Goal: Information Seeking & Learning: Find specific fact

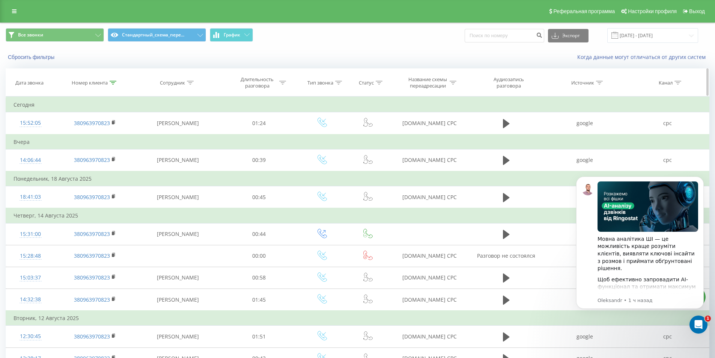
click at [113, 82] on icon at bounding box center [113, 83] width 7 height 4
click at [74, 158] on div "Отмена OK" at bounding box center [95, 151] width 66 height 17
click at [77, 154] on button "Отмена" at bounding box center [78, 151] width 32 height 9
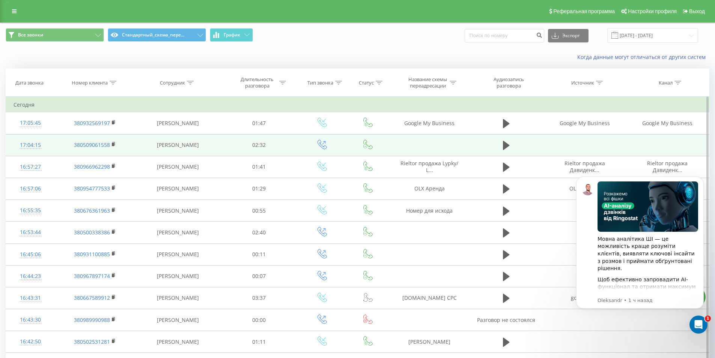
click at [503, 146] on icon at bounding box center [506, 145] width 7 height 9
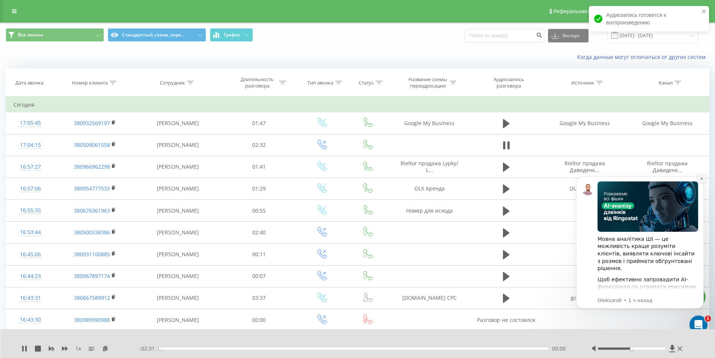
click at [702, 179] on icon "Dismiss notification" at bounding box center [702, 178] width 4 height 4
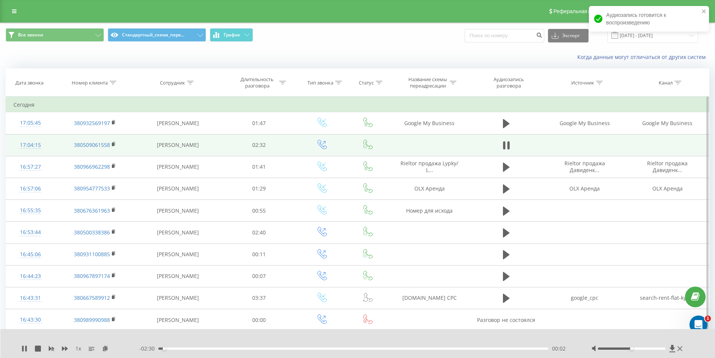
click at [31, 145] on div "17:04:15" at bounding box center [31, 145] width 34 height 15
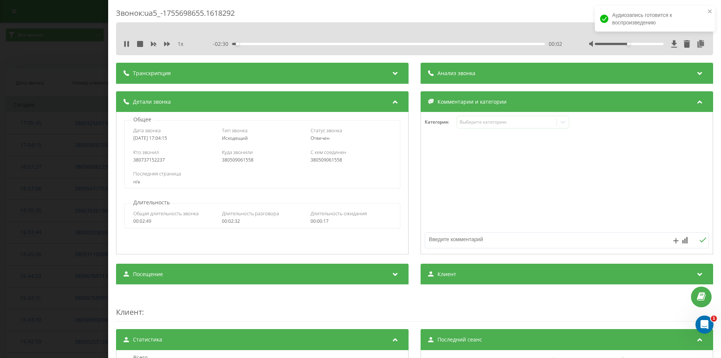
click at [11, 214] on div "Звонок : ua5_-1755698655.1618292 1 x - 02:30 00:02 00:02 Транскрипция Для анали…" at bounding box center [360, 179] width 721 height 358
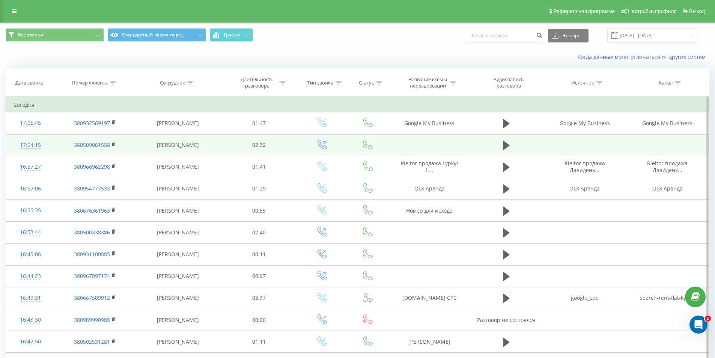
click at [503, 145] on icon at bounding box center [506, 145] width 7 height 9
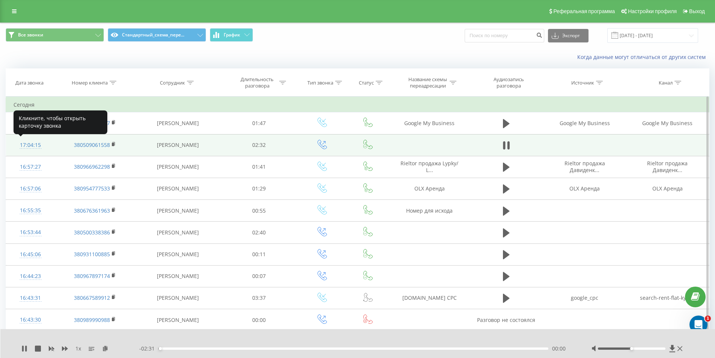
click at [38, 147] on div "17:04:15" at bounding box center [31, 145] width 34 height 15
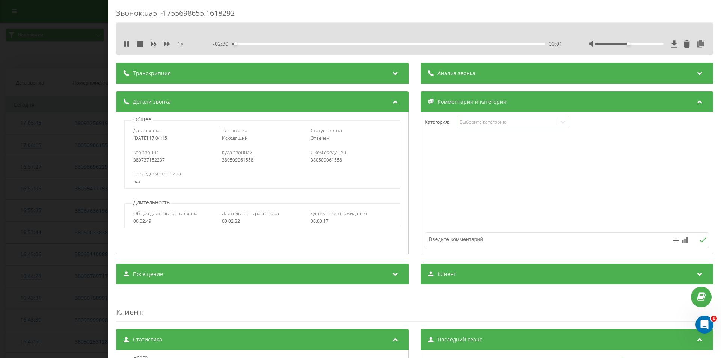
click at [437, 70] on span "Анализ звонка" at bounding box center [456, 73] width 38 height 8
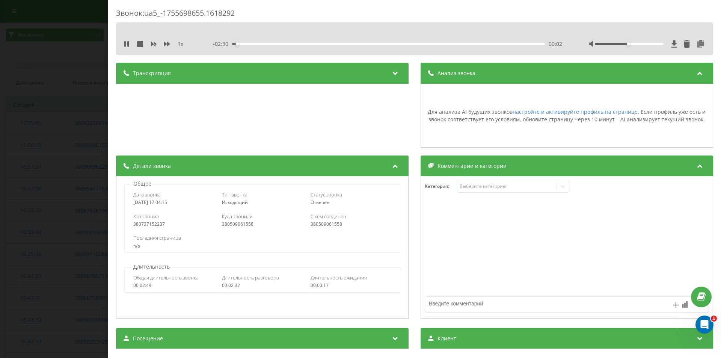
click at [488, 76] on div "Анализ звонка" at bounding box center [566, 73] width 292 height 21
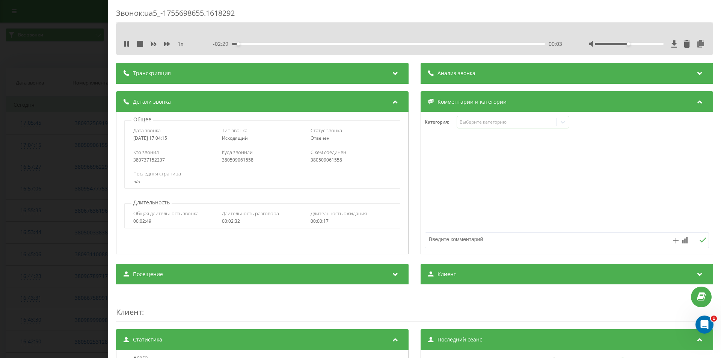
click at [325, 72] on div "Транскрипция" at bounding box center [262, 73] width 292 height 21
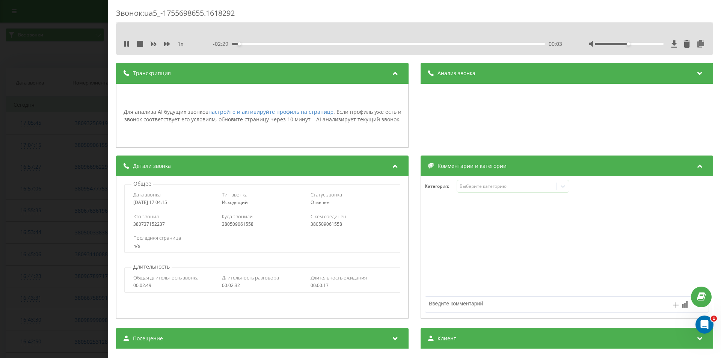
click at [325, 72] on div "Транскрипция" at bounding box center [262, 73] width 292 height 21
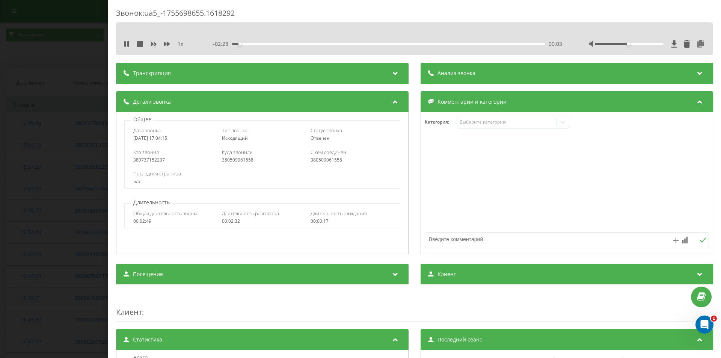
click at [490, 74] on div "Анализ звонка" at bounding box center [566, 73] width 292 height 21
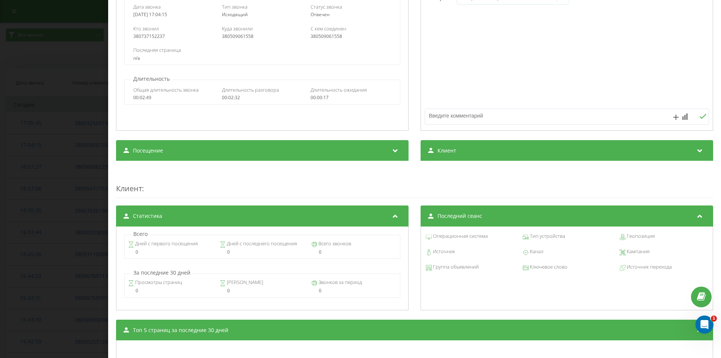
scroll to position [75, 0]
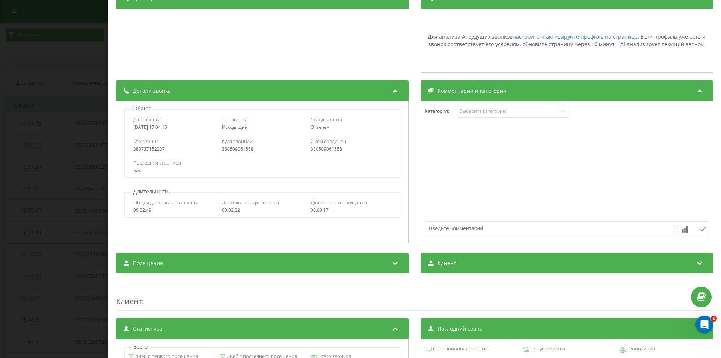
click at [231, 148] on div "380509061558" at bounding box center [262, 148] width 81 height 5
copy div "380509061558"
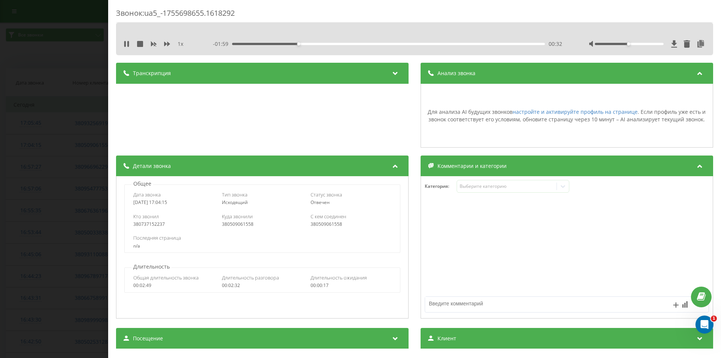
click at [121, 42] on div "1 x - 01:59 00:32 00:32" at bounding box center [414, 39] width 597 height 33
click at [126, 44] on icon at bounding box center [127, 44] width 6 height 6
click at [126, 42] on icon at bounding box center [126, 44] width 5 height 6
click at [267, 42] on div "- 01:56 00:36 00:36" at bounding box center [387, 44] width 349 height 8
click at [232, 45] on div "00:00" at bounding box center [388, 44] width 313 height 2
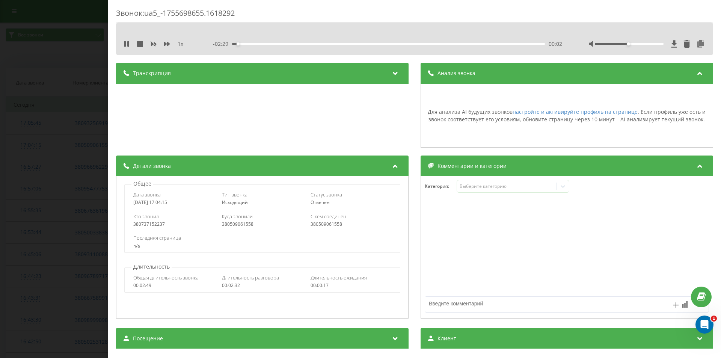
click at [260, 44] on div "00:02" at bounding box center [388, 44] width 313 height 2
click at [44, 62] on div "Звонок : ua5_-1755698655.1618292 1 x - 02:16 00:15 00:15 Транскрипция Для анали…" at bounding box center [360, 179] width 721 height 358
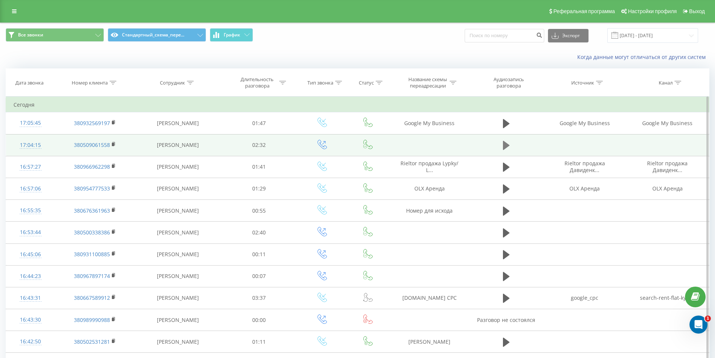
click at [506, 141] on icon at bounding box center [506, 145] width 7 height 11
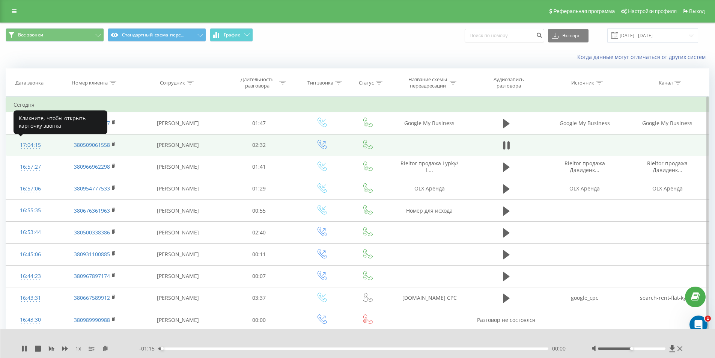
click at [29, 146] on div "17:04:15" at bounding box center [31, 145] width 34 height 15
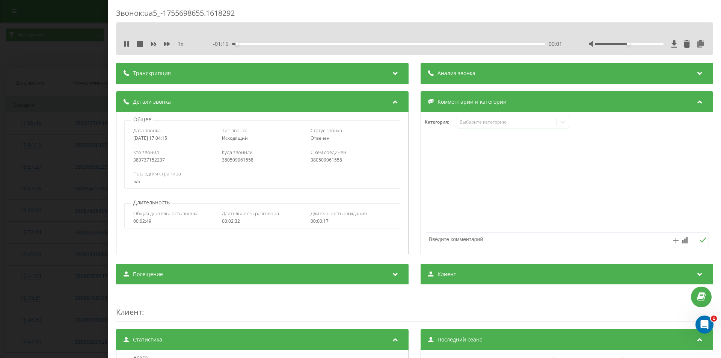
click at [506, 74] on div "Анализ звонка" at bounding box center [566, 73] width 292 height 21
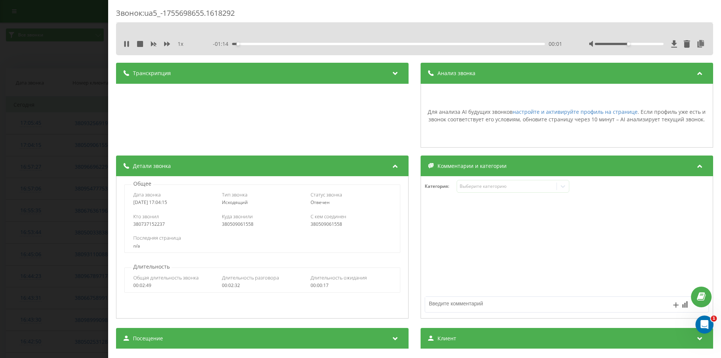
click at [505, 72] on div "Анализ звонка" at bounding box center [566, 73] width 292 height 21
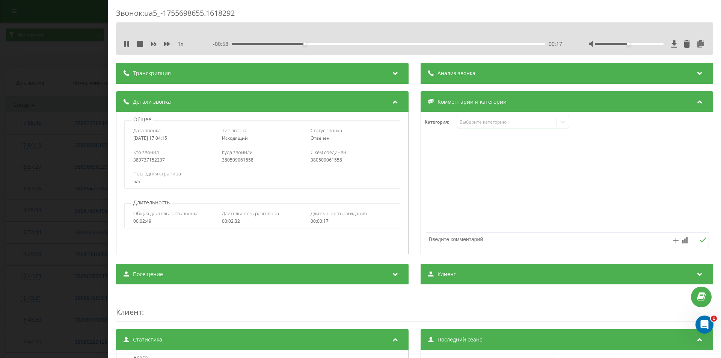
click at [241, 162] on div "380509061558" at bounding box center [262, 159] width 81 height 5
copy div "380509061558"
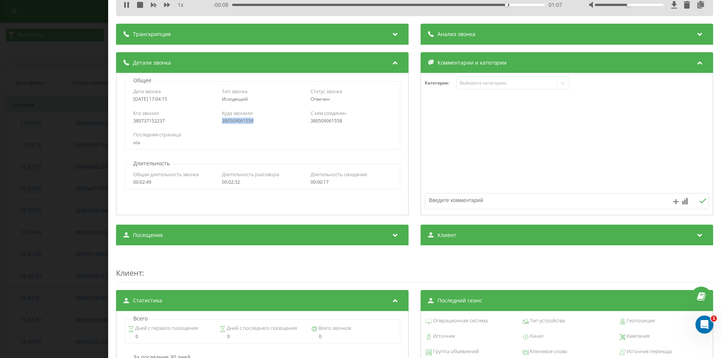
scroll to position [75, 0]
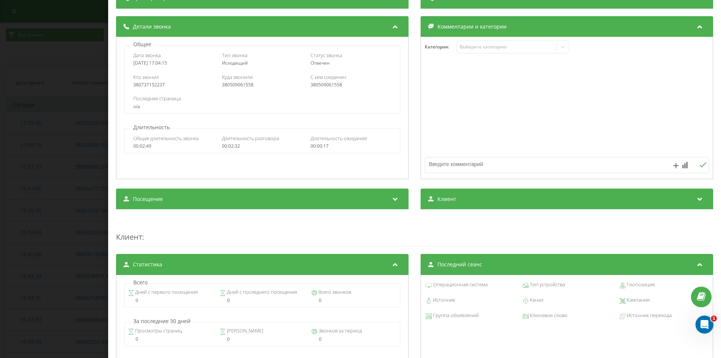
click at [440, 206] on div "Клиент" at bounding box center [566, 198] width 292 height 21
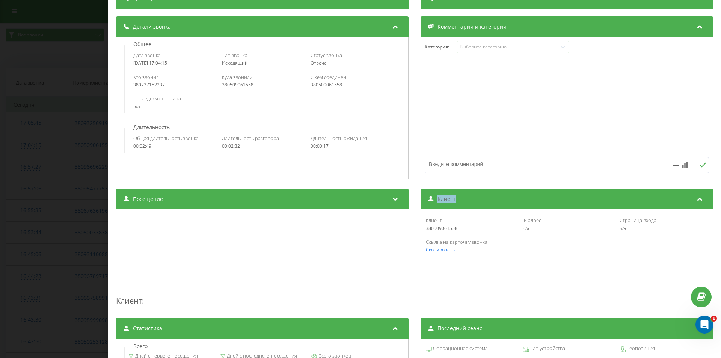
click at [440, 206] on div "Клиент" at bounding box center [566, 198] width 292 height 21
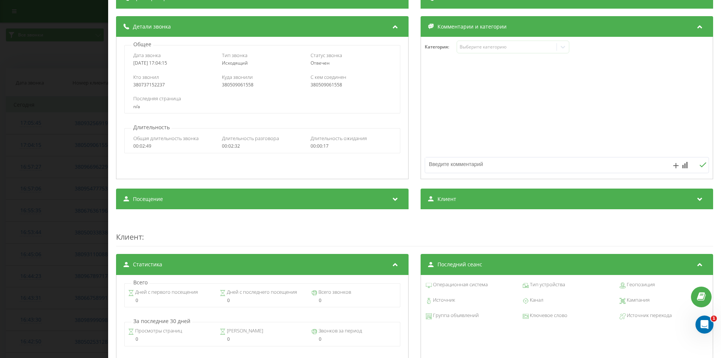
click at [373, 196] on div "Посещение" at bounding box center [262, 198] width 292 height 21
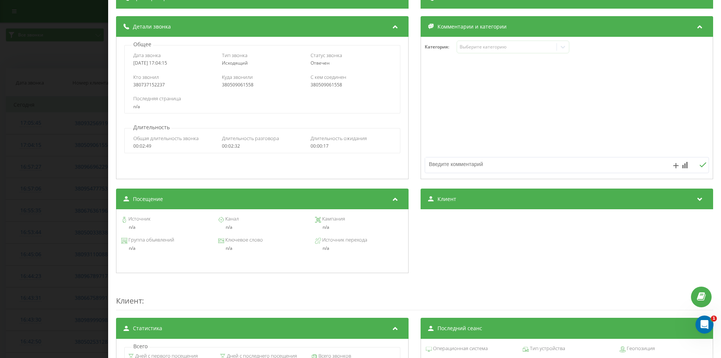
click at [373, 196] on div "Посещение" at bounding box center [262, 198] width 292 height 21
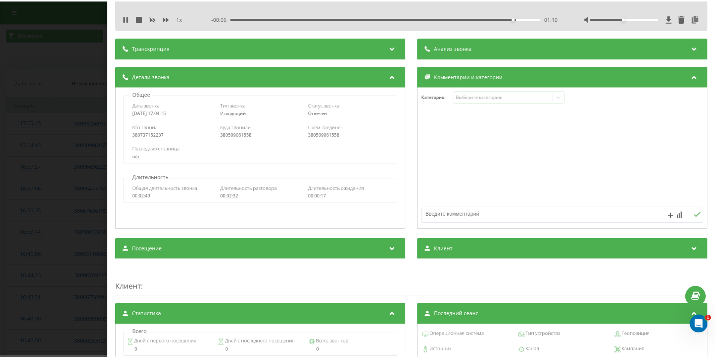
scroll to position [0, 0]
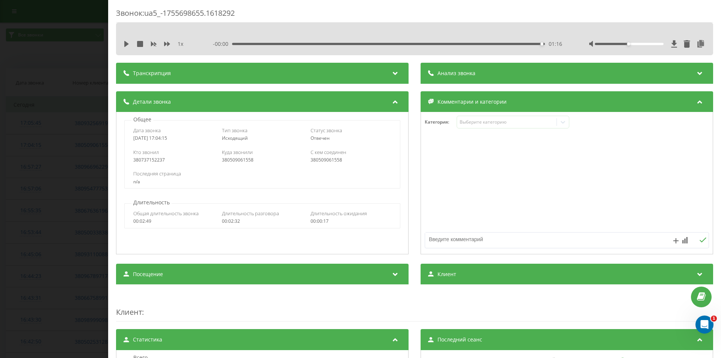
click at [19, 165] on div "Звонок : ua5_-1755698655.1618292 1 x - 00:00 01:16 01:16 Транскрипция Для анали…" at bounding box center [360, 179] width 721 height 358
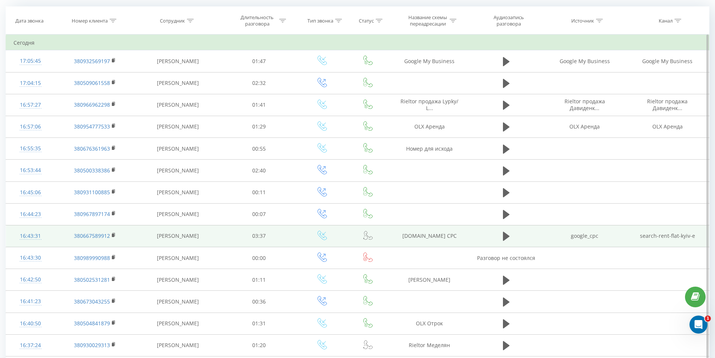
scroll to position [75, 0]
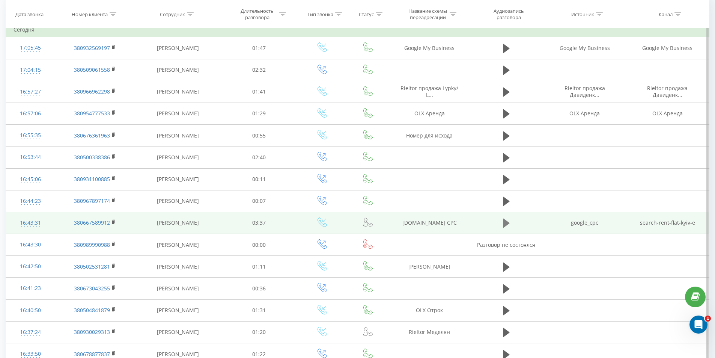
click at [506, 221] on icon at bounding box center [506, 222] width 7 height 9
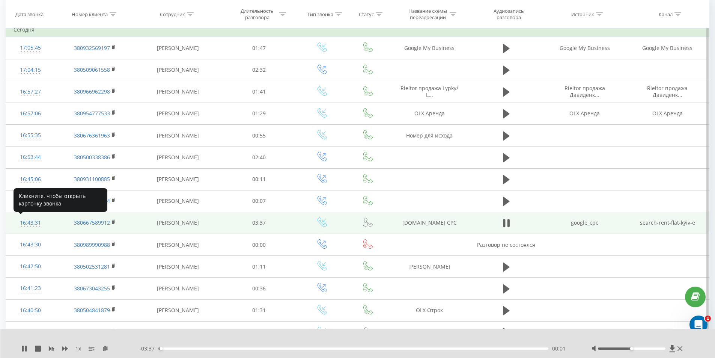
click at [32, 221] on div "16:43:31" at bounding box center [31, 222] width 34 height 15
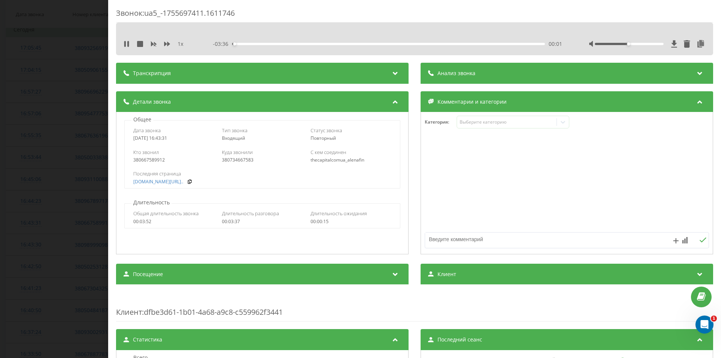
click at [482, 71] on div "Анализ звонка" at bounding box center [566, 73] width 292 height 21
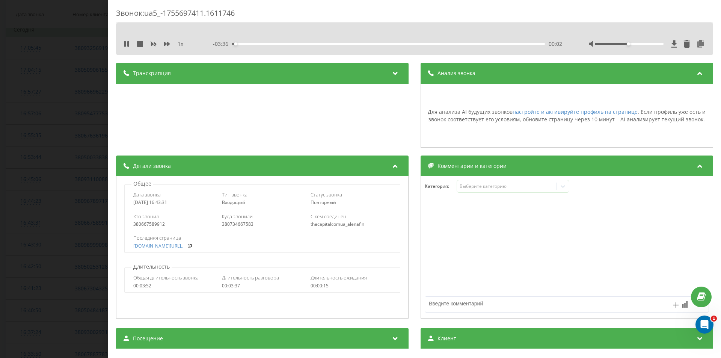
click at [484, 74] on div "Анализ звонка" at bounding box center [566, 73] width 292 height 21
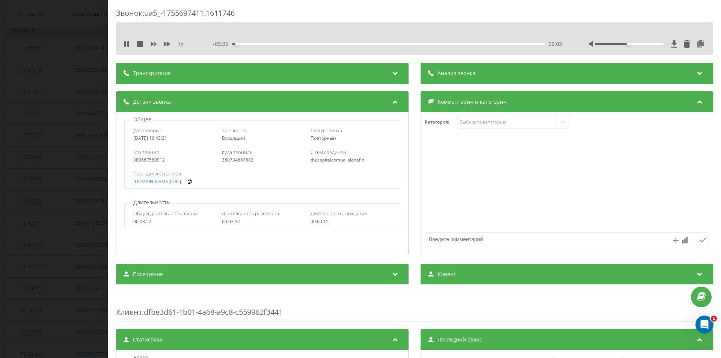
click at [280, 44] on div "00:03" at bounding box center [388, 44] width 313 height 2
drag, startPoint x: 201, startPoint y: 80, endPoint x: 209, endPoint y: 59, distance: 23.0
click at [201, 80] on div "Транскрипция" at bounding box center [262, 73] width 292 height 21
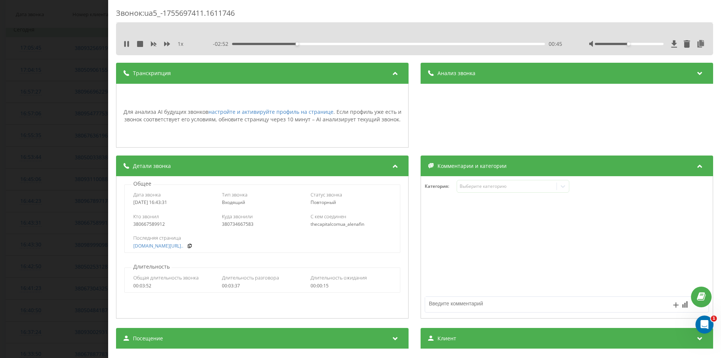
click at [259, 78] on div "Транскрипция" at bounding box center [262, 73] width 292 height 21
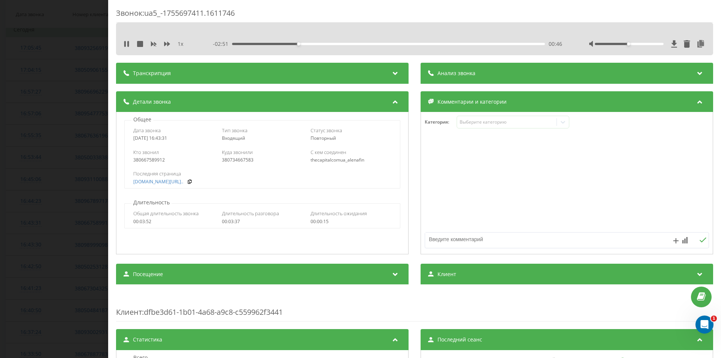
click at [148, 158] on div "380667589912" at bounding box center [173, 159] width 81 height 5
copy div "380667589912"
click at [203, 118] on div "Общее Дата звонка 2025-08-20 16:43:31 Тип звонка Входящий Статус звонка Повторн…" at bounding box center [262, 152] width 284 height 73
click at [10, 155] on div "Звонок : ua5_-1755697411.1611746 1 x - 02:29 01:08 01:08 Транскрипция Для анали…" at bounding box center [360, 179] width 721 height 358
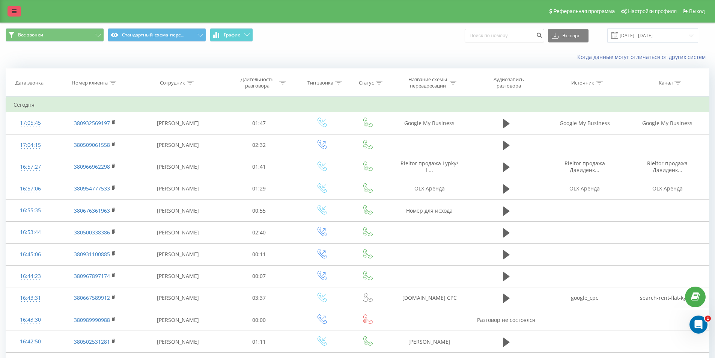
click at [9, 9] on link at bounding box center [15, 11] width 14 height 11
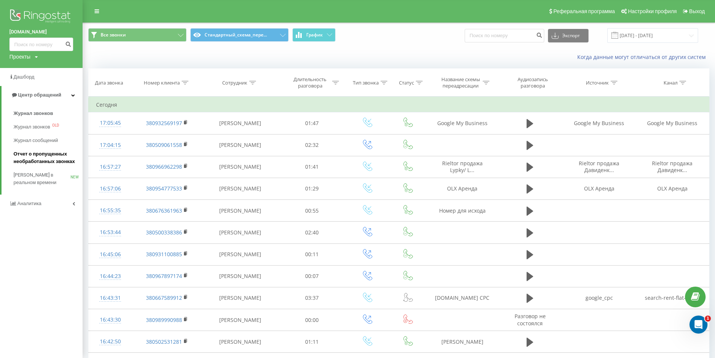
click at [40, 159] on span "Отчет о пропущенных необработанных звонках" at bounding box center [46, 157] width 65 height 15
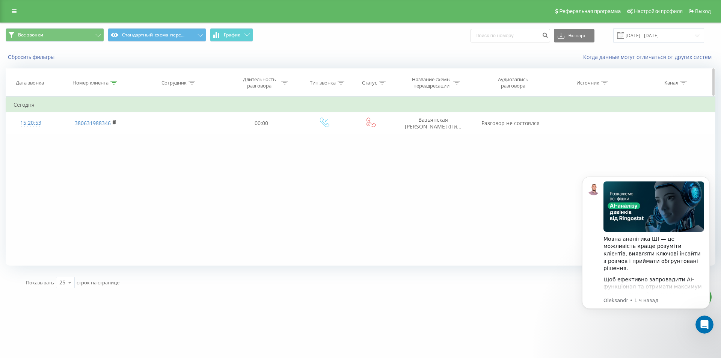
click at [112, 84] on icon at bounding box center [113, 83] width 7 height 4
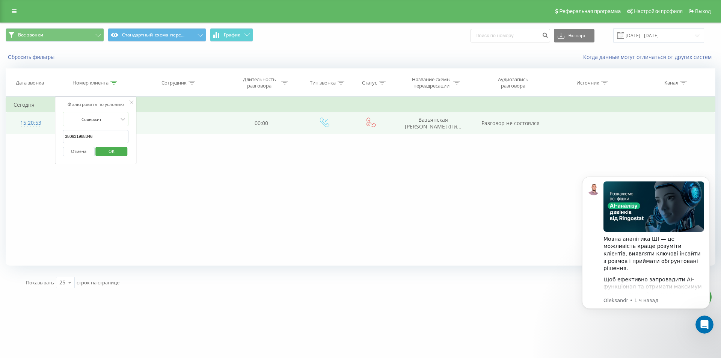
drag, startPoint x: 73, startPoint y: 133, endPoint x: 51, endPoint y: 125, distance: 22.8
click at [51, 126] on table "Фильтровать по условию Содержит 380631988346 Отмена OK Фильтровать по условию С…" at bounding box center [361, 115] width 710 height 38
paste input "050 906 1558"
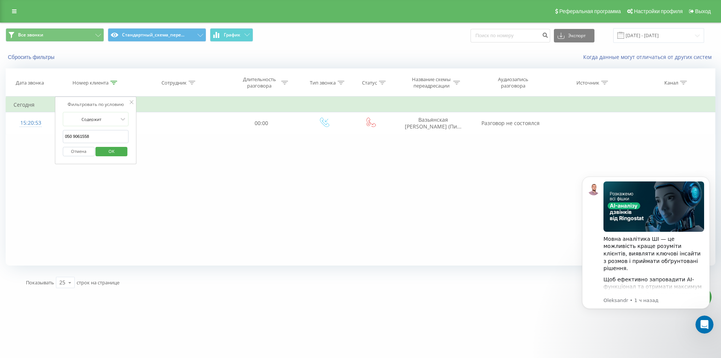
type input "0509061558"
click button "OK" at bounding box center [112, 151] width 32 height 9
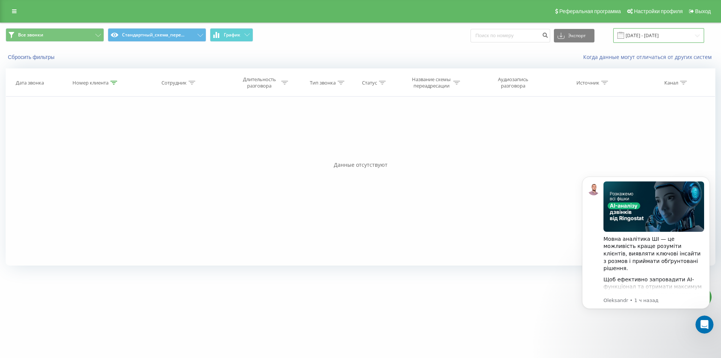
click at [642, 35] on input "[DATE] - [DATE]" at bounding box center [658, 35] width 91 height 15
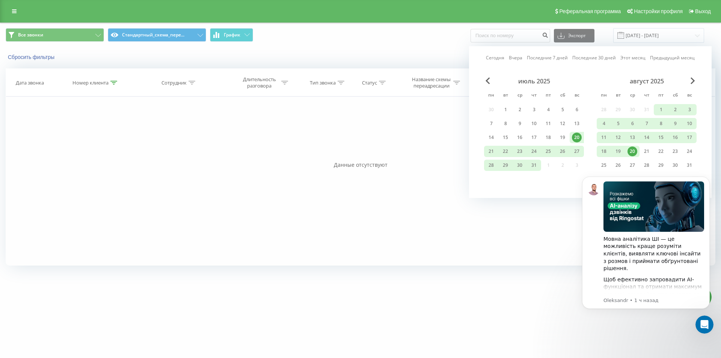
click at [485, 77] on div "Сегодня Вчера Последние 7 дней Последние 30 дней Этот месяц Предыдущий месяц ию…" at bounding box center [590, 122] width 243 height 152
click at [488, 80] on span "Previous Month" at bounding box center [487, 80] width 5 height 7
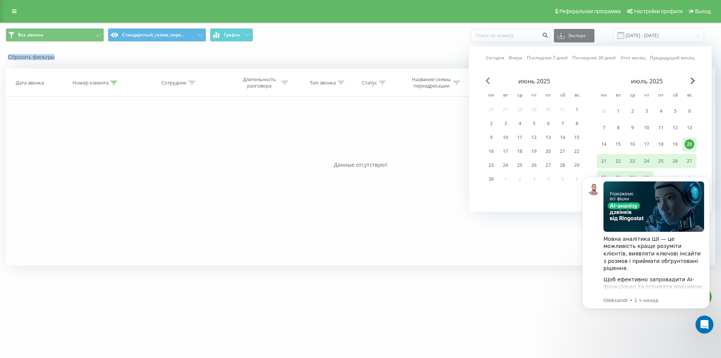
click at [488, 80] on span "Previous Month" at bounding box center [487, 80] width 5 height 7
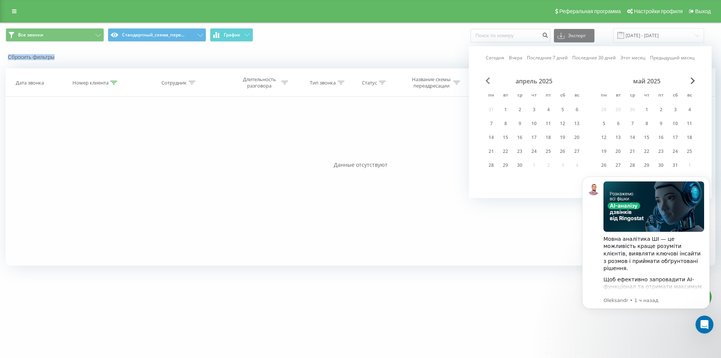
click at [488, 80] on span "Previous Month" at bounding box center [487, 80] width 5 height 7
click at [565, 107] on div "1" at bounding box center [562, 110] width 10 height 10
click at [694, 80] on span "Next Month" at bounding box center [692, 80] width 5 height 7
click at [687, 112] on div "1" at bounding box center [689, 110] width 10 height 10
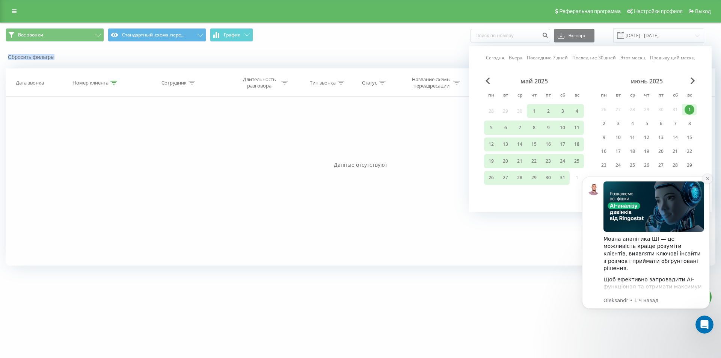
click at [707, 178] on icon "Dismiss notification" at bounding box center [707, 178] width 4 height 4
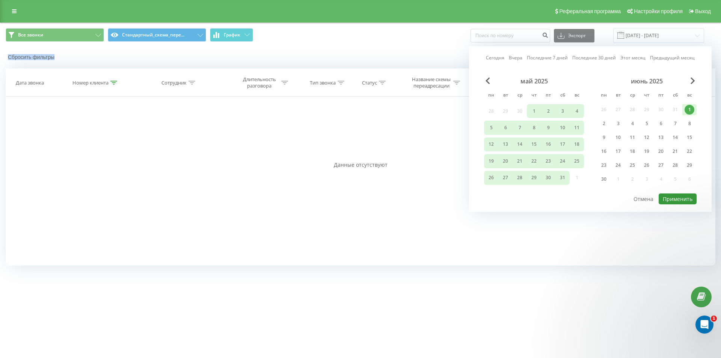
drag, startPoint x: 682, startPoint y: 197, endPoint x: 671, endPoint y: 192, distance: 11.9
click at [681, 197] on button "Применить" at bounding box center [677, 198] width 38 height 11
type input "01.03.2025 - 01.06.2025"
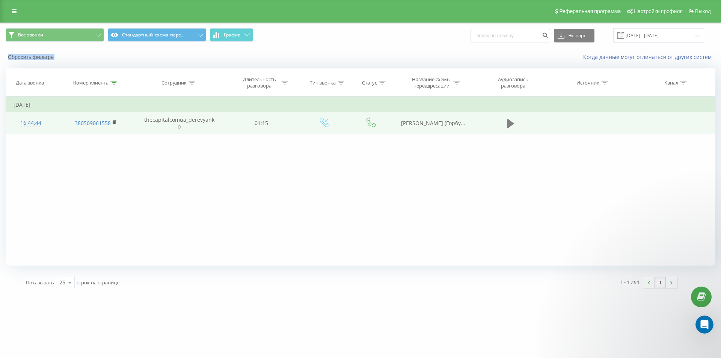
click at [515, 125] on button at bounding box center [510, 123] width 11 height 11
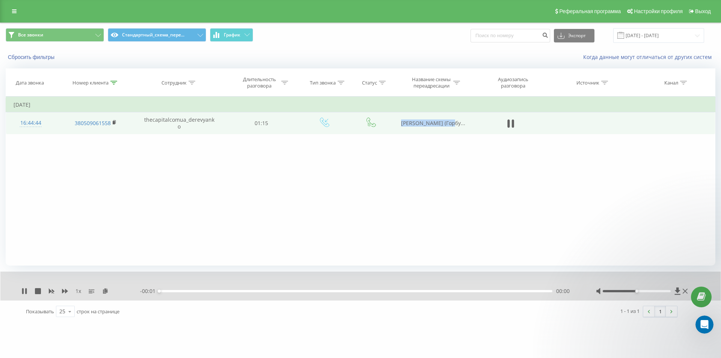
drag, startPoint x: 398, startPoint y: 123, endPoint x: 387, endPoint y: 117, distance: 12.8
click at [387, 117] on tr "16:44:44 380509061558 thecapitalcomua_derevyanko 01:15 Самілик Владислав (Горбу…" at bounding box center [360, 123] width 709 height 22
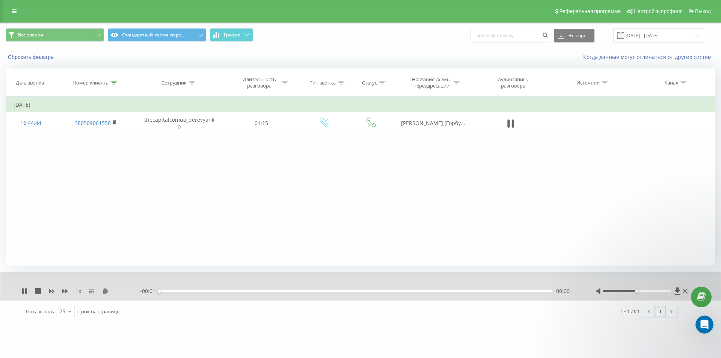
click at [417, 148] on div "Фильтровать по условию Содержит 0509061558 Отмена OK Фильтровать по условию Сод…" at bounding box center [361, 180] width 710 height 169
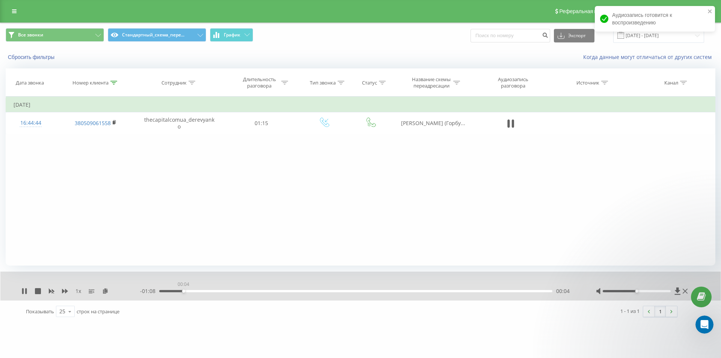
drag, startPoint x: 183, startPoint y: 291, endPoint x: 194, endPoint y: 289, distance: 10.6
click at [183, 291] on div "00:04" at bounding box center [355, 291] width 393 height 2
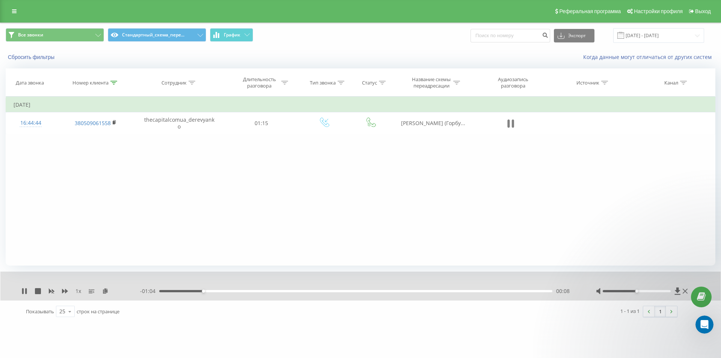
click at [512, 125] on icon at bounding box center [512, 123] width 2 height 8
click at [684, 292] on icon at bounding box center [684, 291] width 5 height 5
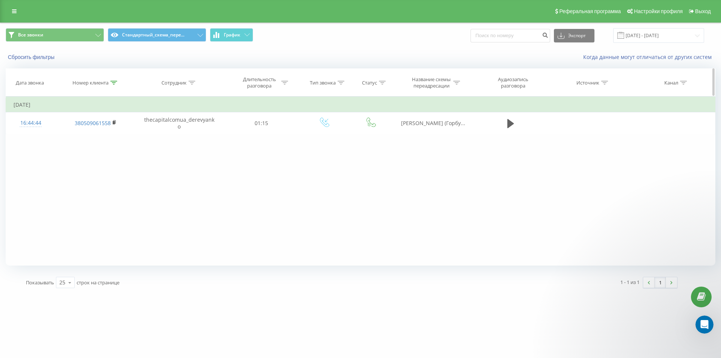
click at [114, 81] on icon at bounding box center [113, 83] width 7 height 4
click at [85, 150] on button "Отмена" at bounding box center [79, 151] width 32 height 9
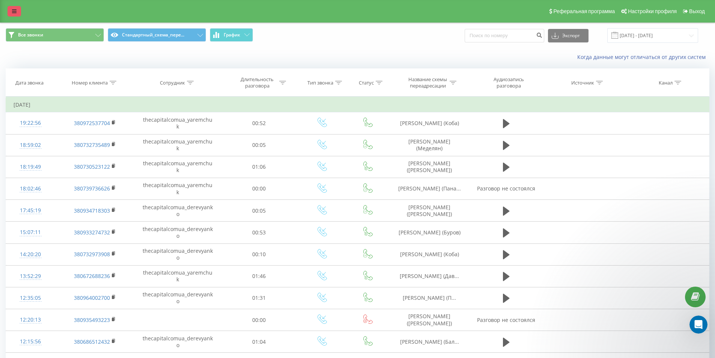
click at [15, 10] on icon at bounding box center [14, 11] width 5 height 5
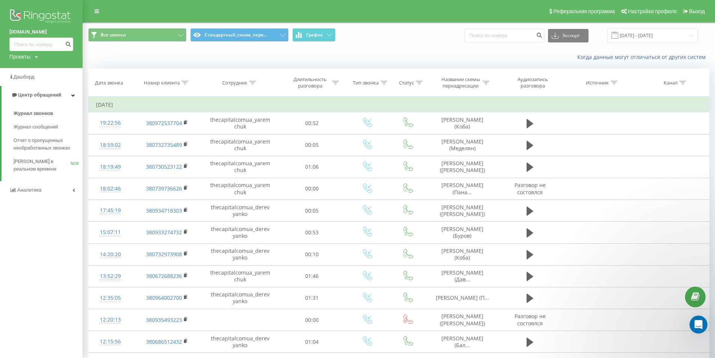
drag, startPoint x: 50, startPoint y: 146, endPoint x: 88, endPoint y: 46, distance: 106.6
click at [50, 146] on span "Отчет о пропущенных необработанных звонках" at bounding box center [46, 144] width 65 height 15
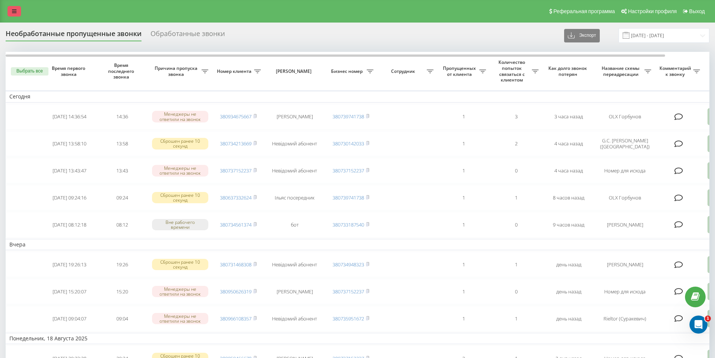
click at [14, 6] on link at bounding box center [15, 11] width 14 height 11
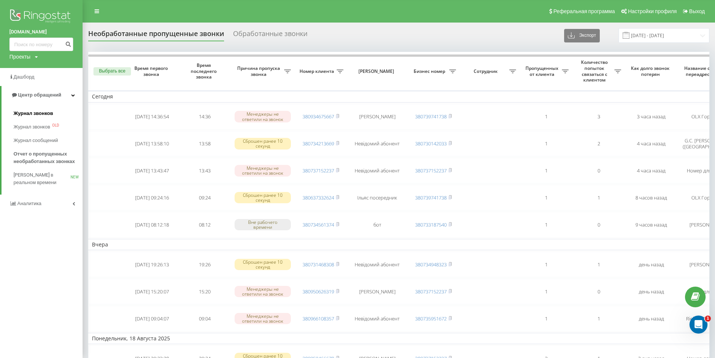
click at [39, 113] on span "Журнал звонков" at bounding box center [33, 114] width 39 height 8
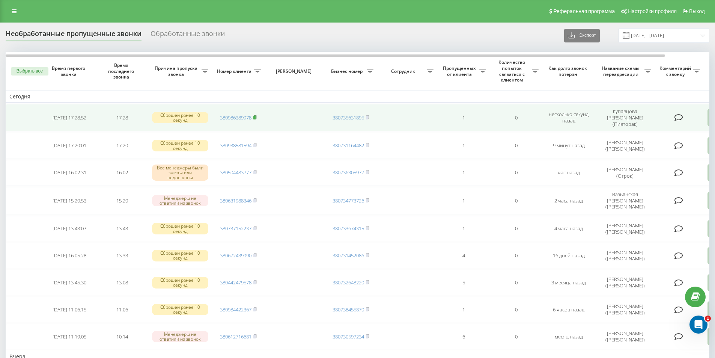
click at [255, 118] on rect at bounding box center [254, 117] width 2 height 3
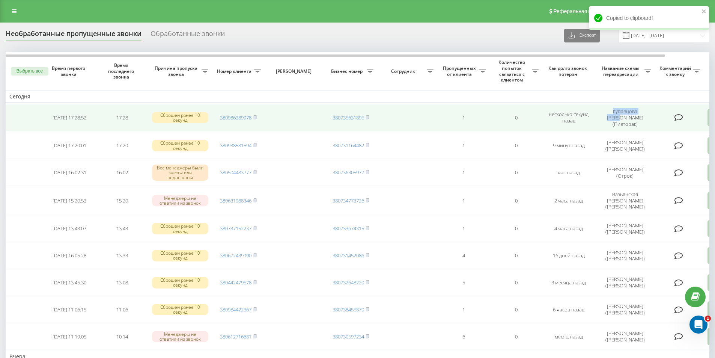
drag, startPoint x: 600, startPoint y: 112, endPoint x: 648, endPoint y: 113, distance: 48.1
click at [648, 113] on td "Купавцова Діана (Пивторак)" at bounding box center [625, 117] width 60 height 27
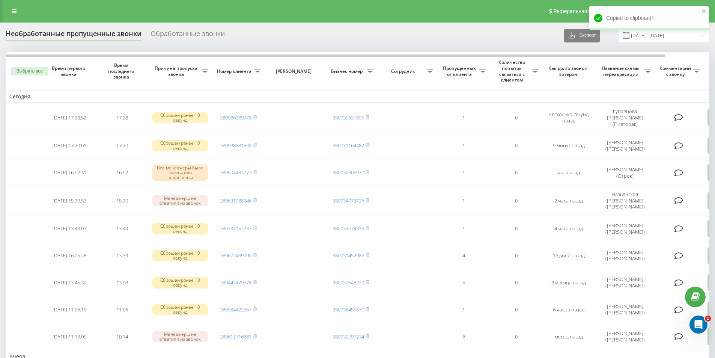
click at [169, 87] on th "Причина пропуска звонка" at bounding box center [180, 71] width 64 height 39
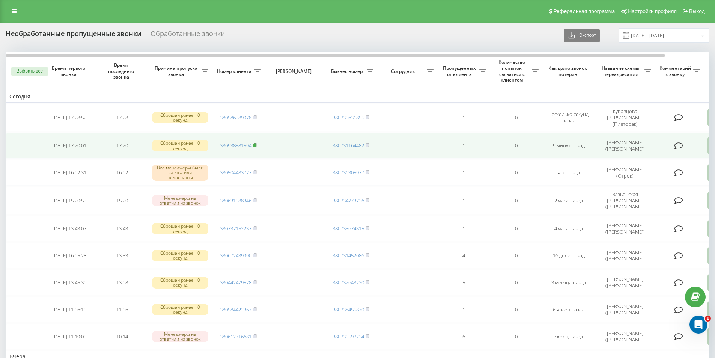
click at [256, 146] on span at bounding box center [254, 145] width 3 height 7
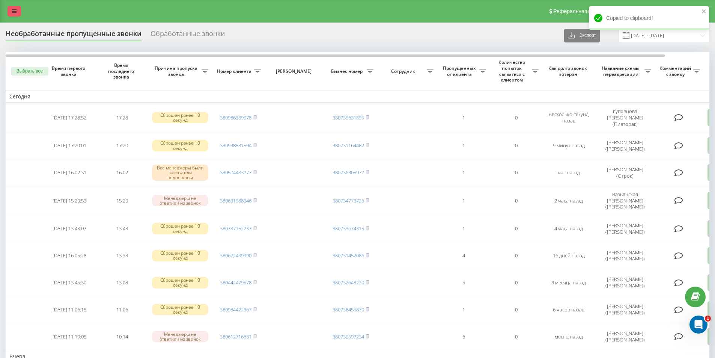
click at [17, 12] on link at bounding box center [15, 11] width 14 height 11
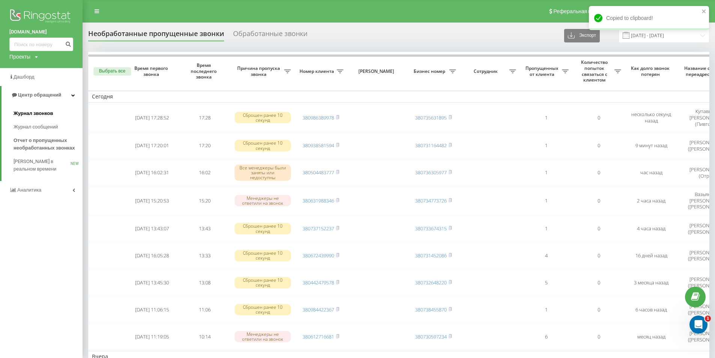
click at [32, 113] on span "Журнал звонков" at bounding box center [33, 114] width 39 height 8
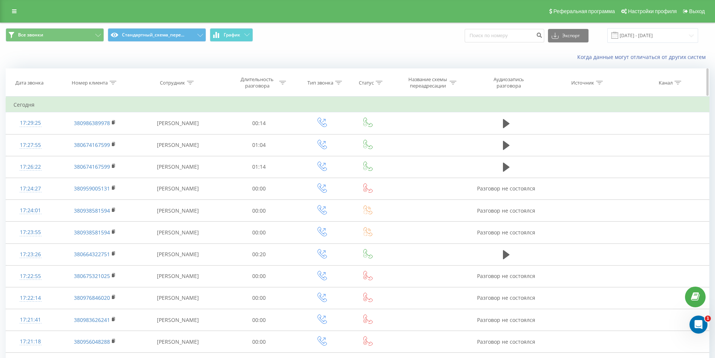
click at [110, 83] on icon at bounding box center [113, 83] width 7 height 4
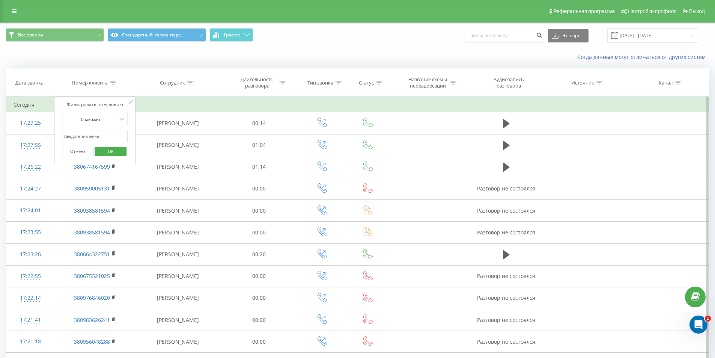
click at [111, 133] on input "text" at bounding box center [95, 136] width 66 height 13
paste input "380688535400"
click at [111, 151] on span "OK" at bounding box center [110, 151] width 21 height 12
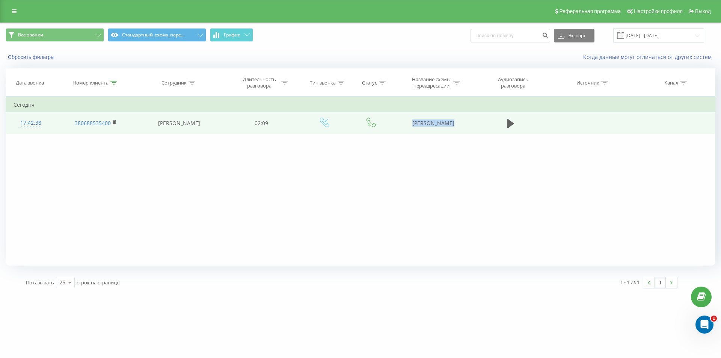
drag, startPoint x: 443, startPoint y: 127, endPoint x: 483, endPoint y: 128, distance: 40.2
click at [510, 134] on tr "17:42:38 380688535400 Евгения Яремчук 02:09 OLX Пинчук" at bounding box center [360, 123] width 709 height 22
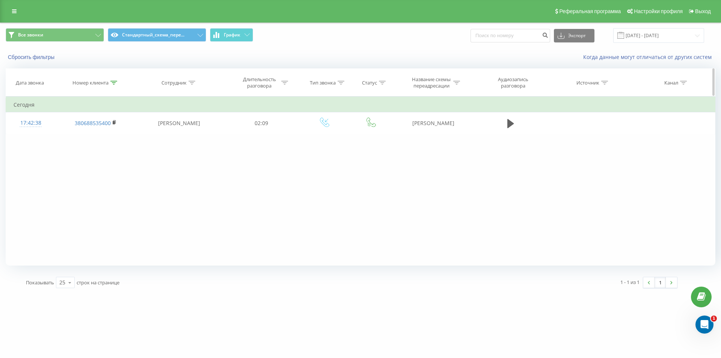
click at [115, 83] on icon at bounding box center [113, 83] width 7 height 4
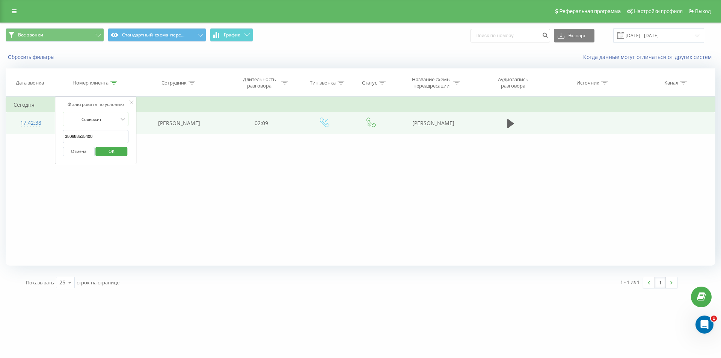
drag, startPoint x: 54, startPoint y: 134, endPoint x: 75, endPoint y: 134, distance: 20.6
click at [44, 131] on table "Фильтровать по условию Содержит 380688535400 Отмена OK Фильтровать по условию С…" at bounding box center [361, 115] width 710 height 38
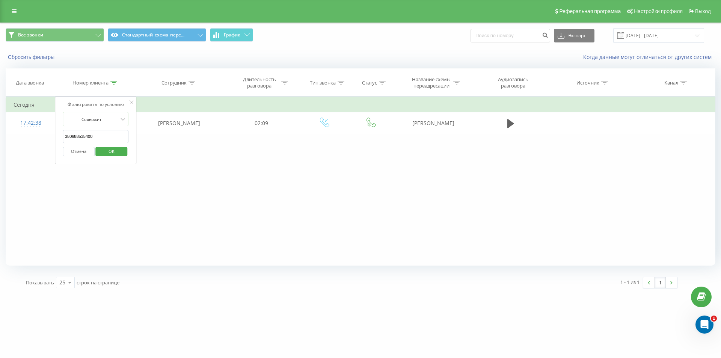
paste input "98124494"
type input "380981244940"
click at [108, 150] on span "OK" at bounding box center [111, 151] width 21 height 12
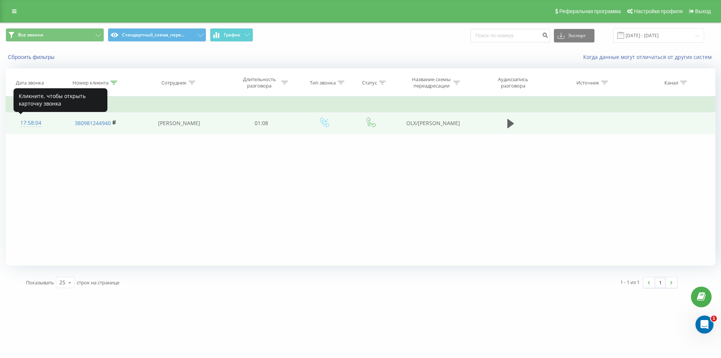
click at [28, 124] on div "17:58:04" at bounding box center [31, 123] width 34 height 15
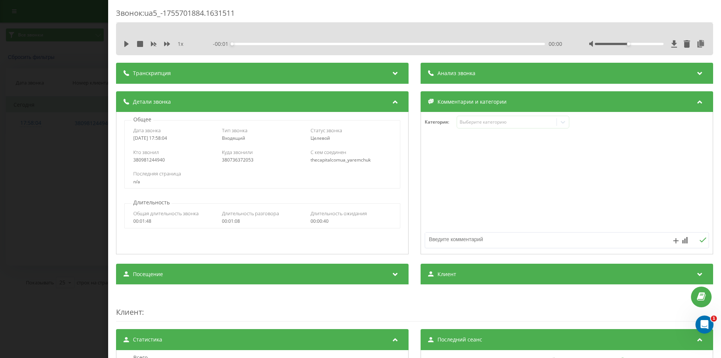
click at [10, 167] on div "Звонок : ua5_-1755701884.1631511 1 x - 00:01 00:00 00:00 Транскрипция Для анали…" at bounding box center [360, 179] width 721 height 358
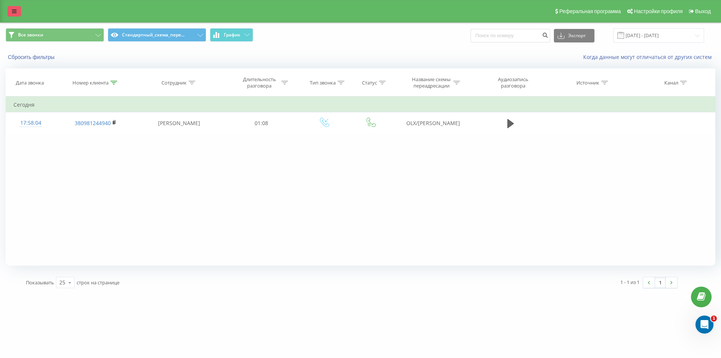
click at [17, 9] on link at bounding box center [15, 11] width 14 height 11
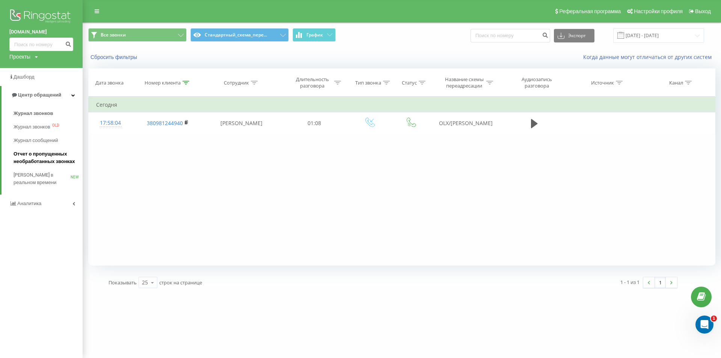
click at [39, 161] on span "Отчет о пропущенных необработанных звонках" at bounding box center [46, 157] width 65 height 15
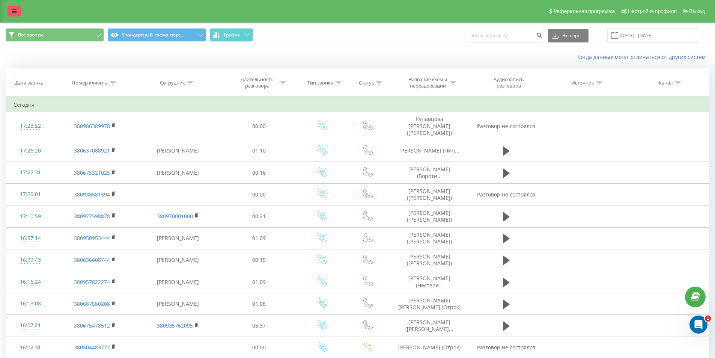
click at [17, 11] on link at bounding box center [15, 11] width 14 height 11
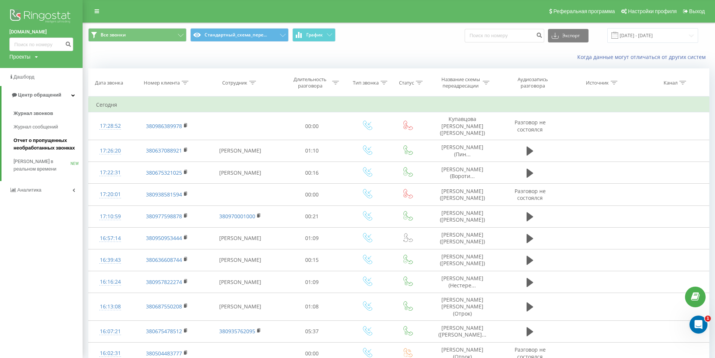
click at [48, 141] on span "Отчет о пропущенных необработанных звонках" at bounding box center [46, 144] width 65 height 15
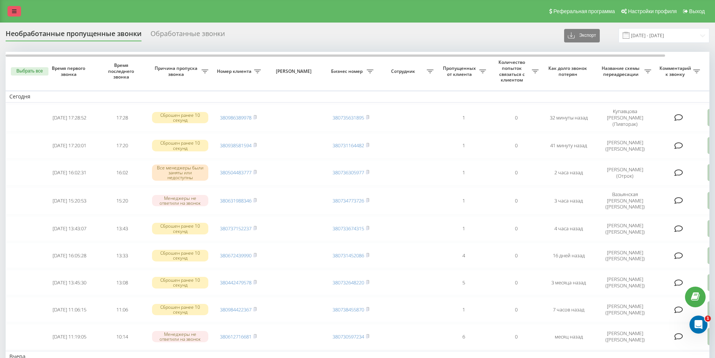
click at [15, 7] on link at bounding box center [15, 11] width 14 height 11
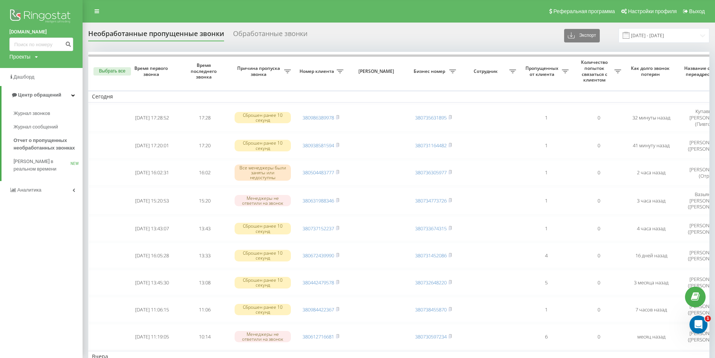
drag, startPoint x: 44, startPoint y: 141, endPoint x: 191, endPoint y: 3, distance: 201.6
click at [45, 141] on span "Отчет о пропущенных необработанных звонках" at bounding box center [46, 144] width 65 height 15
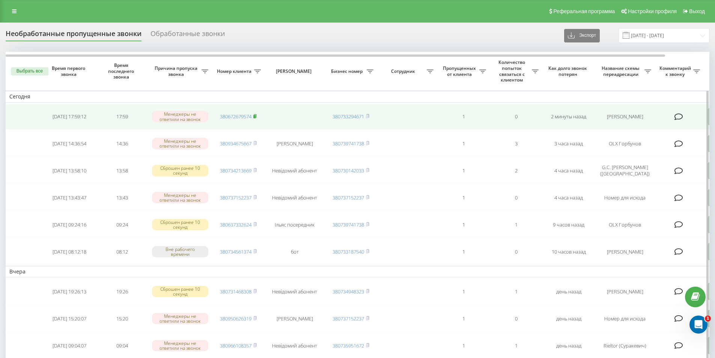
click at [256, 116] on icon at bounding box center [255, 115] width 3 height 3
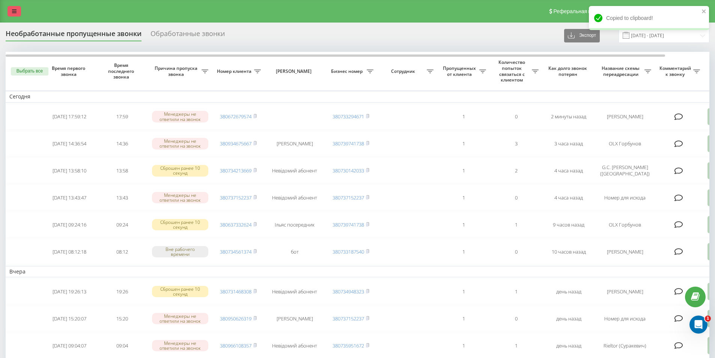
click at [16, 10] on icon at bounding box center [14, 11] width 5 height 5
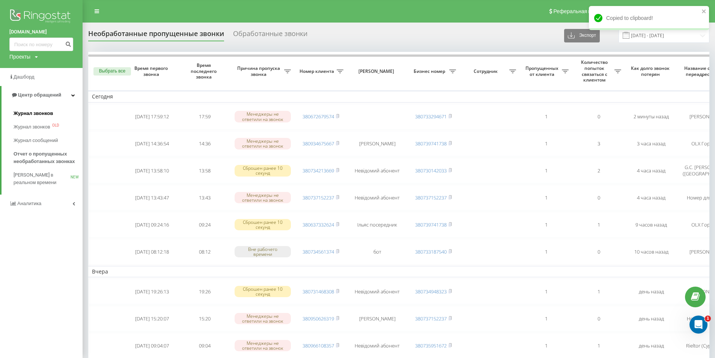
click at [34, 116] on span "Журнал звонков" at bounding box center [33, 114] width 39 height 8
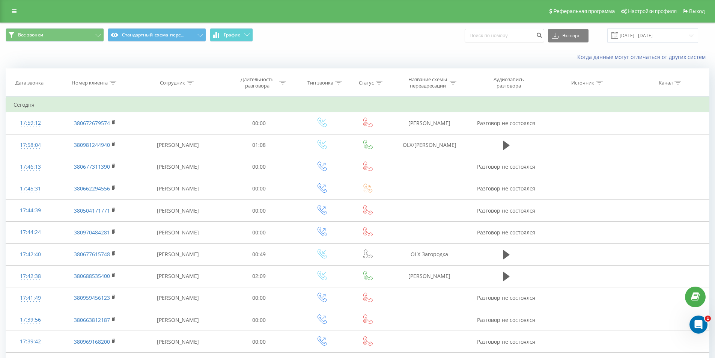
click at [140, 59] on div "Когда данные могут отличаться от других систем" at bounding box center [357, 57] width 714 height 18
click at [177, 60] on div "Когда данные могут отличаться от других систем" at bounding box center [357, 57] width 714 height 18
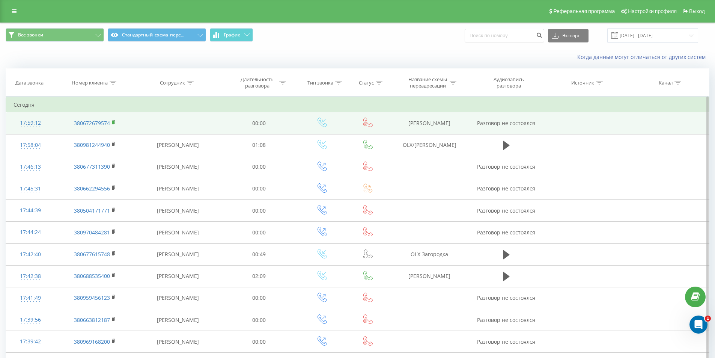
click at [112, 123] on rect at bounding box center [113, 122] width 2 height 3
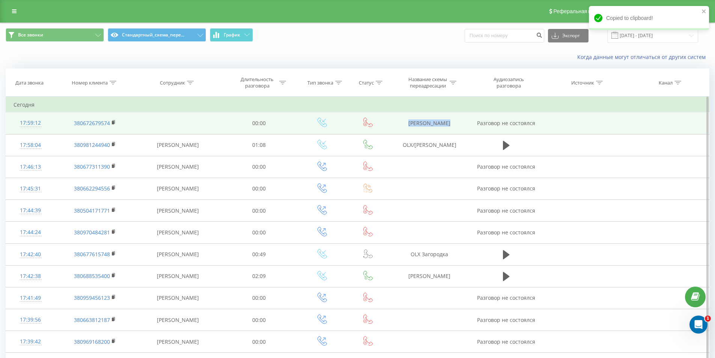
drag, startPoint x: 408, startPoint y: 122, endPoint x: 458, endPoint y: 130, distance: 50.5
click at [458, 130] on td "[PERSON_NAME]" at bounding box center [430, 123] width 80 height 22
copy td "[PERSON_NAME]"
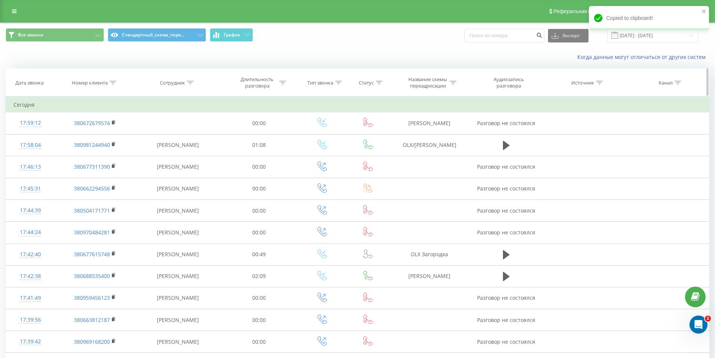
click at [110, 84] on div at bounding box center [113, 83] width 7 height 6
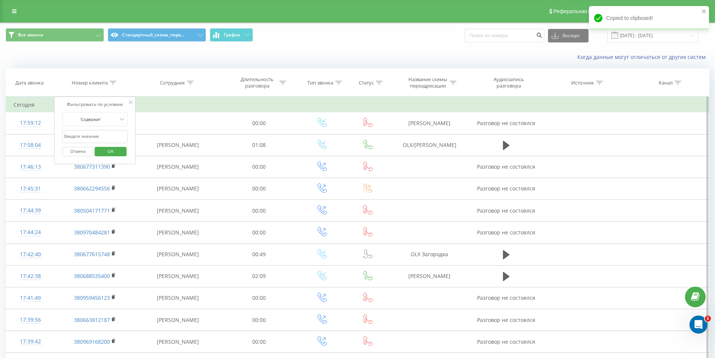
click at [98, 139] on input "text" at bounding box center [95, 136] width 66 height 13
paste input "https://crm-capital.realtsoft.net/estate-40107-5baf1c5e276d3373f4769c82153575f0…"
type input "https://crm-capital.realtsoft.net/estate-40107-5baf1c5e276d3373f4769c82153575f0…"
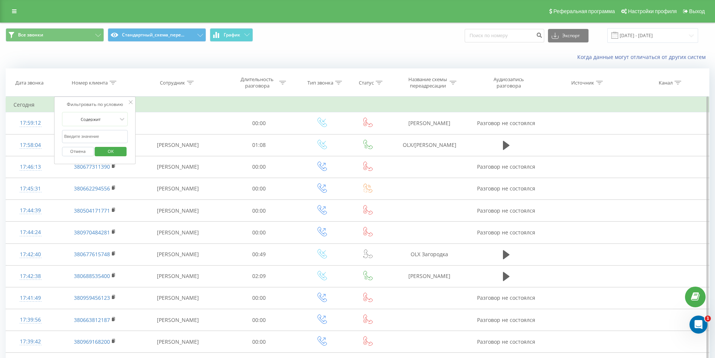
click at [100, 133] on input "text" at bounding box center [95, 136] width 66 height 13
paste input "380737773777"
type input "380737773777"
click at [117, 153] on span "OK" at bounding box center [110, 151] width 21 height 12
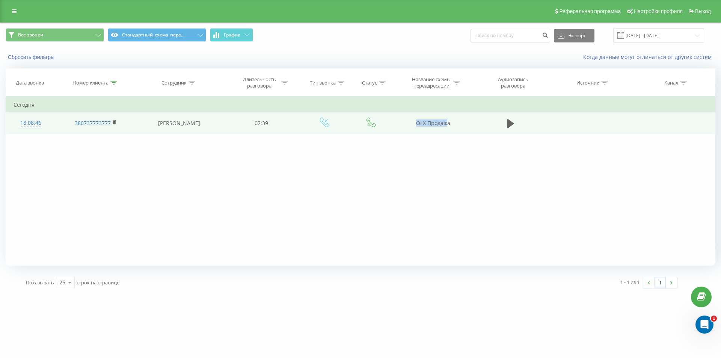
drag, startPoint x: 447, startPoint y: 122, endPoint x: 458, endPoint y: 124, distance: 11.4
click at [464, 122] on td "OLX Продажа" at bounding box center [433, 123] width 80 height 22
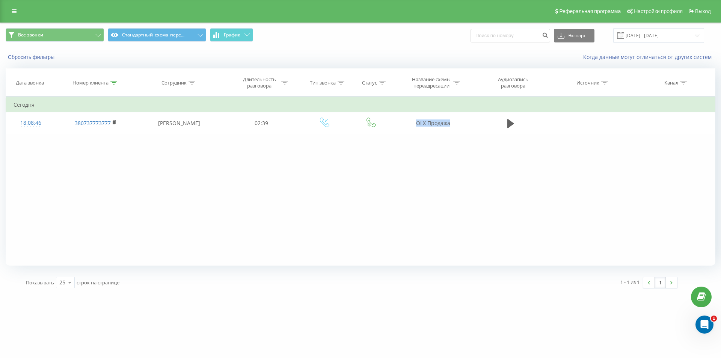
copy td "OLX Продажа"
click at [125, 194] on div "Фильтровать по условию Содержит 380737773777 Отмена OK Фильтровать по условию С…" at bounding box center [361, 180] width 710 height 169
click at [114, 82] on icon at bounding box center [113, 83] width 7 height 4
click at [83, 149] on button "Отмена" at bounding box center [79, 151] width 32 height 9
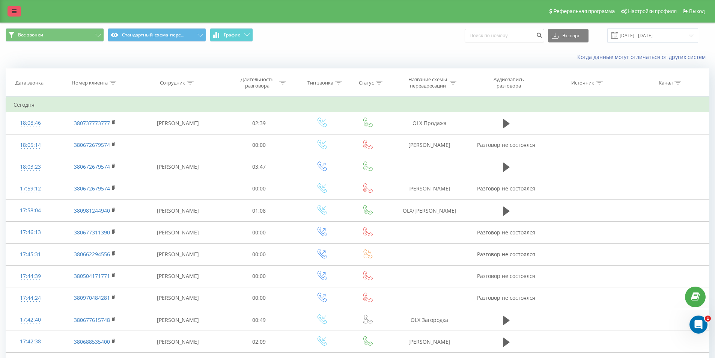
click at [14, 9] on icon at bounding box center [14, 11] width 5 height 5
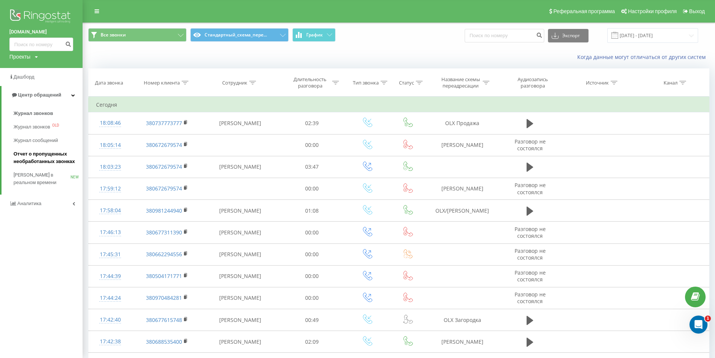
click at [45, 153] on span "Отчет о пропущенных необработанных звонках" at bounding box center [46, 157] width 65 height 15
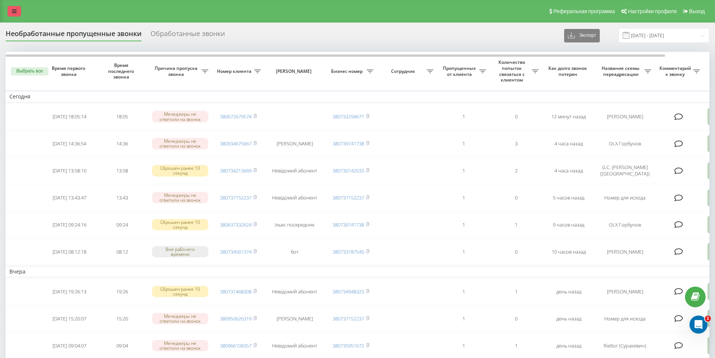
click at [8, 9] on link at bounding box center [15, 11] width 14 height 11
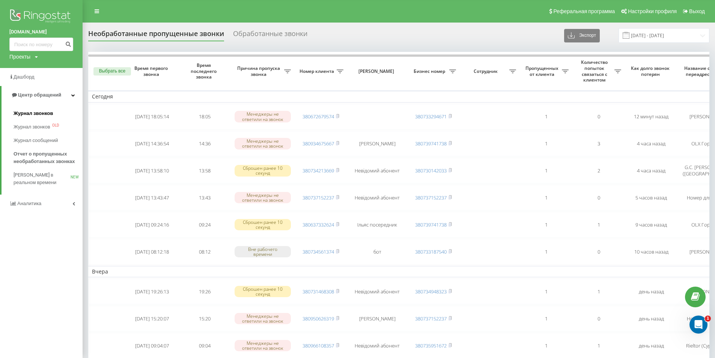
click at [44, 113] on span "Журнал звонков" at bounding box center [33, 114] width 39 height 8
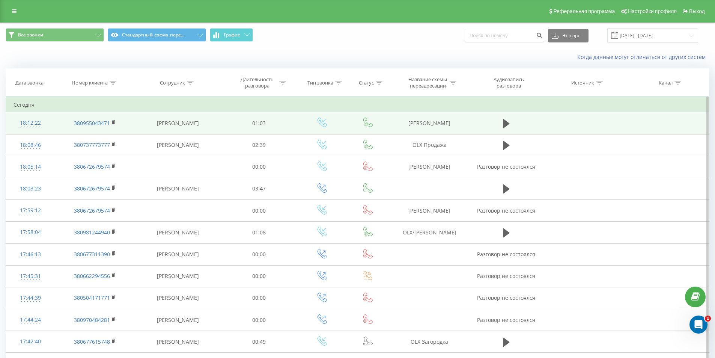
drag, startPoint x: 411, startPoint y: 123, endPoint x: 463, endPoint y: 125, distance: 52.6
click at [463, 125] on td "[PERSON_NAME]" at bounding box center [430, 123] width 80 height 22
drag, startPoint x: 405, startPoint y: 121, endPoint x: 465, endPoint y: 124, distance: 60.1
click at [465, 124] on td "[PERSON_NAME]" at bounding box center [430, 123] width 80 height 22
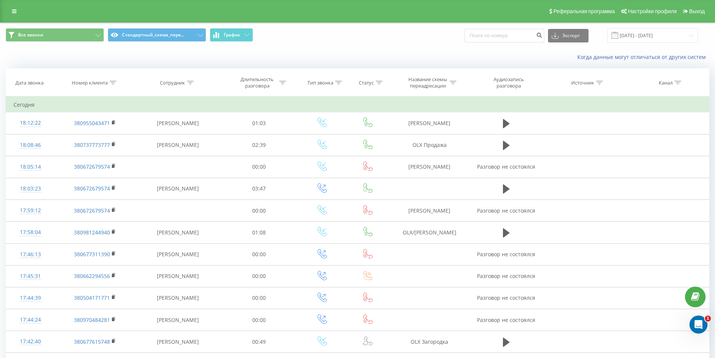
copy td "[PERSON_NAME]"
click at [114, 84] on div at bounding box center [113, 83] width 7 height 6
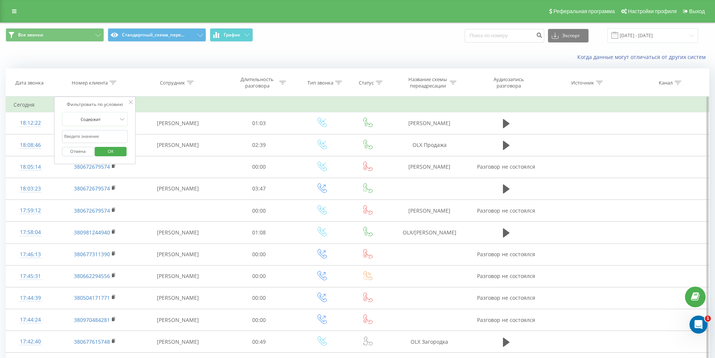
drag, startPoint x: 104, startPoint y: 130, endPoint x: 105, endPoint y: 137, distance: 6.9
click at [104, 130] on input "text" at bounding box center [95, 136] width 66 height 13
paste input "380504631046"
type input "380504631046"
click at [109, 143] on div "Отмена OK" at bounding box center [95, 151] width 66 height 17
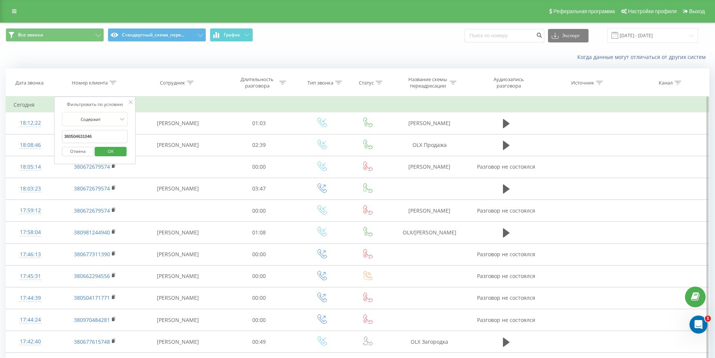
click at [111, 155] on span "OK" at bounding box center [110, 151] width 21 height 12
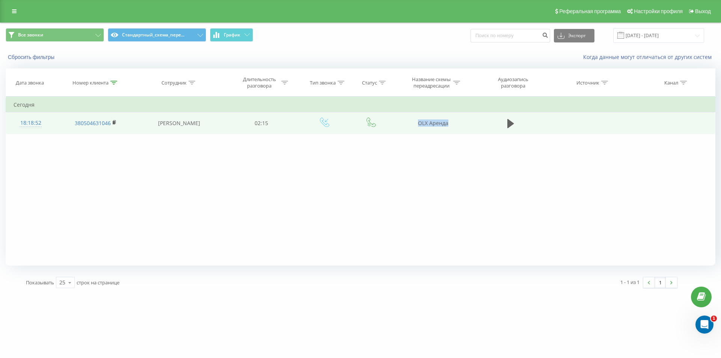
drag, startPoint x: 415, startPoint y: 121, endPoint x: 506, endPoint y: 131, distance: 91.8
click at [516, 131] on tr "18:18:52 380504631046 [PERSON_NAME] 02:15 [PERSON_NAME]" at bounding box center [360, 123] width 709 height 22
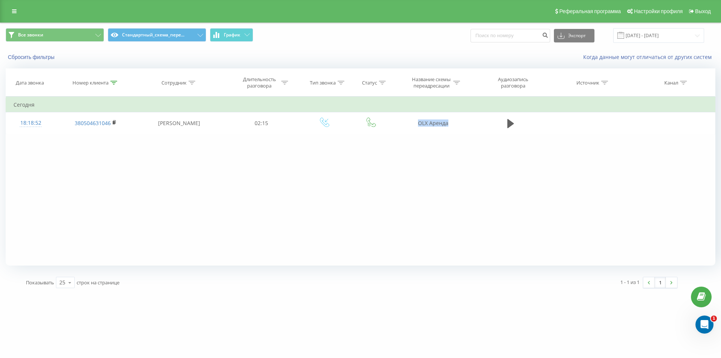
copy tr "OLX Аренда"
click at [13, 18] on div "Реферальная программа Настройки профиля Выход" at bounding box center [360, 11] width 721 height 23
click at [15, 12] on icon at bounding box center [14, 11] width 5 height 5
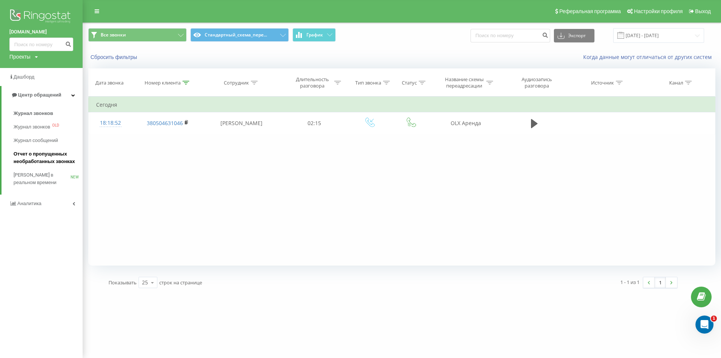
click at [38, 157] on span "Отчет о пропущенных необработанных звонках" at bounding box center [46, 157] width 65 height 15
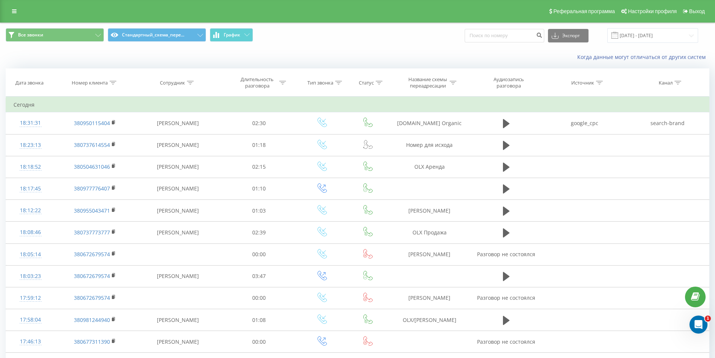
click at [173, 56] on div "Когда данные могут отличаться от других систем" at bounding box center [357, 57] width 714 height 18
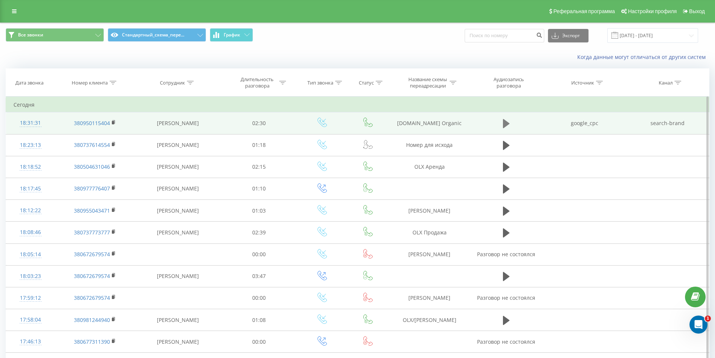
click at [503, 125] on icon at bounding box center [506, 123] width 7 height 11
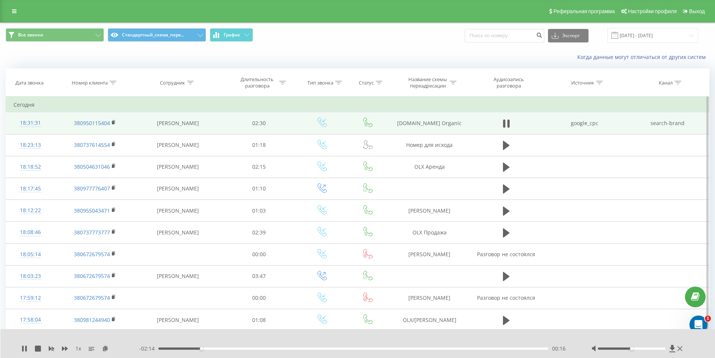
drag, startPoint x: 360, startPoint y: 350, endPoint x: 365, endPoint y: 349, distance: 5.7
click at [360, 350] on div "- 02:14 00:16 00:16" at bounding box center [356, 349] width 434 height 8
click at [367, 349] on div "- 02:14 00:16 00:16" at bounding box center [356, 349] width 434 height 8
click at [374, 349] on div "- 02:14 00:16 00:16" at bounding box center [356, 349] width 434 height 8
click at [378, 348] on div "01:25" at bounding box center [353, 348] width 390 height 2
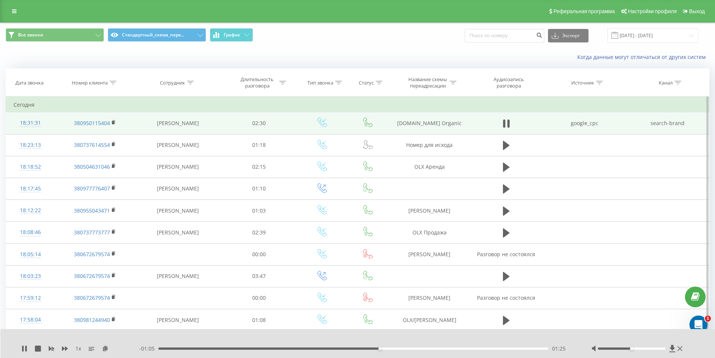
click at [387, 349] on div "- 01:05 01:25 01:25" at bounding box center [356, 349] width 434 height 8
click at [397, 349] on div "01:26" at bounding box center [353, 348] width 390 height 2
click at [411, 349] on div "01:34" at bounding box center [353, 348] width 390 height 2
click at [423, 348] on div "01:42" at bounding box center [353, 348] width 390 height 2
click at [428, 348] on div "01:42" at bounding box center [353, 348] width 390 height 2
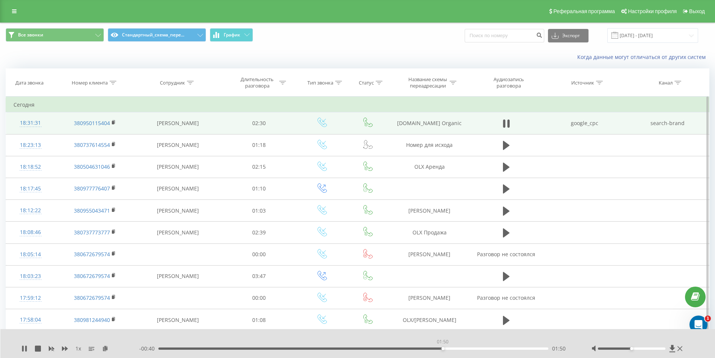
click at [443, 348] on div "01:50" at bounding box center [353, 348] width 390 height 2
click at [455, 348] on div "01:55" at bounding box center [353, 348] width 390 height 2
click at [464, 348] on div "01:55" at bounding box center [353, 348] width 390 height 2
click at [376, 349] on div "01:59" at bounding box center [353, 348] width 390 height 2
click at [358, 348] on div "01:25" at bounding box center [353, 348] width 390 height 2
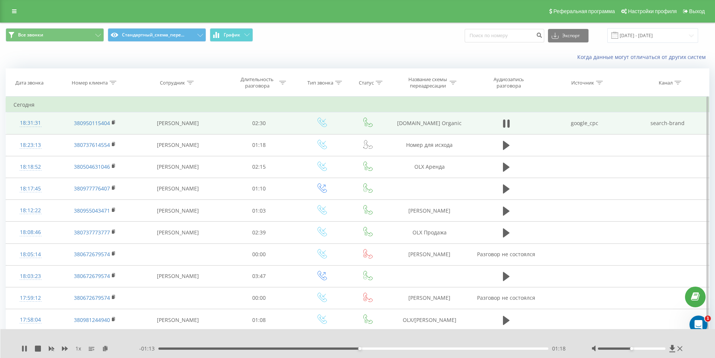
click at [339, 349] on div "01:18" at bounding box center [353, 348] width 390 height 2
click at [297, 347] on div "01:12" at bounding box center [353, 348] width 390 height 2
click at [308, 348] on div "00:55" at bounding box center [353, 348] width 390 height 2
click at [680, 348] on icon at bounding box center [680, 348] width 5 height 6
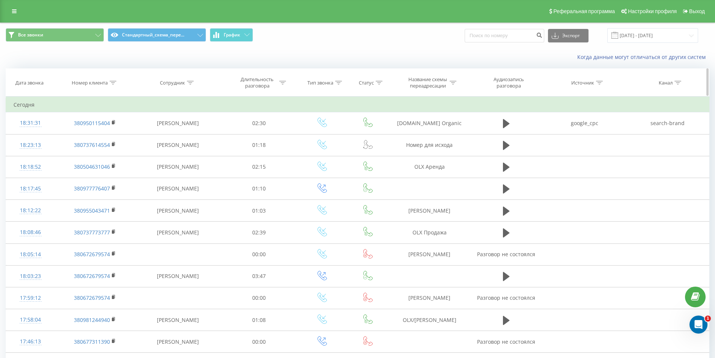
drag, startPoint x: 113, startPoint y: 80, endPoint x: 111, endPoint y: 86, distance: 6.7
click at [111, 82] on div at bounding box center [113, 83] width 7 height 6
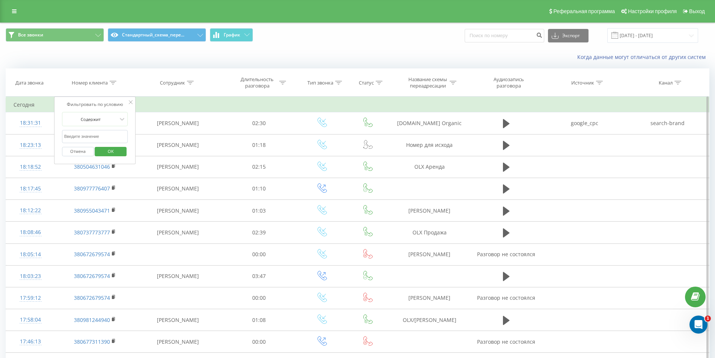
click at [106, 131] on input "text" at bounding box center [95, 136] width 66 height 13
paste input "380932877017"
click at [113, 149] on span "OK" at bounding box center [110, 151] width 21 height 12
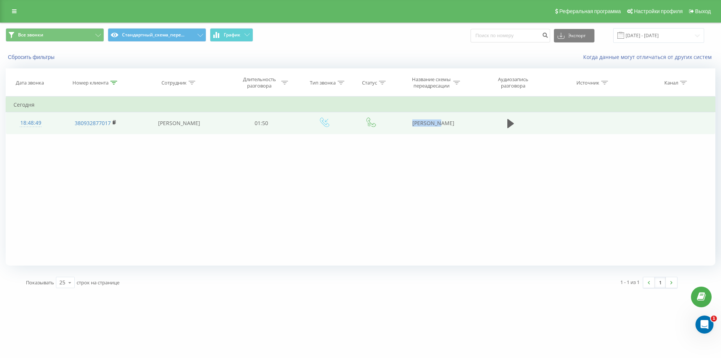
drag, startPoint x: 421, startPoint y: 123, endPoint x: 450, endPoint y: 129, distance: 29.4
click at [450, 129] on td "[PERSON_NAME]" at bounding box center [433, 123] width 80 height 22
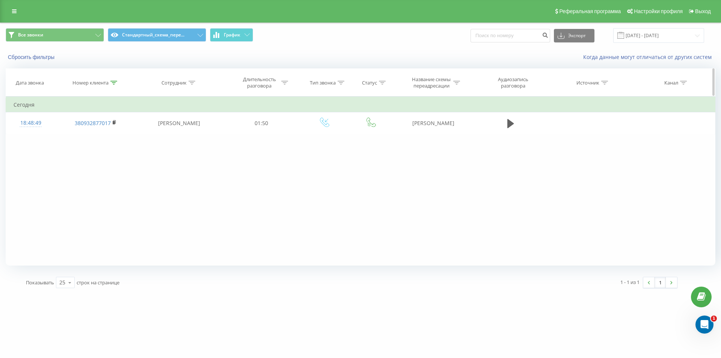
click at [113, 81] on icon at bounding box center [113, 83] width 7 height 4
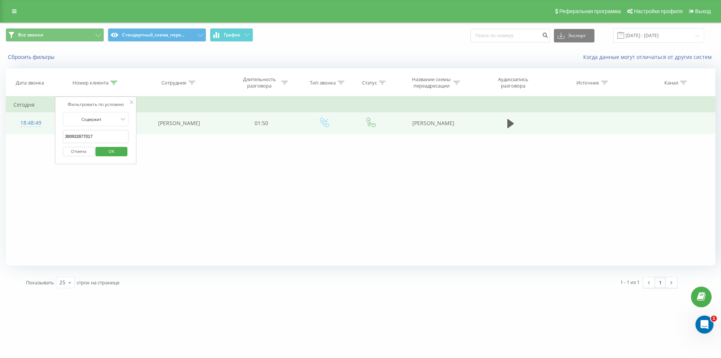
drag, startPoint x: 108, startPoint y: 138, endPoint x: 48, endPoint y: 123, distance: 61.5
click at [49, 123] on table "Фильтровать по условию Содержит 380932877017 Отмена OK Фильтровать по условию С…" at bounding box center [361, 115] width 710 height 38
paste input "631203290"
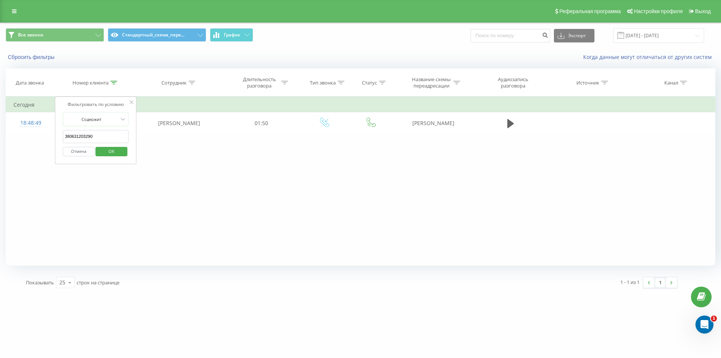
click at [125, 155] on button "OK" at bounding box center [112, 151] width 32 height 9
click at [114, 82] on icon at bounding box center [113, 83] width 7 height 4
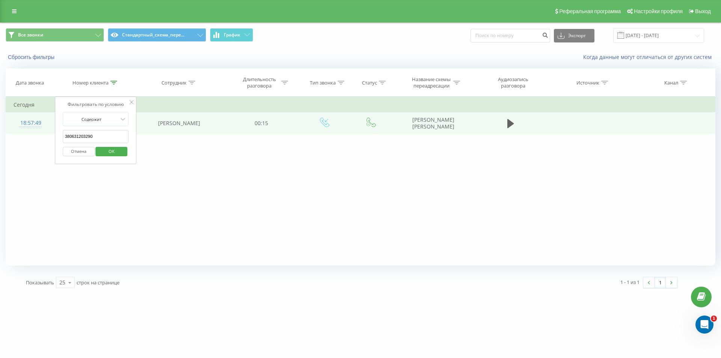
click at [44, 133] on table "Фильтровать по условию Содержит 380631203290 Отмена OK Фильтровать по условию С…" at bounding box center [361, 115] width 710 height 38
paste input "966962298"
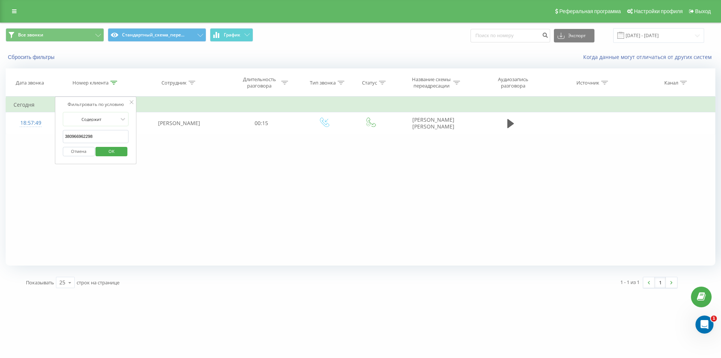
click at [111, 151] on span "OK" at bounding box center [111, 151] width 21 height 12
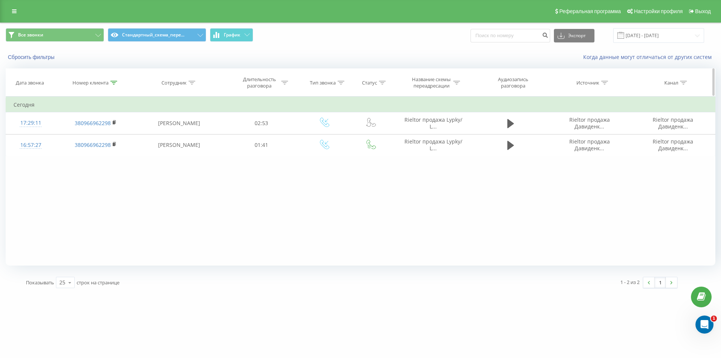
click at [115, 84] on icon at bounding box center [113, 83] width 7 height 4
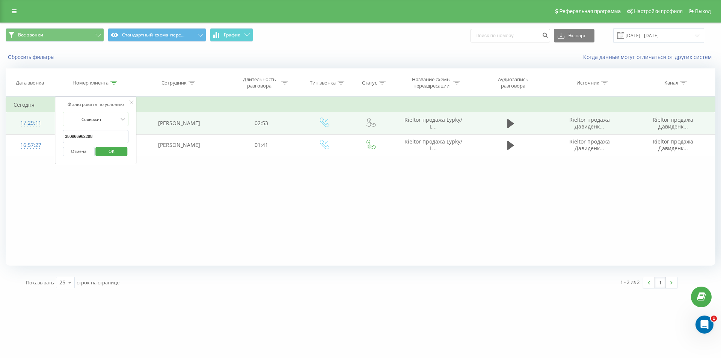
drag, startPoint x: 101, startPoint y: 134, endPoint x: 41, endPoint y: 123, distance: 60.7
click at [43, 125] on table "Фильтровать по условию Содержит 380966962298 Отмена OK Фильтровать по условию С…" at bounding box center [361, 126] width 710 height 60
paste input "text"
drag, startPoint x: 112, startPoint y: 134, endPoint x: 31, endPoint y: 124, distance: 81.3
click at [28, 124] on table "Фильтровать по условию Содержит 380966962298 Отмена OK Фильтровать по условию С…" at bounding box center [361, 126] width 710 height 60
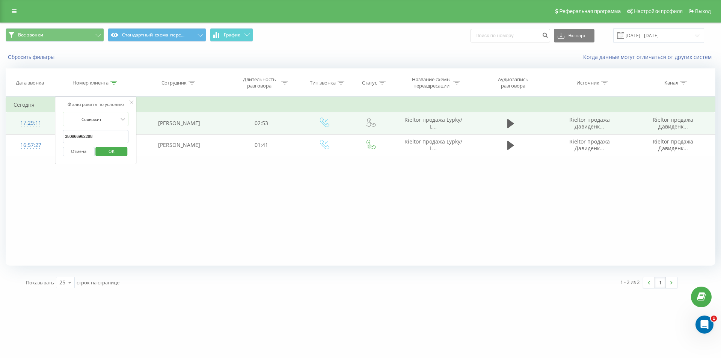
paste input "72049922"
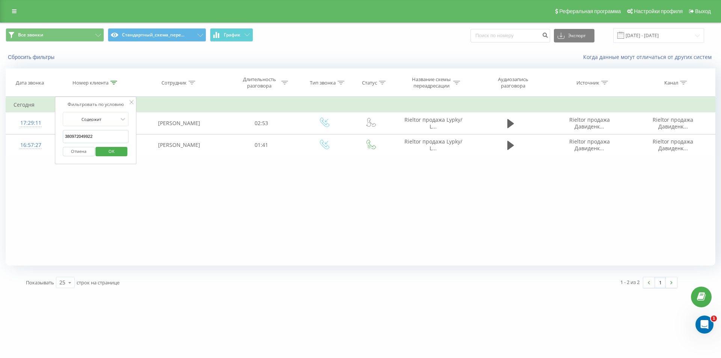
type input "380972049922"
click at [110, 149] on span "OK" at bounding box center [111, 151] width 21 height 12
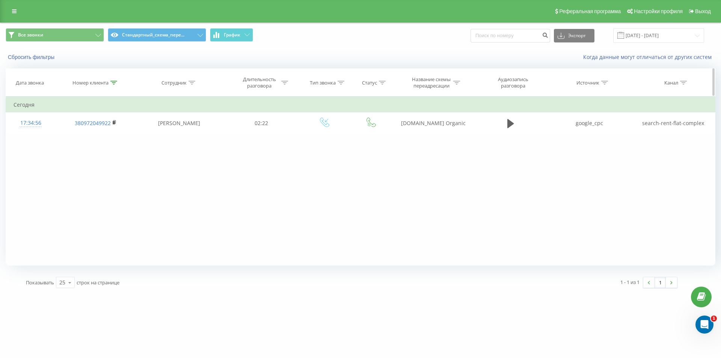
click at [114, 82] on icon at bounding box center [113, 83] width 7 height 4
click at [81, 154] on button "Отмена" at bounding box center [79, 151] width 32 height 9
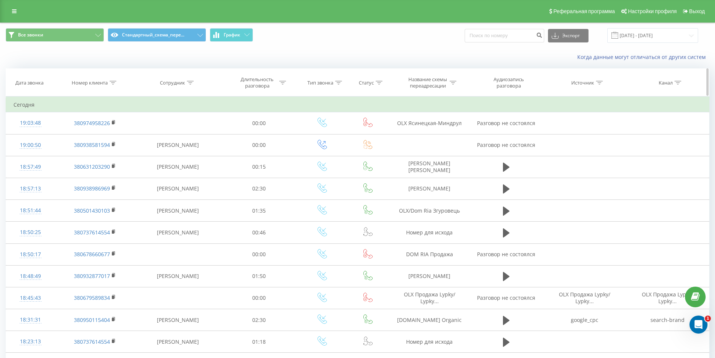
click at [114, 84] on icon at bounding box center [113, 83] width 7 height 4
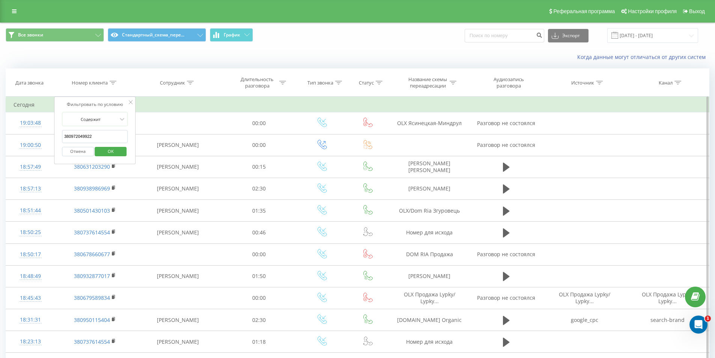
click at [108, 134] on input "380972049922" at bounding box center [95, 136] width 66 height 13
paste input "380732487432"
click at [114, 148] on span "OK" at bounding box center [110, 151] width 21 height 12
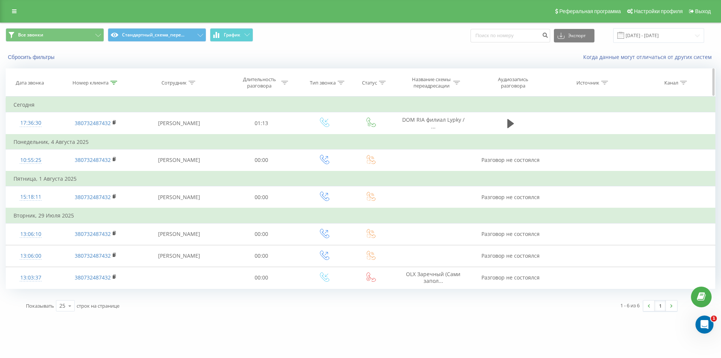
click at [112, 83] on icon at bounding box center [113, 83] width 7 height 4
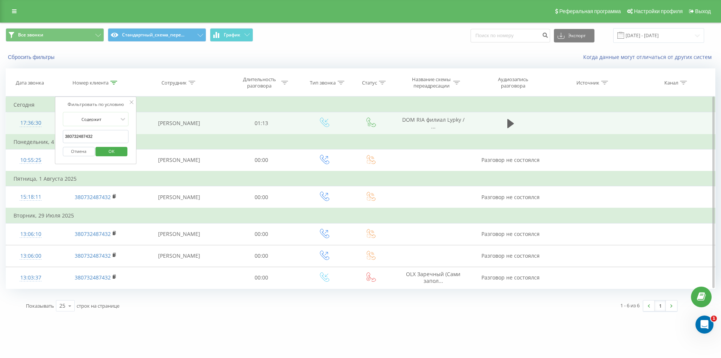
click at [36, 125] on table "Фильтровать по условию Содержит 380732487432 Отмена OK Фильтровать по условию С…" at bounding box center [361, 192] width 710 height 192
paste input "677615748"
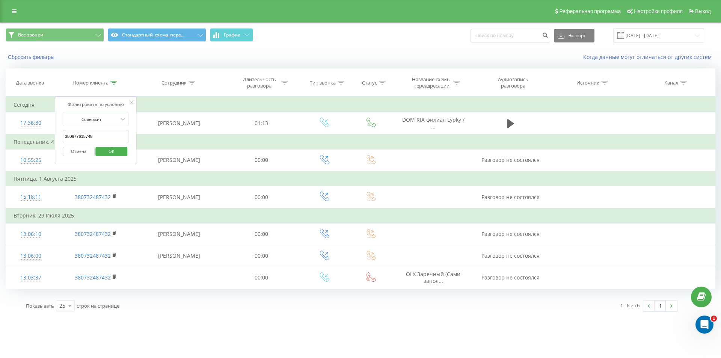
click at [120, 150] on span "OK" at bounding box center [111, 151] width 21 height 12
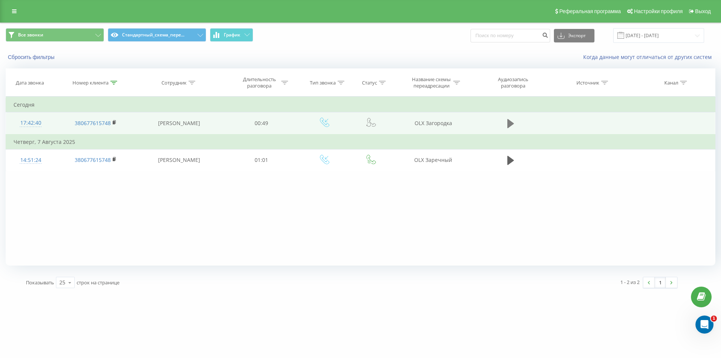
click at [508, 121] on icon at bounding box center [510, 123] width 7 height 9
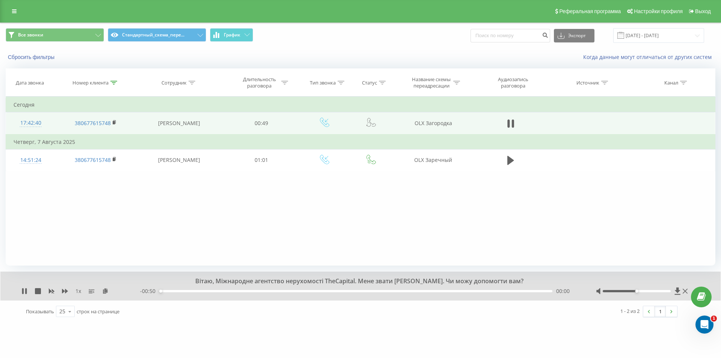
click at [254, 292] on div "- 00:50 00:00 00:00" at bounding box center [358, 291] width 437 height 8
click at [259, 291] on div "00:00" at bounding box center [355, 291] width 393 height 2
click at [282, 292] on div "- 00:37 00:13 00:13" at bounding box center [358, 291] width 437 height 8
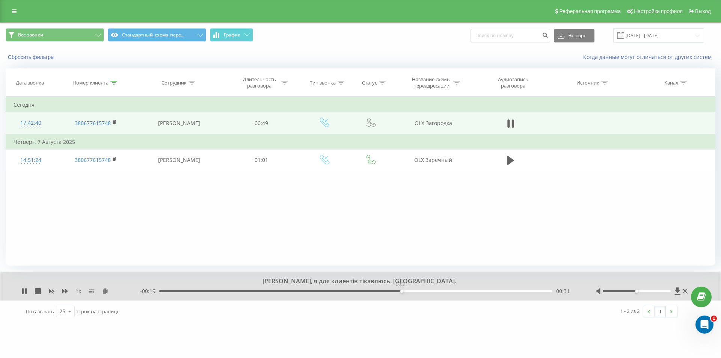
click at [401, 291] on div "00:31" at bounding box center [355, 291] width 393 height 2
click at [116, 81] on icon at bounding box center [113, 83] width 7 height 4
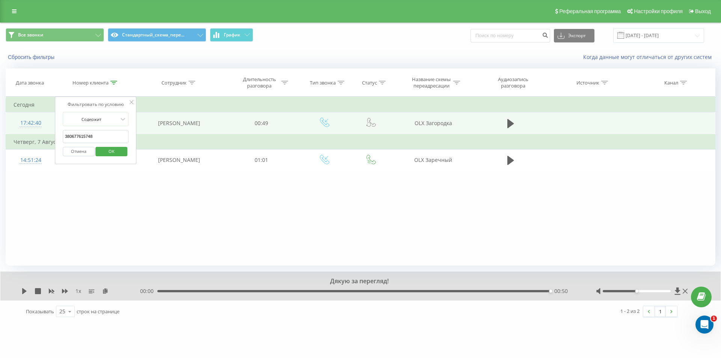
drag, startPoint x: 107, startPoint y: 138, endPoint x: 51, endPoint y: 133, distance: 56.1
click at [53, 133] on table "Фильтровать по условию Содержит 380677615748 Отмена OK Фильтровать по условию С…" at bounding box center [361, 133] width 710 height 75
paste input "2679574"
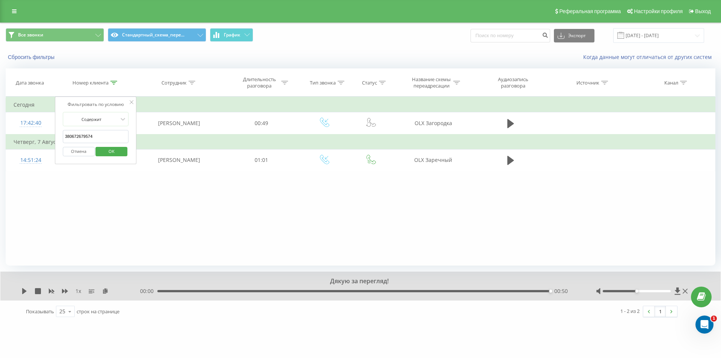
click at [105, 149] on span "OK" at bounding box center [111, 151] width 21 height 12
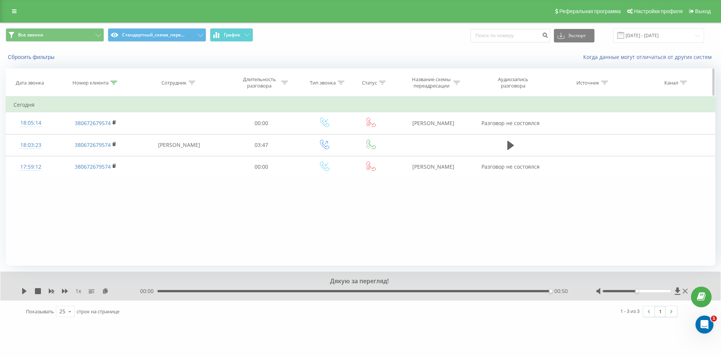
click at [114, 80] on div at bounding box center [113, 83] width 7 height 6
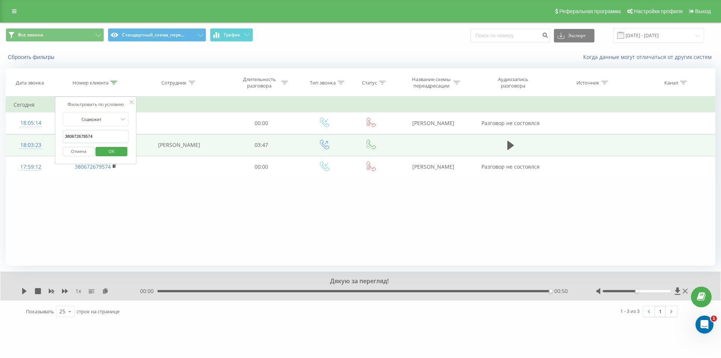
click at [21, 136] on table "Фильтровать по условию Содержит 380672679574 Отмена OK Фильтровать по условию С…" at bounding box center [361, 136] width 710 height 81
paste input "37195115"
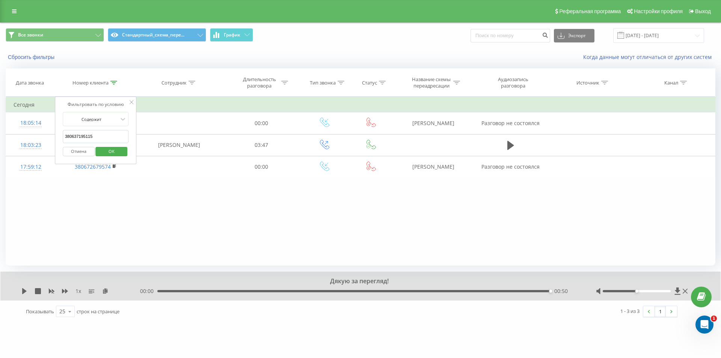
click at [115, 149] on span "OK" at bounding box center [111, 151] width 21 height 12
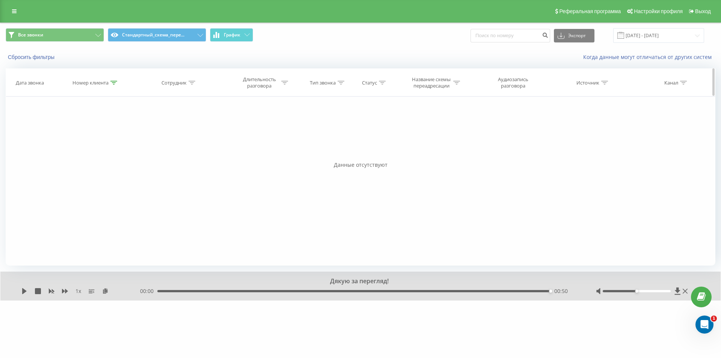
click at [119, 83] on div "Номер клиента" at bounding box center [95, 83] width 80 height 6
drag, startPoint x: 71, startPoint y: 141, endPoint x: 44, endPoint y: 134, distance: 27.4
click at [48, 136] on div "Фильтровать по условию Содержит 380637195115 Отмена OK Фильтровать по условию С…" at bounding box center [361, 180] width 710 height 169
paste input "938986969"
click at [107, 150] on span "OK" at bounding box center [111, 151] width 21 height 12
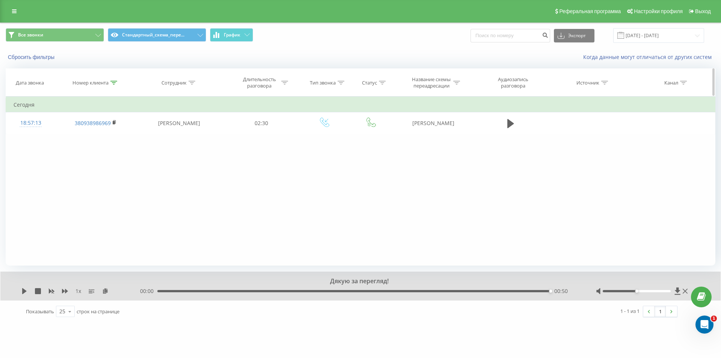
click at [114, 86] on th "Номер клиента" at bounding box center [95, 83] width 80 height 28
click at [113, 84] on icon at bounding box center [113, 83] width 7 height 4
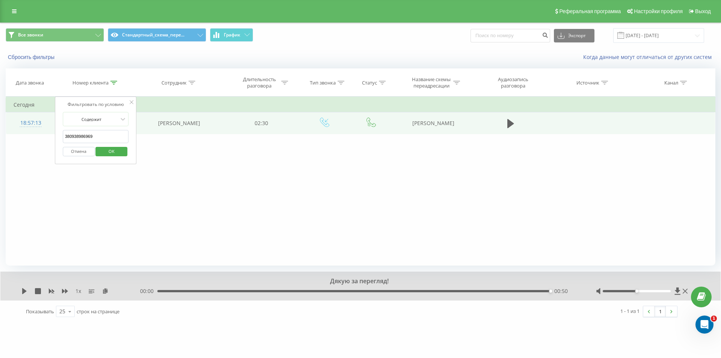
drag, startPoint x: 39, startPoint y: 135, endPoint x: 26, endPoint y: 132, distance: 13.6
click at [26, 132] on table "Фильтровать по условию Содержит 380938986969 Отмена OK Фильтровать по условию С…" at bounding box center [361, 115] width 710 height 38
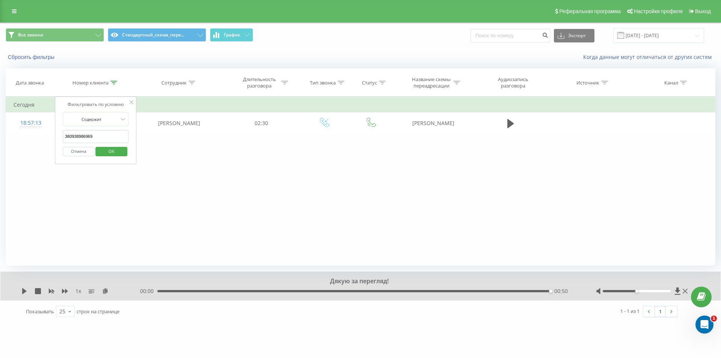
paste input "79415470"
click at [104, 154] on span "OK" at bounding box center [111, 151] width 21 height 12
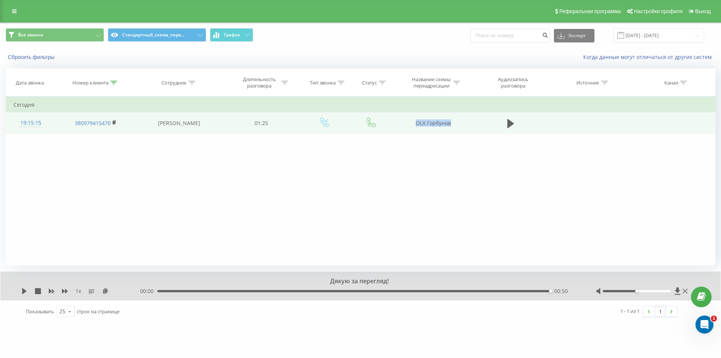
drag, startPoint x: 411, startPoint y: 121, endPoint x: 454, endPoint y: 121, distance: 42.8
click at [454, 121] on td "OLX Горбунов" at bounding box center [433, 123] width 80 height 22
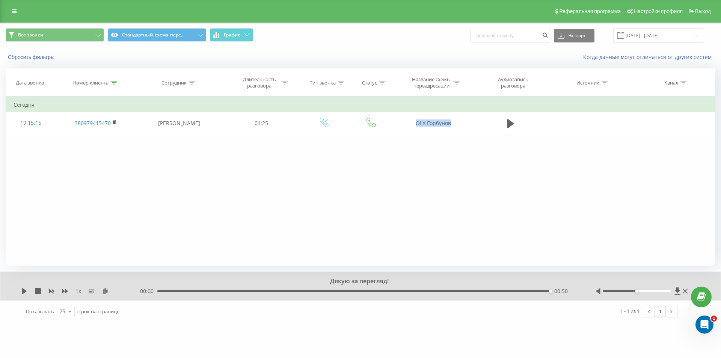
copy td "OLX Горбунов"
click at [113, 81] on icon at bounding box center [113, 83] width 7 height 4
drag, startPoint x: 74, startPoint y: 134, endPoint x: 59, endPoint y: 130, distance: 15.0
click at [39, 124] on table "Фильтровать по условию Содержит 380979415470 Отмена OK Фильтровать по условию С…" at bounding box center [361, 115] width 710 height 38
paste input "672679574"
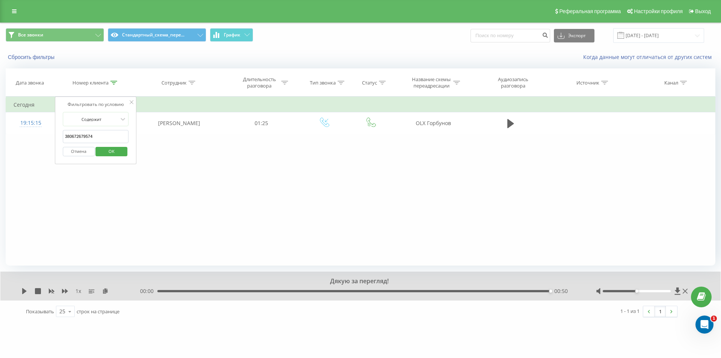
click at [122, 154] on button "OK" at bounding box center [112, 151] width 32 height 9
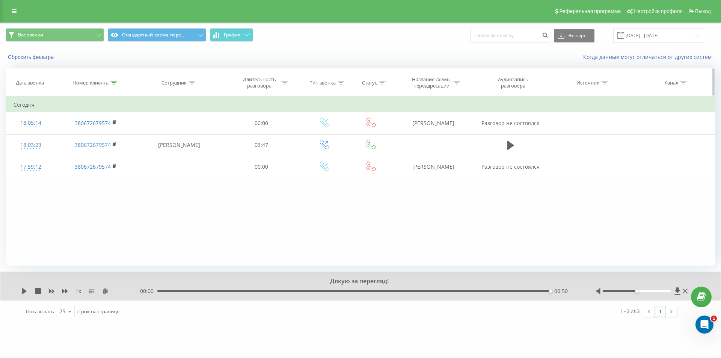
click at [114, 84] on icon at bounding box center [113, 83] width 7 height 4
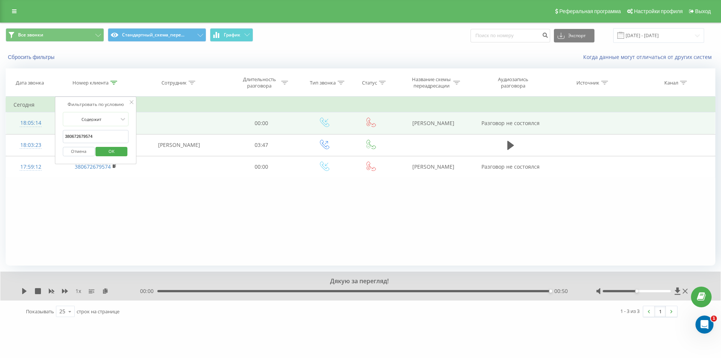
drag, startPoint x: 107, startPoint y: 131, endPoint x: 34, endPoint y: 133, distance: 72.5
click at [34, 133] on table "Фильтровать по условию Содержит 380672679574 Отмена OK Фильтровать по условию С…" at bounding box center [361, 136] width 710 height 81
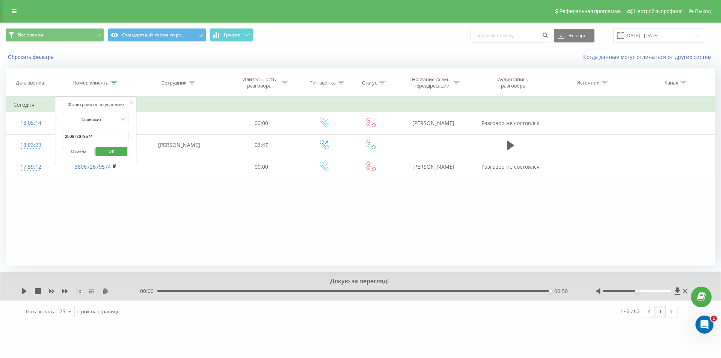
paste input "958983"
drag, startPoint x: 115, startPoint y: 145, endPoint x: 116, endPoint y: 151, distance: 6.6
click at [115, 146] on div "Отмена OK" at bounding box center [96, 151] width 66 height 17
click at [116, 151] on span "OK" at bounding box center [111, 151] width 21 height 12
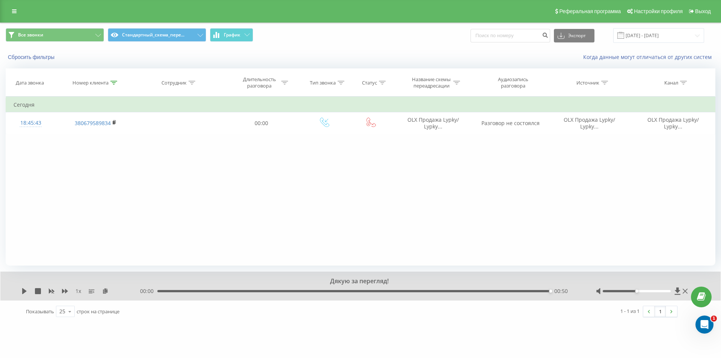
click at [145, 176] on div "Фильтровать по условию Содержит 380679589834 Отмена OK Фильтровать по условию С…" at bounding box center [361, 180] width 710 height 169
click at [114, 82] on icon at bounding box center [113, 83] width 7 height 4
click at [24, 113] on table "Фильтровать по условию Содержит 380679589834 Отмена OK Фильтровать по условию С…" at bounding box center [361, 115] width 710 height 38
paste input "932877017"
click at [103, 143] on form "Содержит 380932877017 Отмена OK" at bounding box center [96, 136] width 66 height 48
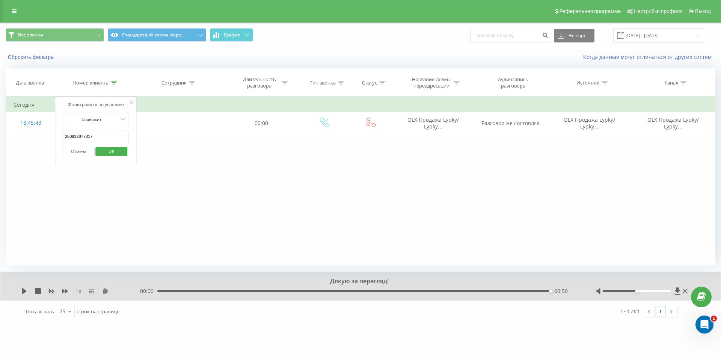
click at [108, 152] on span "OK" at bounding box center [111, 151] width 21 height 12
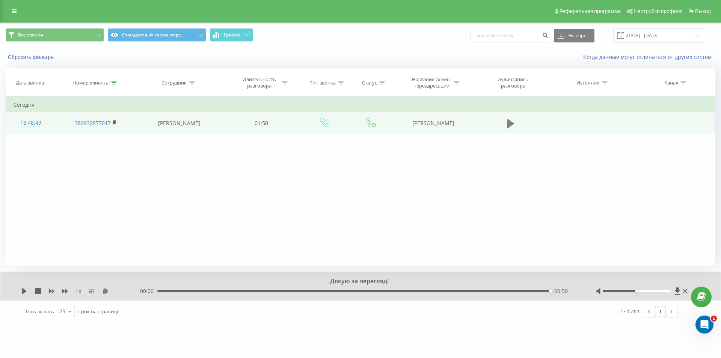
click at [511, 125] on icon at bounding box center [510, 123] width 7 height 9
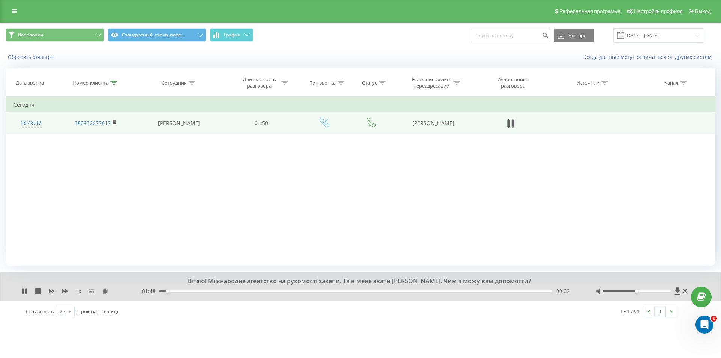
click at [197, 212] on div "Фильтровать по условию Содержит 380932877017 Отмена OK Фильтровать по условию С…" at bounding box center [361, 180] width 710 height 169
click at [686, 289] on div at bounding box center [642, 291] width 93 height 8
click at [685, 289] on icon at bounding box center [684, 291] width 5 height 6
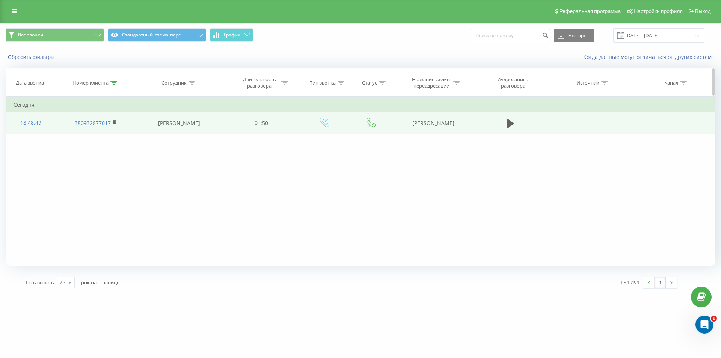
click at [115, 84] on icon at bounding box center [113, 83] width 7 height 4
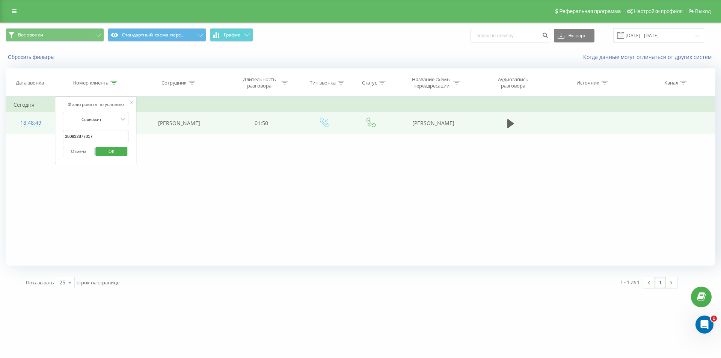
drag, startPoint x: 93, startPoint y: 137, endPoint x: 53, endPoint y: 130, distance: 40.8
click at [53, 130] on table "Фильтровать по условию Содержит 380932877017 Отмена OK Фильтровать по условию С…" at bounding box center [361, 115] width 710 height 38
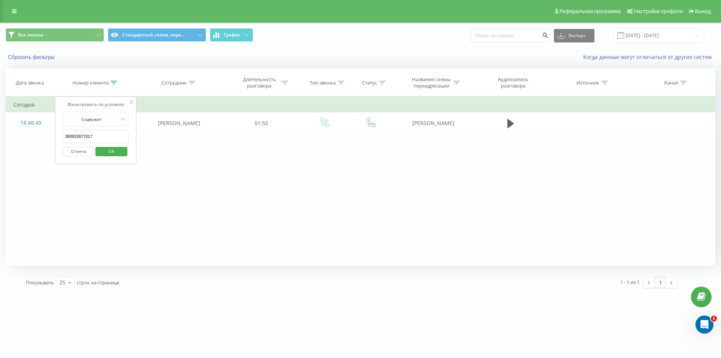
paste input "678660677"
click at [105, 149] on span "OK" at bounding box center [111, 151] width 21 height 12
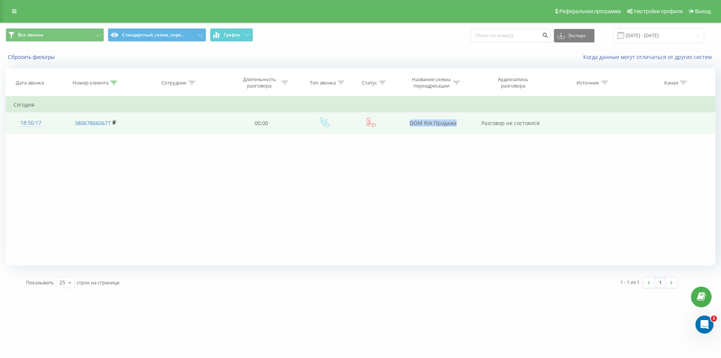
drag, startPoint x: 401, startPoint y: 128, endPoint x: 478, endPoint y: 128, distance: 77.3
click at [478, 128] on tr "18:50:17 380678660677 00:00 DOM RIA Продажа Разговор не состоялся" at bounding box center [360, 123] width 709 height 22
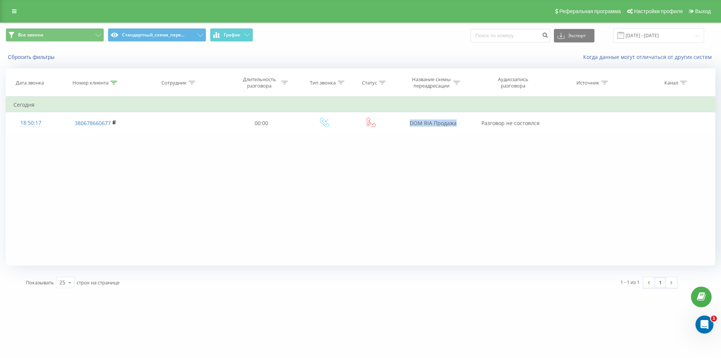
copy td "DOM RIA Продажа"
click at [113, 86] on th "Номер клиента" at bounding box center [95, 83] width 80 height 28
click at [114, 85] on div at bounding box center [113, 83] width 7 height 6
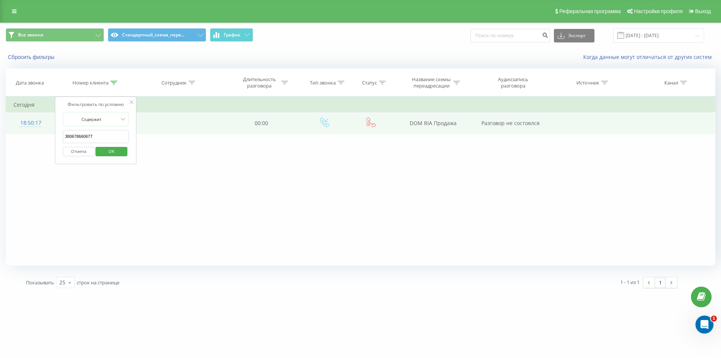
click at [52, 135] on div "Фильтровать по условию Содержит 380678660677 Отмена OK Фильтровать по условию С…" at bounding box center [361, 180] width 710 height 169
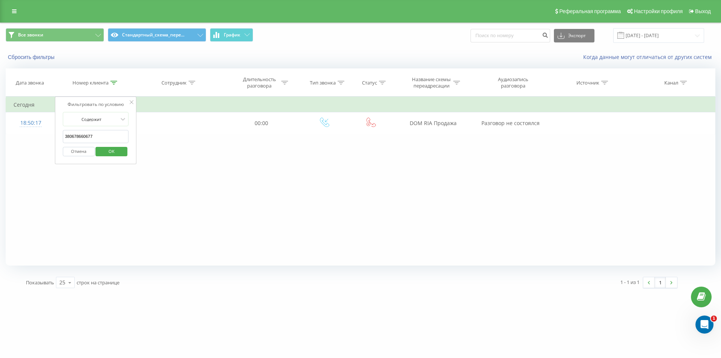
paste input "31203290"
click at [109, 149] on span "OK" at bounding box center [111, 151] width 21 height 12
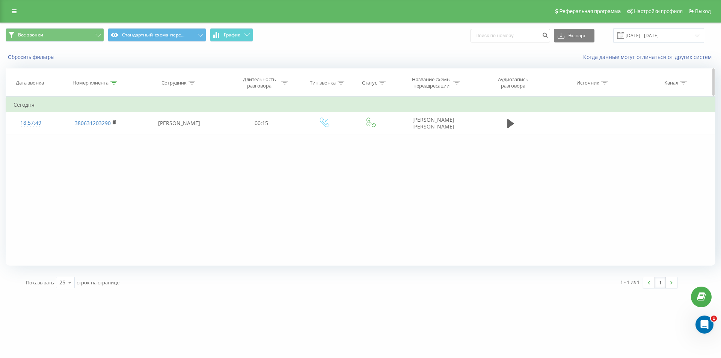
click at [113, 80] on div at bounding box center [113, 83] width 7 height 6
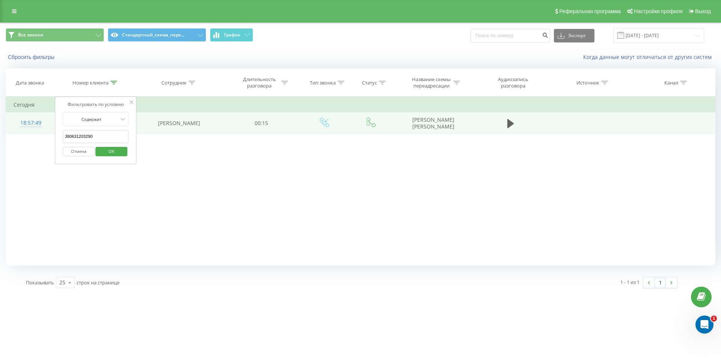
drag, startPoint x: 104, startPoint y: 134, endPoint x: 44, endPoint y: 126, distance: 60.3
click at [45, 127] on table "Фильтровать по условию Содержит 380631203290 Отмена OK Фильтровать по условию С…" at bounding box center [361, 115] width 710 height 38
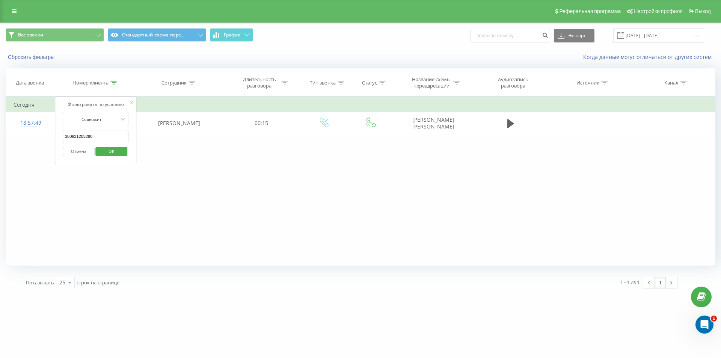
paste input "974958226"
click at [120, 151] on span "OK" at bounding box center [111, 151] width 21 height 12
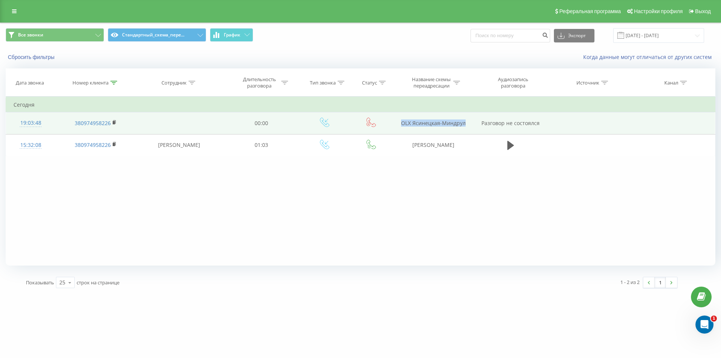
drag, startPoint x: 394, startPoint y: 123, endPoint x: 465, endPoint y: 122, distance: 71.3
click at [465, 122] on td "OLX Ясинецкая-Миндрул" at bounding box center [433, 123] width 80 height 22
copy td "OLX Ясинецкая-Миндрул"
click at [36, 124] on div "19:03:48" at bounding box center [31, 123] width 34 height 15
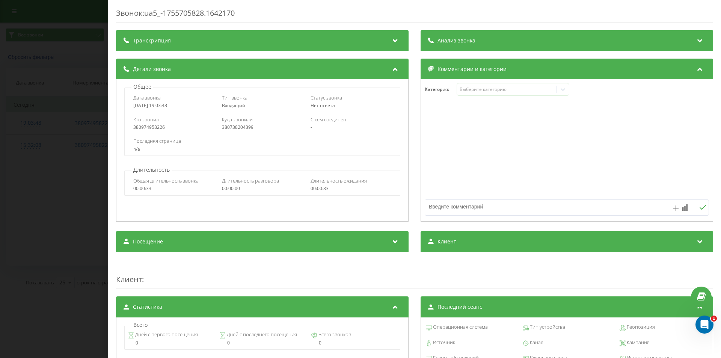
click at [27, 196] on div "Звонок : ua5_-1755705828.1642170 Транскрипция Для анализа AI будущих звонков на…" at bounding box center [360, 179] width 721 height 358
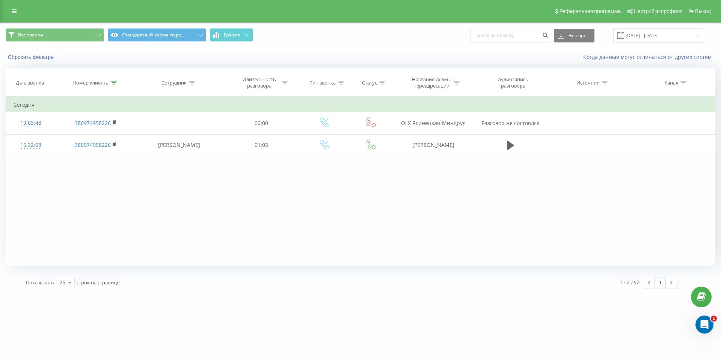
drag, startPoint x: 117, startPoint y: 83, endPoint x: 108, endPoint y: 103, distance: 22.2
click at [117, 83] on icon at bounding box center [113, 83] width 7 height 4
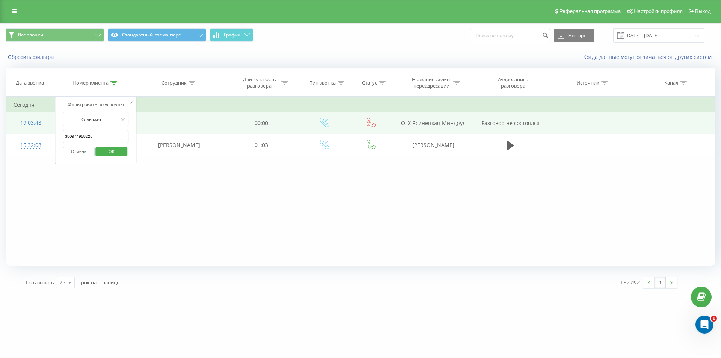
click at [31, 120] on table "Фильтровать по условию Содержит 380974958226 Отмена OK Фильтровать по условию С…" at bounding box center [361, 126] width 710 height 60
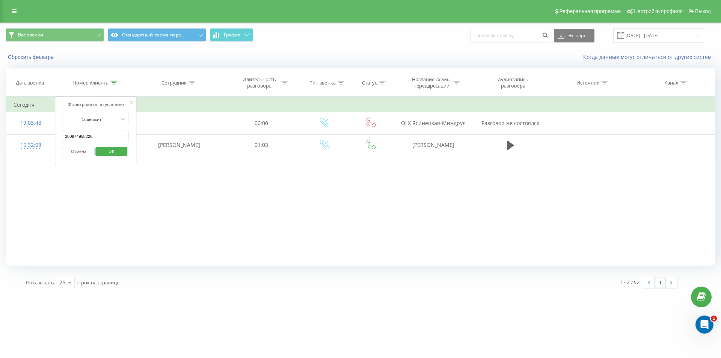
paste input "631895164"
type input "380631895164"
drag, startPoint x: 129, startPoint y: 158, endPoint x: 126, endPoint y: 154, distance: 4.6
click at [129, 158] on div "Фильтровать по условию Содержит 380631895164 Отмена OK" at bounding box center [96, 130] width 82 height 68
click at [123, 154] on button "OK" at bounding box center [112, 151] width 32 height 9
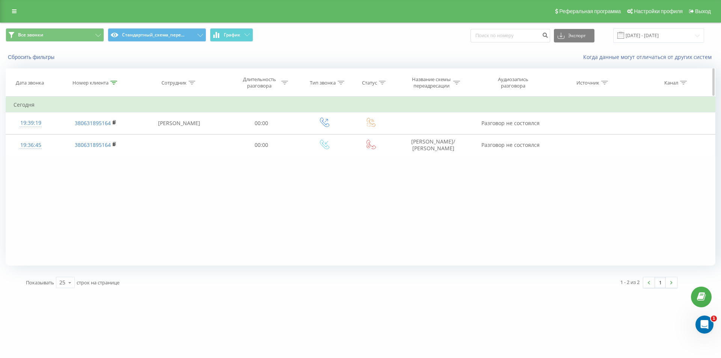
click at [114, 82] on icon at bounding box center [113, 83] width 7 height 4
click at [80, 153] on button "Отмена" at bounding box center [79, 151] width 32 height 9
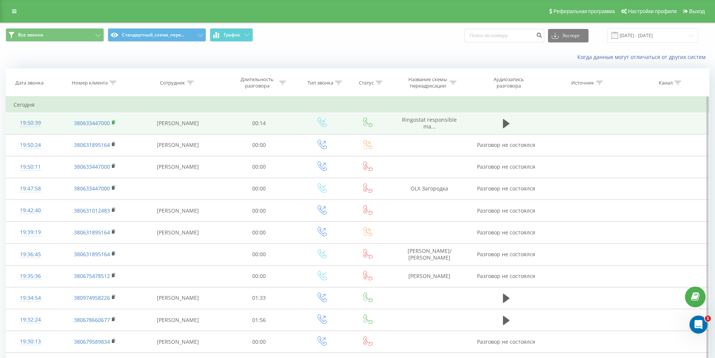
click at [112, 122] on rect at bounding box center [113, 122] width 2 height 3
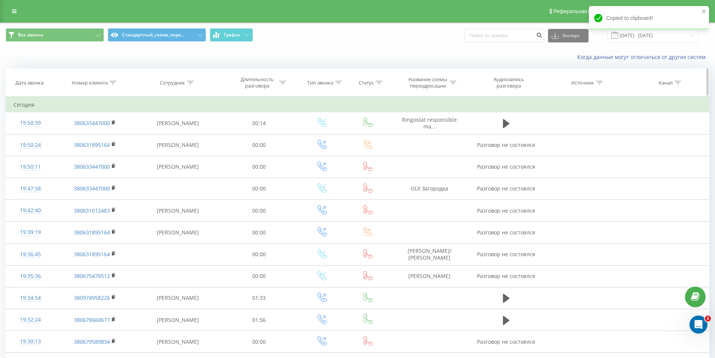
click at [112, 84] on icon at bounding box center [113, 83] width 7 height 4
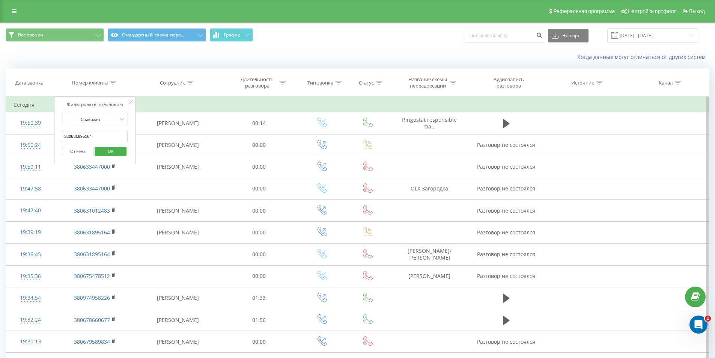
click at [108, 134] on input "380631895164" at bounding box center [95, 136] width 66 height 13
paste input "380631895164"
click at [111, 151] on span "OK" at bounding box center [110, 151] width 21 height 12
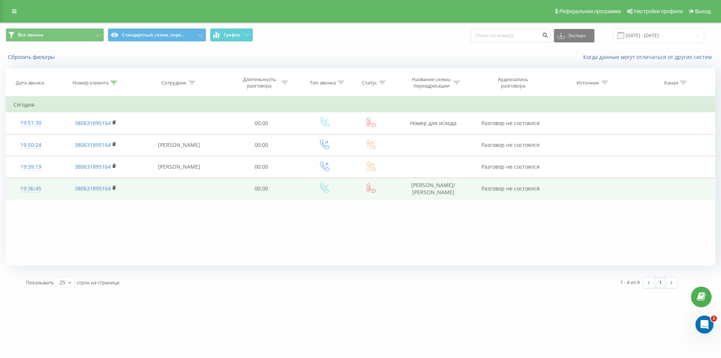
drag, startPoint x: 413, startPoint y: 193, endPoint x: 408, endPoint y: 184, distance: 10.4
click at [409, 190] on td "DOM RIA/ Rieltor Гаспарова" at bounding box center [433, 189] width 80 height 22
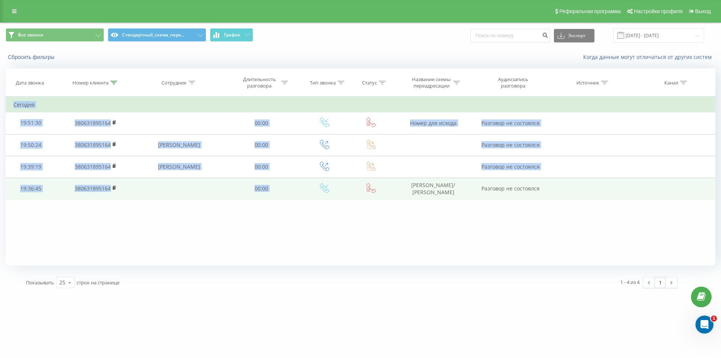
drag, startPoint x: 412, startPoint y: 184, endPoint x: 443, endPoint y: 188, distance: 31.9
click at [456, 205] on div "Фильтровать по условию Содержит 380631895164 Отмена OK Фильтровать по условию С…" at bounding box center [361, 180] width 710 height 169
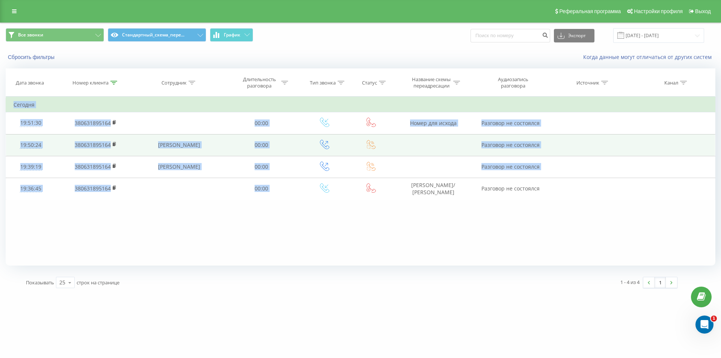
copy table "Фильтровать по условию Содержит Отмена OK Фильтровать по условию Содержит Отмен…"
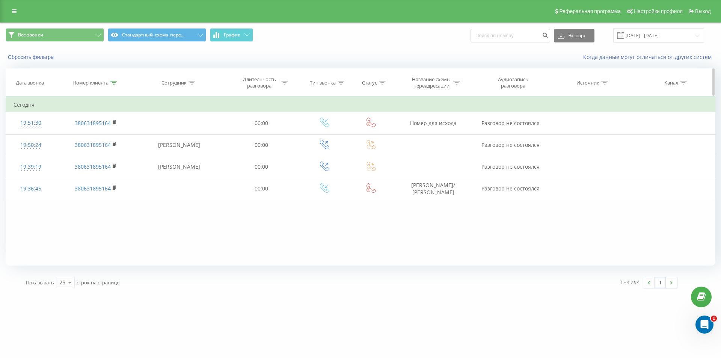
click at [111, 83] on icon at bounding box center [113, 83] width 7 height 4
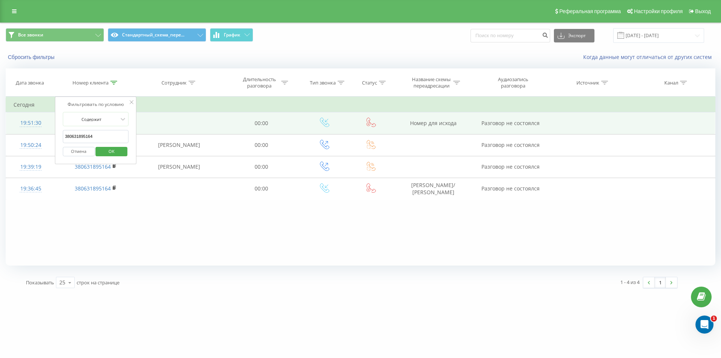
drag, startPoint x: 79, startPoint y: 133, endPoint x: 38, endPoint y: 116, distance: 45.0
click at [48, 120] on table "Фильтровать по условию Содержит 380631895164 Отмена OK Фильтровать по условию С…" at bounding box center [361, 147] width 710 height 103
paste input "073 248 7432"
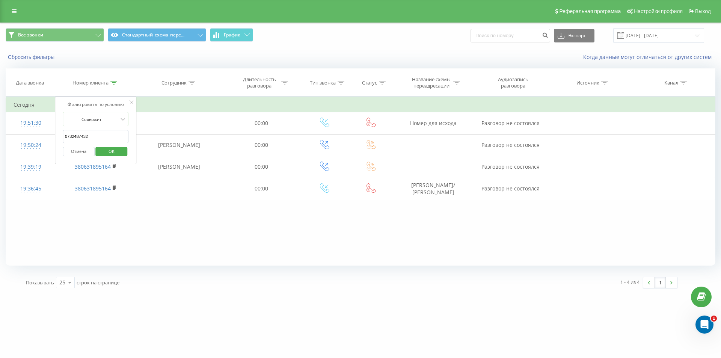
click button "OK" at bounding box center [112, 151] width 32 height 9
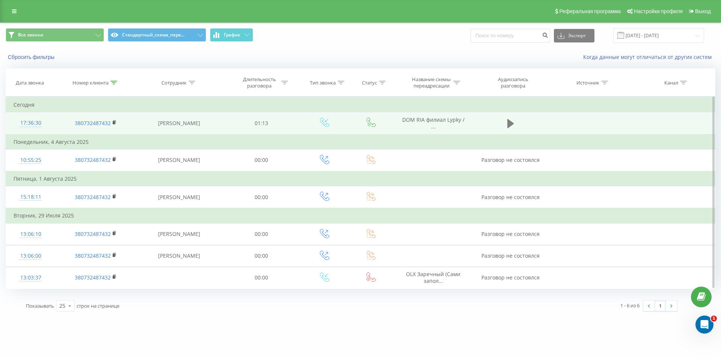
click at [506, 122] on button at bounding box center [510, 123] width 11 height 11
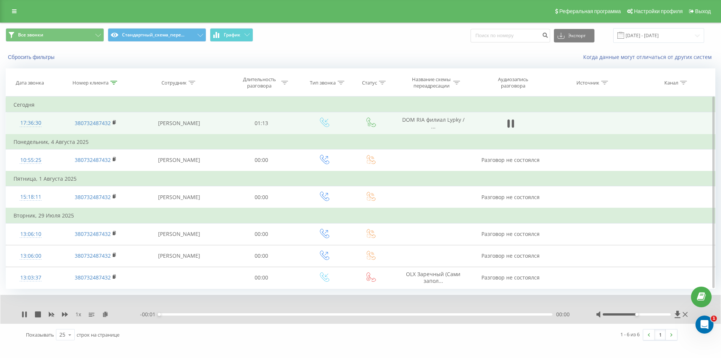
click at [30, 124] on div "17:36:30" at bounding box center [31, 123] width 34 height 15
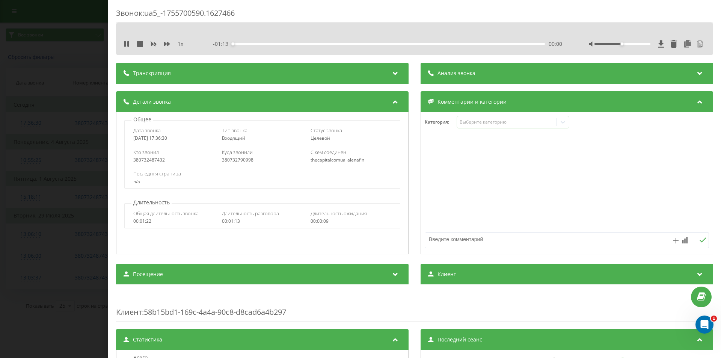
click at [490, 77] on div "Анализ звонка" at bounding box center [566, 73] width 292 height 21
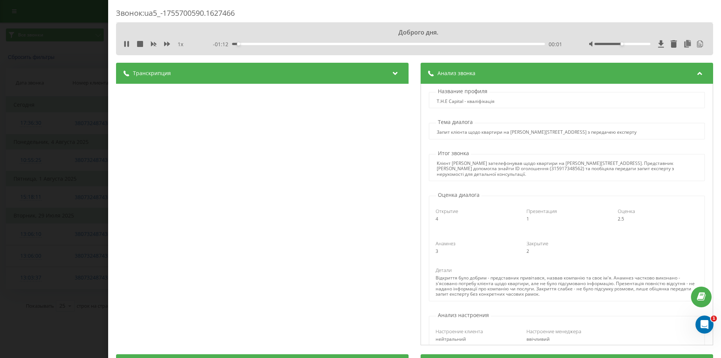
click at [378, 70] on div "Транскрипция" at bounding box center [262, 73] width 292 height 21
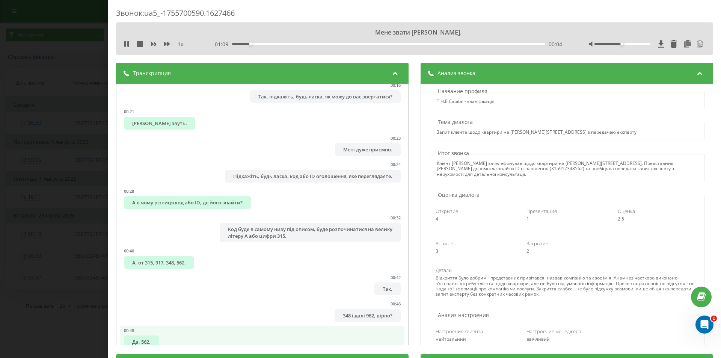
scroll to position [225, 0]
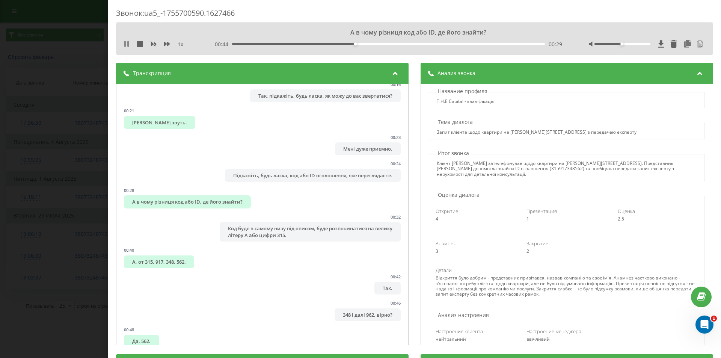
drag, startPoint x: 121, startPoint y: 45, endPoint x: 125, endPoint y: 44, distance: 4.7
click at [121, 45] on div "А в чому різниця код або ID, де його знайти? 1 x - 00:44 00:29 00:29" at bounding box center [414, 39] width 597 height 33
click at [125, 44] on icon at bounding box center [125, 44] width 2 height 6
click at [71, 79] on div "Звонок : ua5_-1755700590.1627466 А в чому різниця код або ID, де його знайти? 1…" at bounding box center [360, 179] width 721 height 358
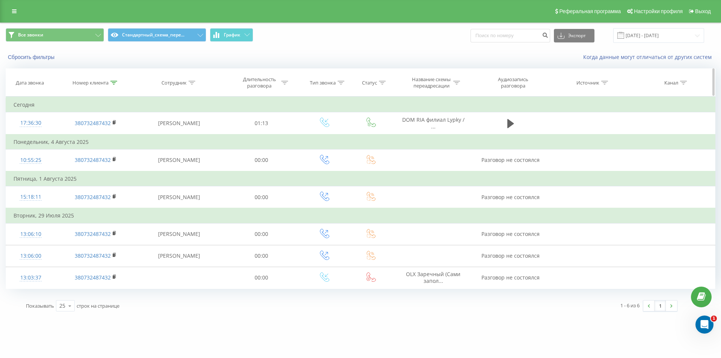
click at [115, 81] on icon at bounding box center [113, 83] width 7 height 4
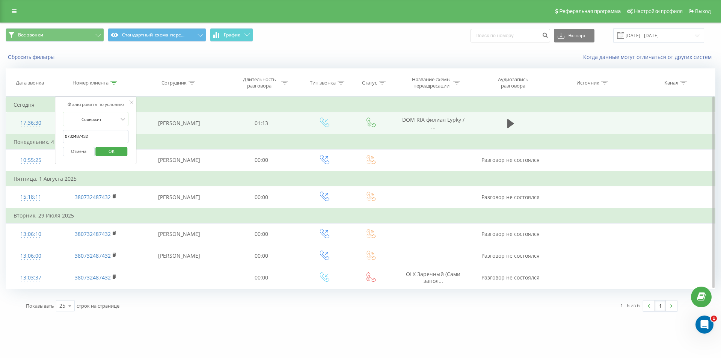
drag, startPoint x: 58, startPoint y: 131, endPoint x: 44, endPoint y: 127, distance: 14.4
click at [44, 127] on table "Фильтровать по условию Содержит 0732487432 Отмена OK Фильтровать по условию Сод…" at bounding box center [361, 192] width 710 height 192
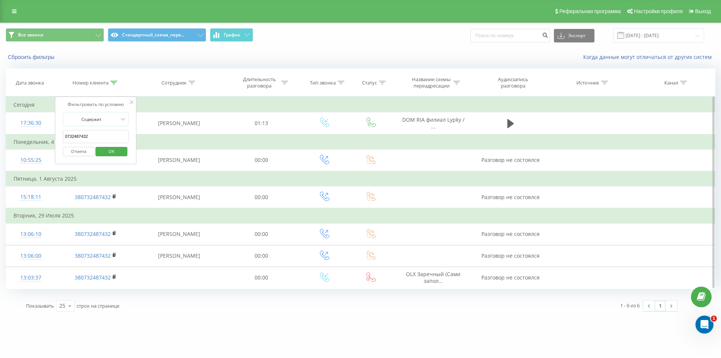
paste input "380978914877"
click at [106, 148] on span "OK" at bounding box center [111, 151] width 21 height 12
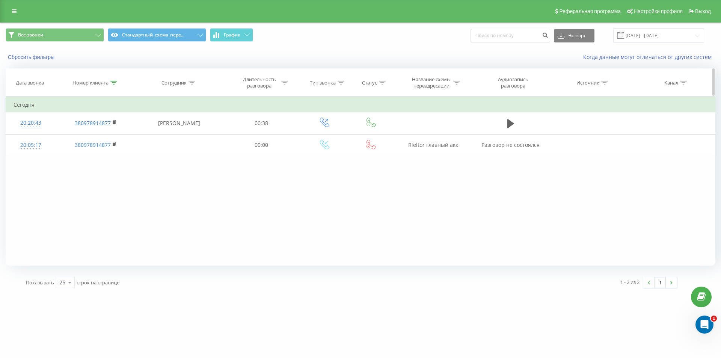
click at [114, 84] on icon at bounding box center [113, 83] width 7 height 4
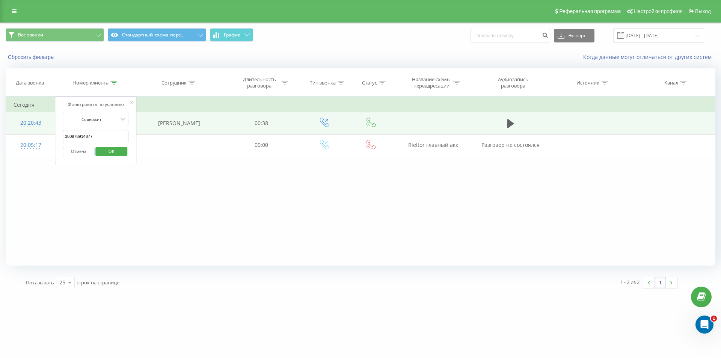
drag, startPoint x: 102, startPoint y: 138, endPoint x: 25, endPoint y: 114, distance: 80.9
click at [28, 115] on table "Фильтровать по условию Содержит 380978914877 Отмена OK Фильтровать по условию С…" at bounding box center [361, 126] width 710 height 60
paste input "073 248 7432"
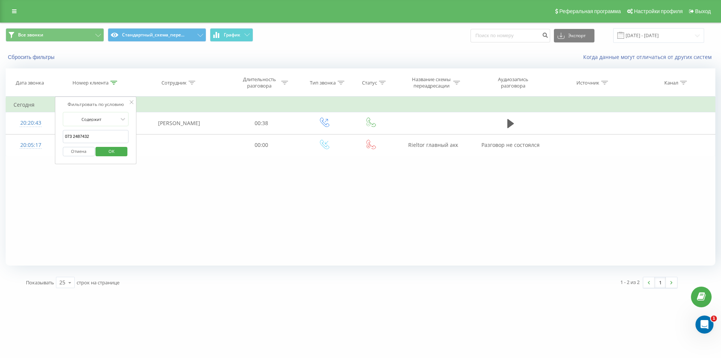
type input "0732487432"
click button "OK" at bounding box center [112, 151] width 32 height 9
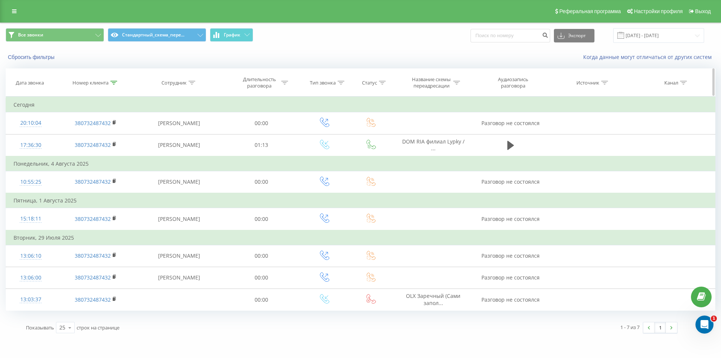
click at [115, 81] on icon at bounding box center [113, 83] width 7 height 4
drag, startPoint x: 89, startPoint y: 149, endPoint x: 109, endPoint y: 182, distance: 38.4
click at [88, 149] on button "Отмена" at bounding box center [79, 151] width 32 height 9
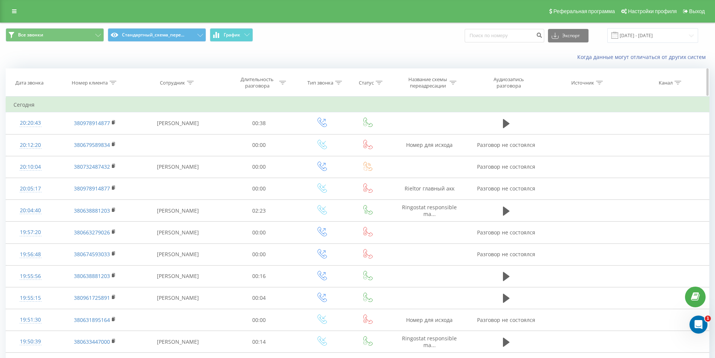
click at [112, 82] on icon at bounding box center [113, 83] width 7 height 4
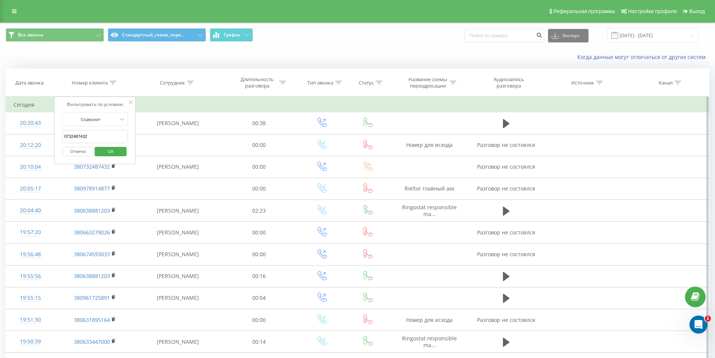
click at [101, 138] on input "0732487432" at bounding box center [95, 136] width 66 height 13
paste input "380675910800"
click at [111, 151] on span "OK" at bounding box center [110, 151] width 21 height 12
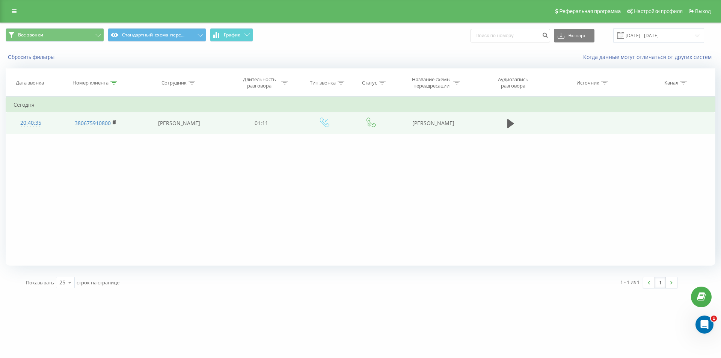
drag, startPoint x: 411, startPoint y: 119, endPoint x: 468, endPoint y: 123, distance: 57.2
click at [468, 124] on td "DOM RIA Пинчук" at bounding box center [433, 123] width 80 height 22
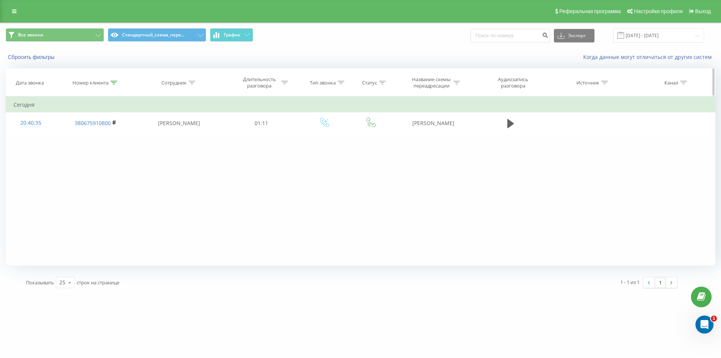
click at [114, 84] on icon at bounding box center [113, 83] width 7 height 4
drag, startPoint x: 68, startPoint y: 130, endPoint x: 99, endPoint y: 131, distance: 31.6
click at [69, 130] on form "Содержит 380675910800 Отмена OK" at bounding box center [96, 136] width 66 height 48
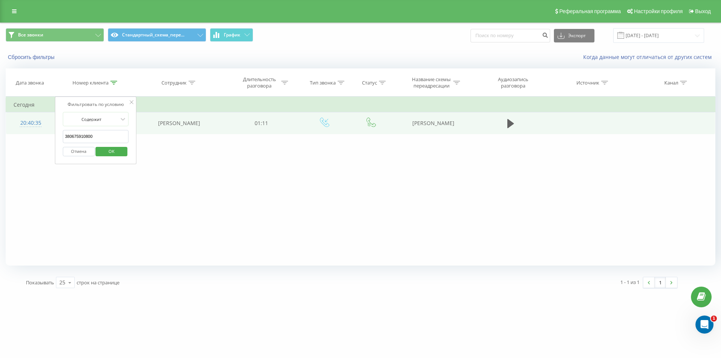
drag, startPoint x: 102, startPoint y: 133, endPoint x: 47, endPoint y: 116, distance: 58.5
click at [48, 117] on table "Фильтровать по условию Содержит 380675910800 Отмена OK Фильтровать по условию С…" at bounding box center [361, 115] width 710 height 38
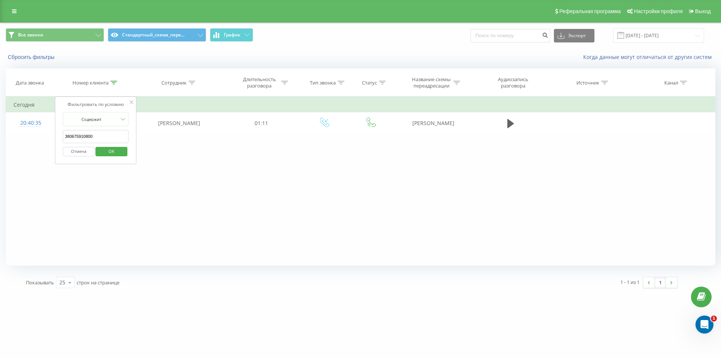
paste input "86471822"
type input "380686471822"
click at [133, 128] on div "Фильтровать по условию Содержит 380686471822 Отмена OK" at bounding box center [96, 130] width 82 height 68
click at [110, 154] on span "OK" at bounding box center [111, 151] width 21 height 12
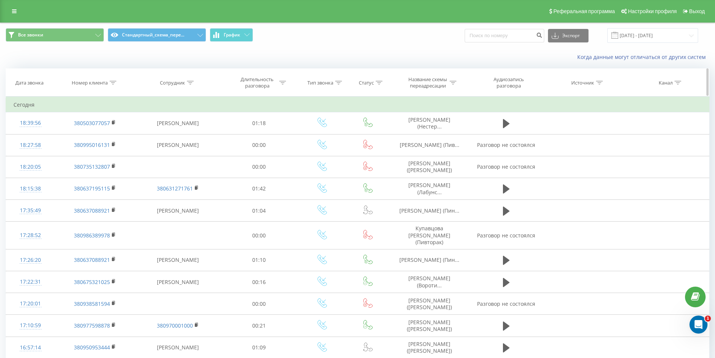
click at [112, 84] on div at bounding box center [113, 83] width 7 height 6
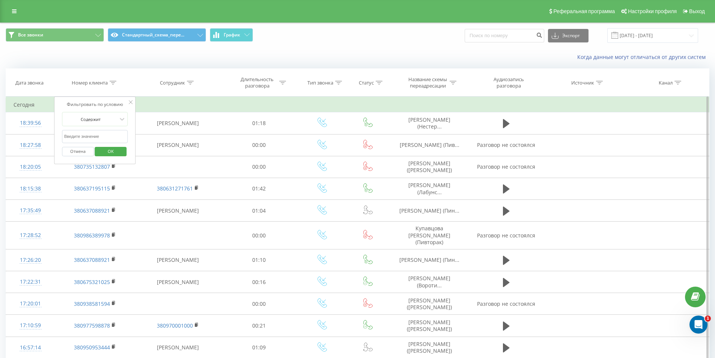
click at [98, 130] on form "Содержит Отмена OK" at bounding box center [95, 136] width 66 height 48
click at [98, 133] on input "text" at bounding box center [95, 136] width 66 height 13
paste input "380938581594"
click at [105, 148] on span "OK" at bounding box center [110, 151] width 21 height 12
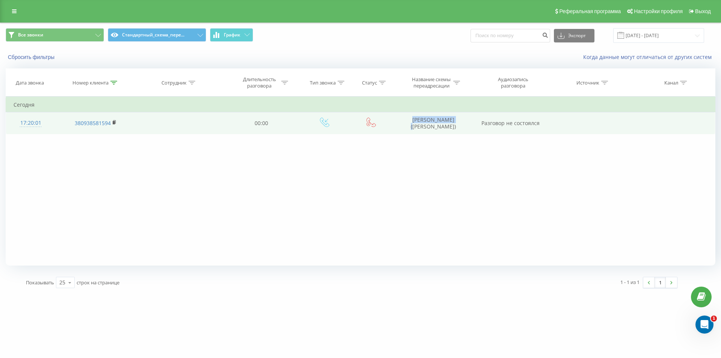
drag, startPoint x: 409, startPoint y: 117, endPoint x: 461, endPoint y: 117, distance: 52.2
click at [461, 117] on td "[PERSON_NAME] ([PERSON_NAME])" at bounding box center [433, 123] width 80 height 22
copy td "[PERSON_NAME]"
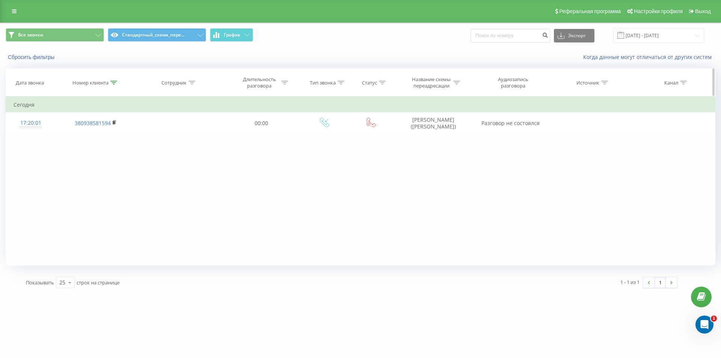
click at [113, 81] on icon at bounding box center [113, 83] width 7 height 4
drag, startPoint x: 105, startPoint y: 132, endPoint x: 0, endPoint y: 133, distance: 105.1
click at [0, 133] on div "Все звонки Стандартный_схема_пере... График Экспорт .csv .xls .xlsx [DATE] - [D…" at bounding box center [360, 158] width 721 height 271
paste input "86389978"
type input "380986389978"
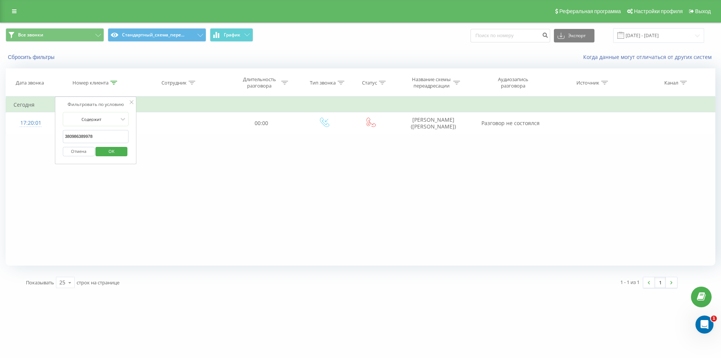
click at [112, 149] on span "OK" at bounding box center [111, 151] width 21 height 12
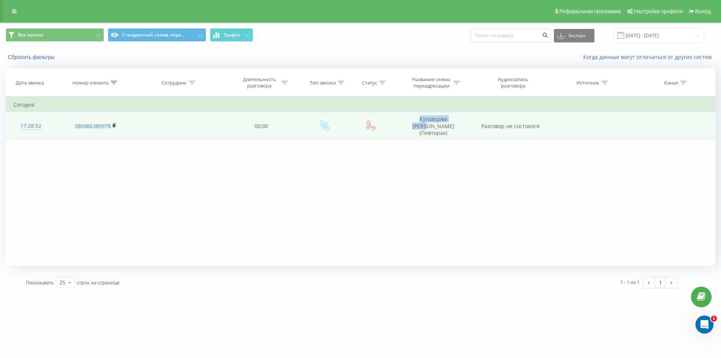
drag, startPoint x: 410, startPoint y: 121, endPoint x: 467, endPoint y: 114, distance: 56.7
click at [467, 114] on td "Купавцова [PERSON_NAME] (Пивторак)" at bounding box center [433, 126] width 80 height 28
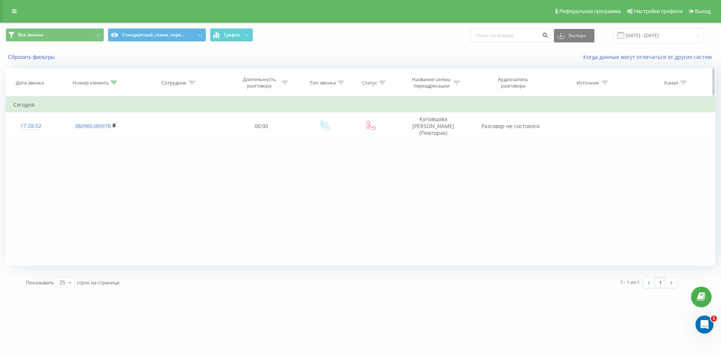
click at [112, 86] on div at bounding box center [113, 83] width 7 height 6
click at [77, 152] on button "Отмена" at bounding box center [79, 151] width 32 height 9
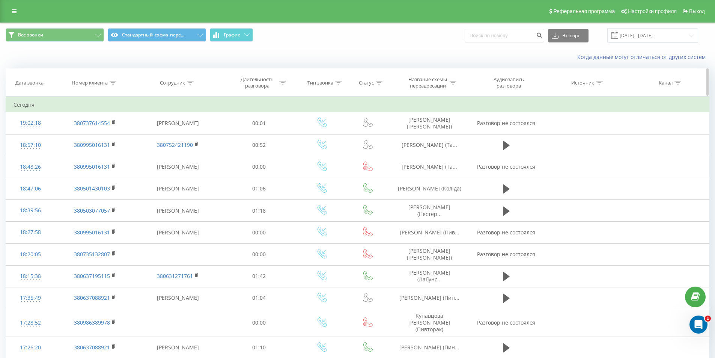
click at [116, 84] on icon at bounding box center [113, 83] width 7 height 4
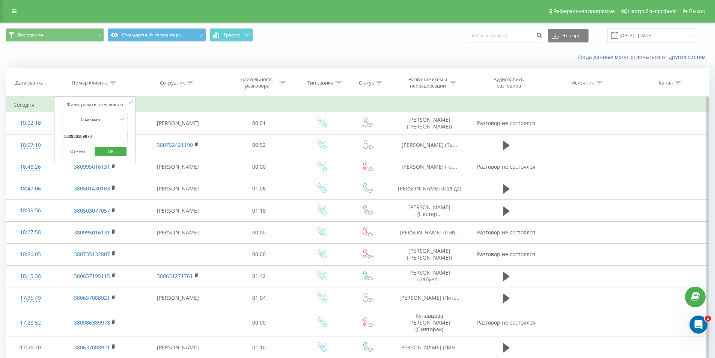
click at [106, 142] on input "380986389978" at bounding box center [95, 136] width 66 height 13
paste input "380637195115"
click at [108, 148] on span "OK" at bounding box center [110, 151] width 21 height 12
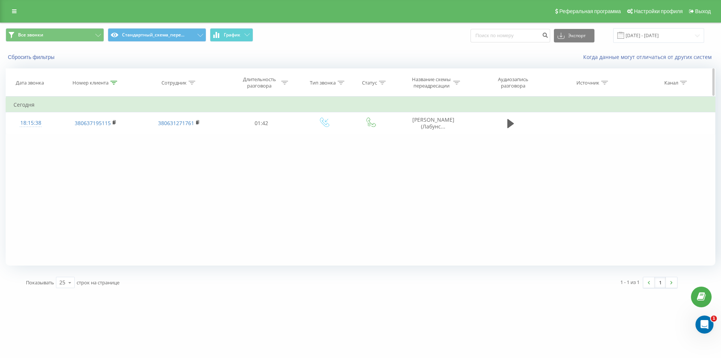
click at [113, 84] on icon at bounding box center [113, 83] width 7 height 4
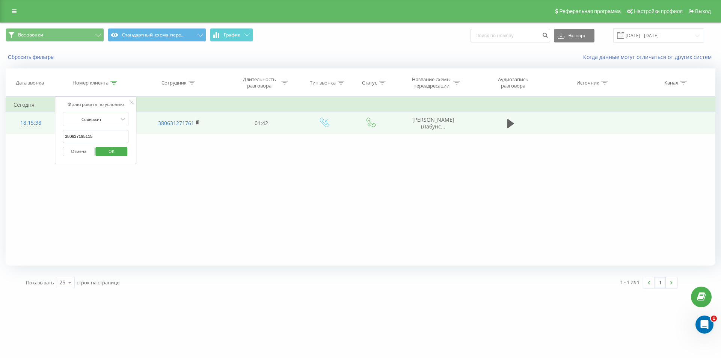
drag, startPoint x: 99, startPoint y: 139, endPoint x: 33, endPoint y: 124, distance: 67.0
click at [40, 130] on table "Фильтровать по условию Содержит 380637195115 Отмена OK Фильтровать по условию С…" at bounding box center [361, 115] width 710 height 38
paste input "735132807"
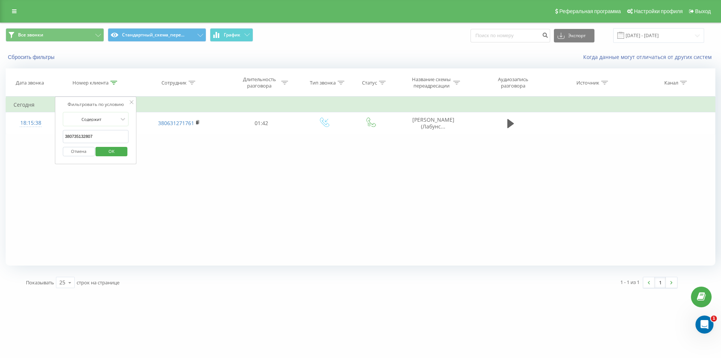
click at [112, 152] on span "OK" at bounding box center [111, 151] width 21 height 12
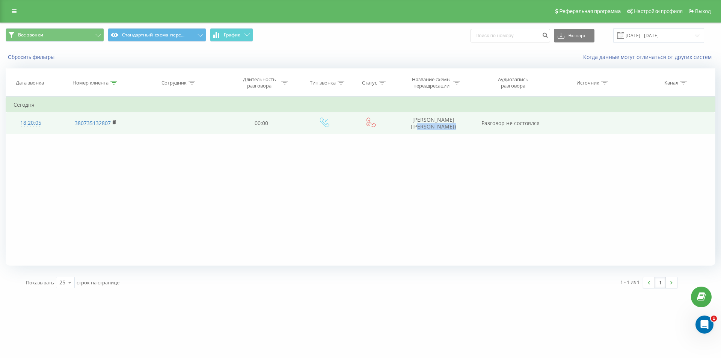
drag, startPoint x: 455, startPoint y: 122, endPoint x: 476, endPoint y: 125, distance: 21.6
click at [476, 125] on tr "18:20:05 380735132807 00:00 Сарафанова Ірина (Войтенко) Разговор не состоялся" at bounding box center [360, 123] width 709 height 22
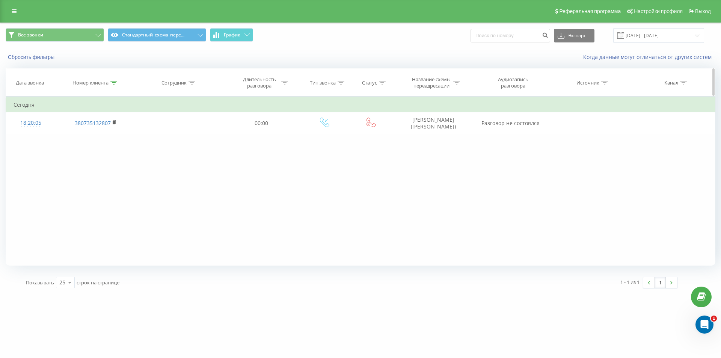
click at [113, 86] on div at bounding box center [113, 83] width 7 height 6
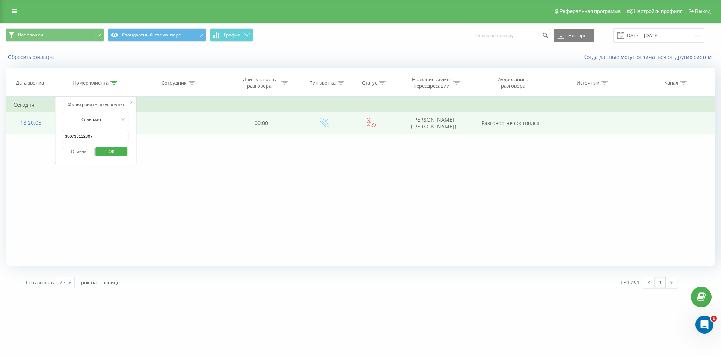
drag, startPoint x: 110, startPoint y: 137, endPoint x: 19, endPoint y: 133, distance: 91.3
click at [21, 134] on table "Фильтровать по условию Содержит 380735132807 Отмена OK Фильтровать по условию С…" at bounding box center [361, 115] width 710 height 38
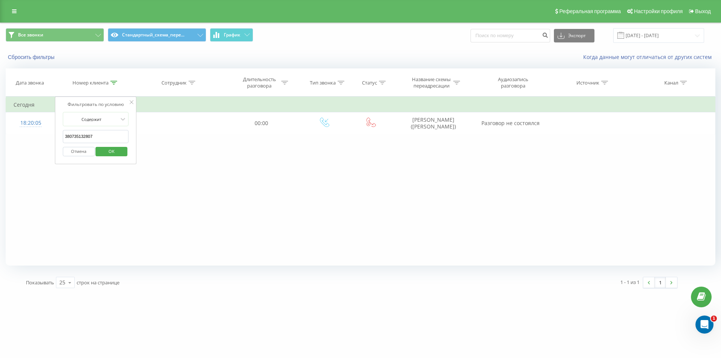
click at [104, 150] on span "OK" at bounding box center [111, 151] width 21 height 12
click at [113, 81] on icon at bounding box center [113, 83] width 7 height 4
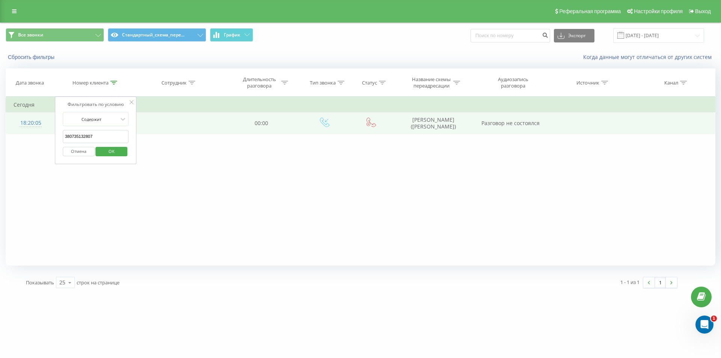
drag, startPoint x: 111, startPoint y: 128, endPoint x: 21, endPoint y: 122, distance: 89.5
click at [30, 125] on table "Фильтровать по условию Содержит 380735132807 Отмена OK Фильтровать по условию С…" at bounding box center [361, 115] width 710 height 38
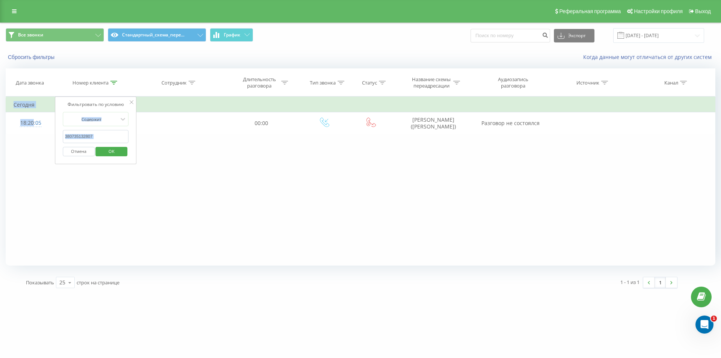
click at [104, 138] on input "380735132807" at bounding box center [96, 136] width 66 height 13
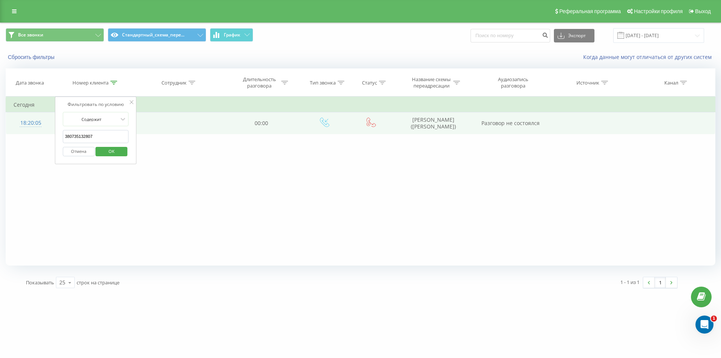
drag, startPoint x: 71, startPoint y: 131, endPoint x: 46, endPoint y: 125, distance: 26.1
click at [47, 126] on table "Фильтровать по условию Содержит 380735132807 Отмена OK Фильтровать по условию С…" at bounding box center [361, 115] width 710 height 38
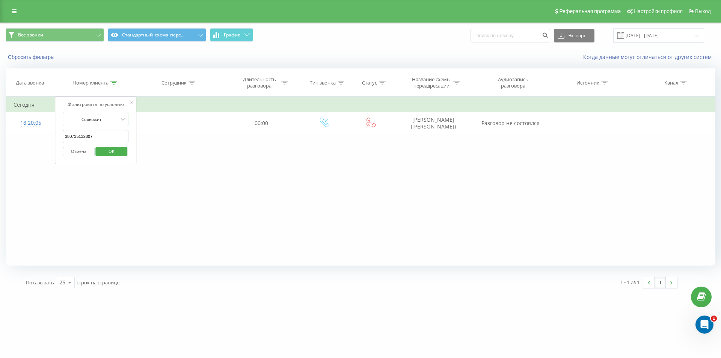
paste input "50307705"
click at [102, 148] on span "OK" at bounding box center [111, 151] width 21 height 12
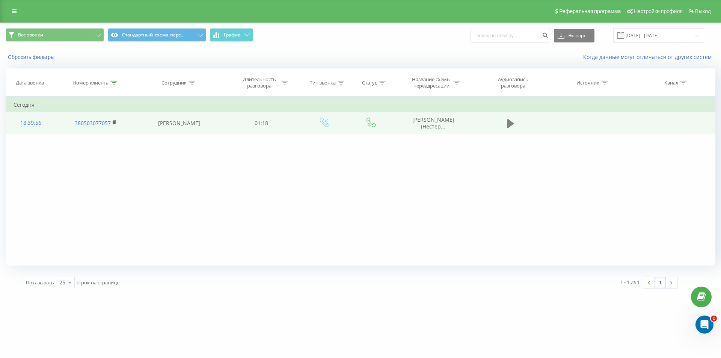
click at [509, 128] on icon at bounding box center [510, 123] width 7 height 11
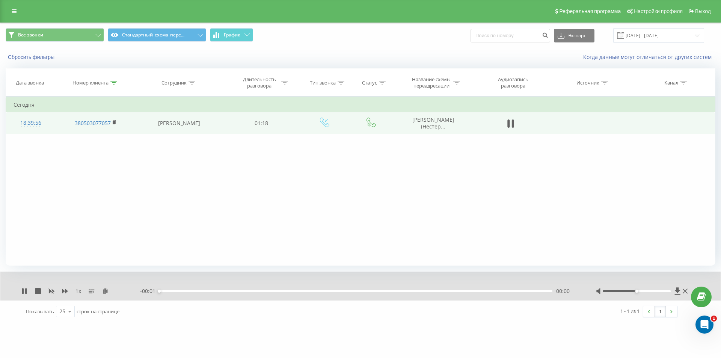
click at [222, 291] on div "00:00" at bounding box center [355, 291] width 393 height 2
click at [232, 291] on div "00:13" at bounding box center [355, 291] width 393 height 2
drag, startPoint x: 254, startPoint y: 291, endPoint x: 277, endPoint y: 291, distance: 23.3
click at [255, 291] on div "00:14" at bounding box center [355, 291] width 393 height 2
click at [292, 290] on div "00:25" at bounding box center [355, 291] width 393 height 2
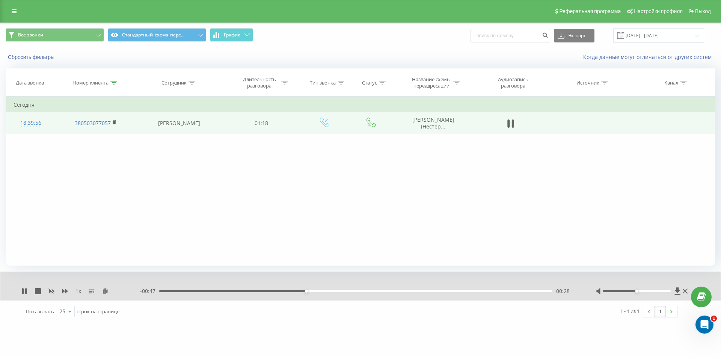
click at [376, 289] on div "- 00:47 00:28 00:28" at bounding box center [358, 291] width 437 height 8
click at [383, 291] on div "00:28" at bounding box center [355, 291] width 393 height 2
click at [392, 291] on div "00:43" at bounding box center [355, 291] width 393 height 2
click at [419, 293] on div "- 00:30 00:45 00:45" at bounding box center [358, 291] width 437 height 8
click at [425, 293] on div "- 00:29 00:45 00:45" at bounding box center [358, 291] width 437 height 8
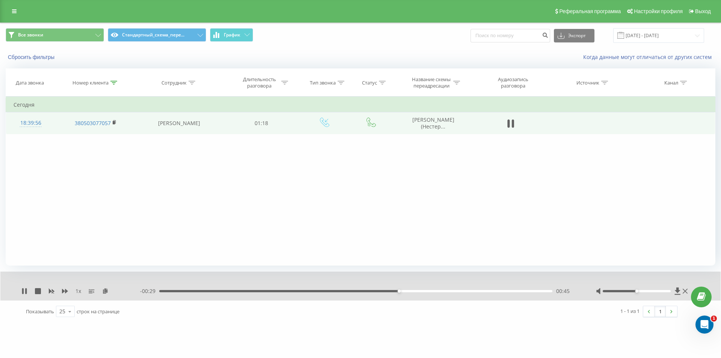
click at [427, 292] on div "00:45" at bounding box center [355, 291] width 393 height 2
click at [440, 291] on div "00:51" at bounding box center [355, 291] width 393 height 2
click at [467, 290] on div "00:54" at bounding box center [355, 291] width 393 height 2
click at [447, 289] on div "- 00:14 01:00 01:00" at bounding box center [358, 291] width 437 height 8
click at [682, 289] on icon at bounding box center [684, 291] width 5 height 6
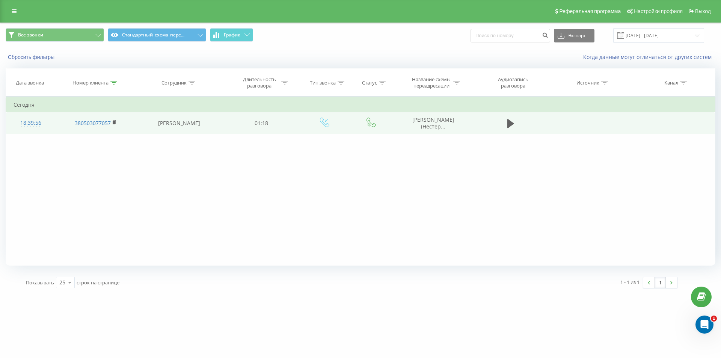
click at [148, 222] on div "Фильтровать по условию Содержит 380503077057 Отмена OK Фильтровать по условию С…" at bounding box center [361, 180] width 710 height 169
click at [113, 119] on td "380503077057" at bounding box center [95, 123] width 80 height 22
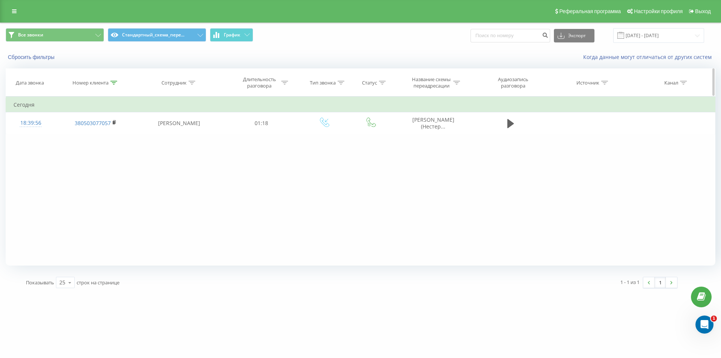
click at [114, 86] on th "Номер клиента" at bounding box center [95, 83] width 80 height 28
click at [113, 83] on icon at bounding box center [113, 83] width 7 height 4
click at [71, 131] on input "380503077057" at bounding box center [96, 136] width 66 height 13
paste input "380501430103"
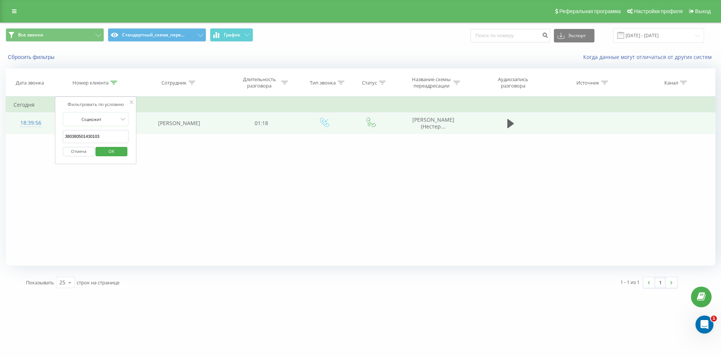
drag, startPoint x: 113, startPoint y: 137, endPoint x: 50, endPoint y: 125, distance: 64.6
click at [54, 127] on table "Фильтровать по условию Содержит 380380501430103 Отмена OK Фильтровать по услови…" at bounding box center [361, 115] width 710 height 38
paste input "text"
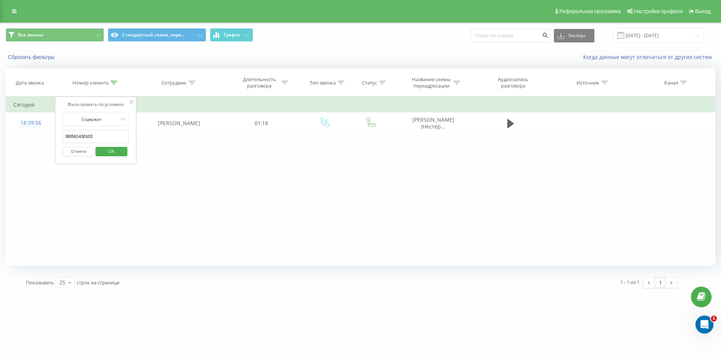
type input "380501430103"
click at [116, 151] on span "OK" at bounding box center [111, 151] width 21 height 12
click at [113, 84] on icon at bounding box center [113, 83] width 7 height 4
drag, startPoint x: 79, startPoint y: 152, endPoint x: 83, endPoint y: 149, distance: 4.5
click at [81, 150] on button "Отмена" at bounding box center [79, 151] width 32 height 9
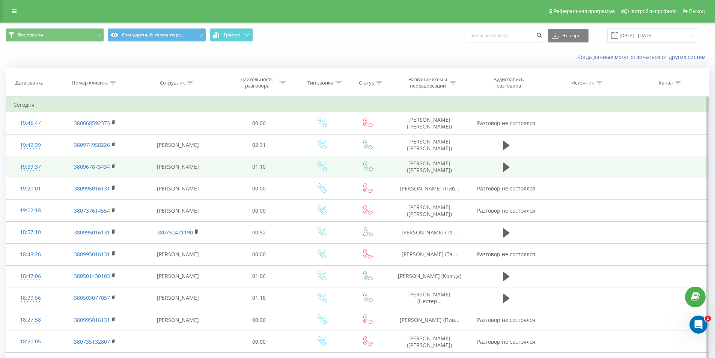
click at [182, 165] on td "Евгения Яремчук" at bounding box center [178, 167] width 86 height 22
click at [506, 169] on icon at bounding box center [506, 167] width 7 height 9
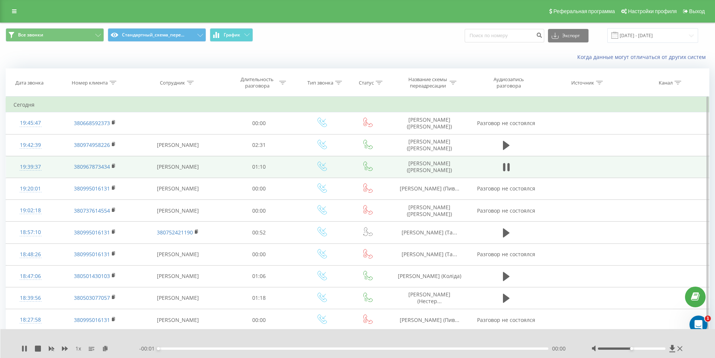
click at [182, 348] on div "00:00" at bounding box center [353, 348] width 390 height 2
click at [217, 349] on div "00:00" at bounding box center [353, 348] width 390 height 2
click at [238, 349] on div "00:10" at bounding box center [353, 348] width 390 height 2
click at [271, 349] on div "00:13" at bounding box center [353, 348] width 390 height 2
drag, startPoint x: 300, startPoint y: 349, endPoint x: 343, endPoint y: 349, distance: 43.5
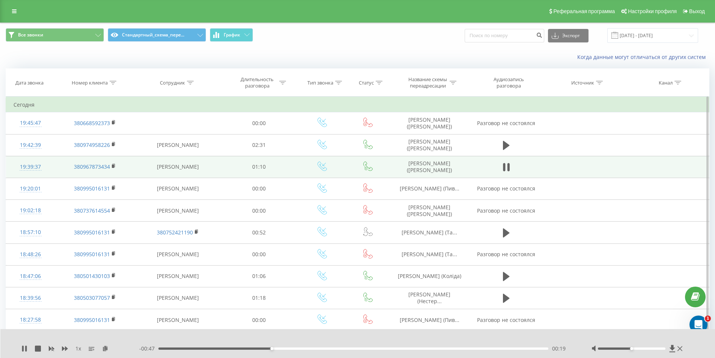
click at [300, 349] on div "00:19" at bounding box center [353, 348] width 390 height 2
click at [344, 349] on div "00:24" at bounding box center [353, 348] width 390 height 2
click at [387, 349] on div "- 00:34 00:32 00:32" at bounding box center [356, 349] width 434 height 8
click at [395, 349] on div "- 00:33 00:33 00:33" at bounding box center [356, 349] width 434 height 8
drag, startPoint x: 401, startPoint y: 349, endPoint x: 418, endPoint y: 349, distance: 17.3
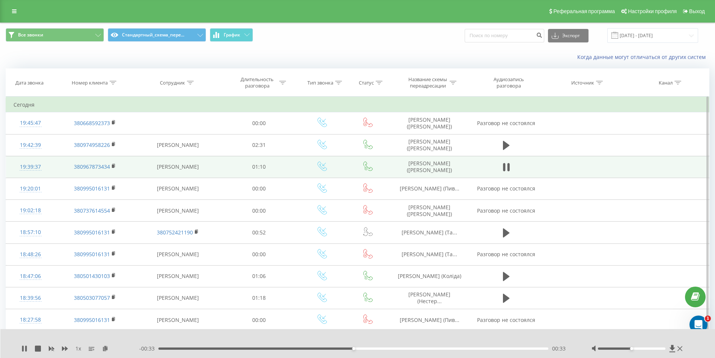
click at [402, 349] on div "00:33" at bounding box center [353, 348] width 390 height 2
click at [434, 349] on div "00:47" at bounding box center [353, 348] width 390 height 2
click at [473, 349] on div "00:47" at bounding box center [353, 348] width 390 height 2
click at [680, 347] on icon at bounding box center [680, 348] width 5 height 6
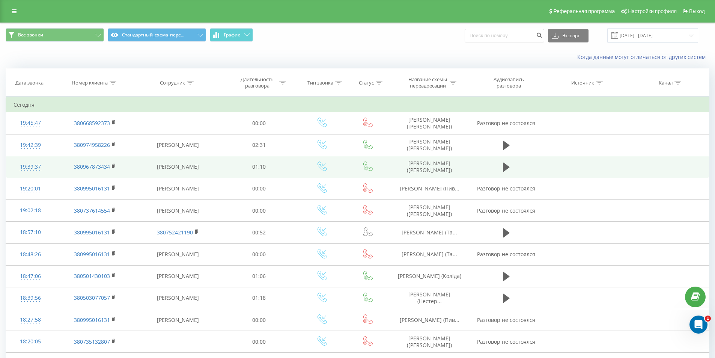
drag, startPoint x: 113, startPoint y: 171, endPoint x: 129, endPoint y: 170, distance: 15.8
click at [113, 171] on td "380967873434" at bounding box center [95, 167] width 80 height 22
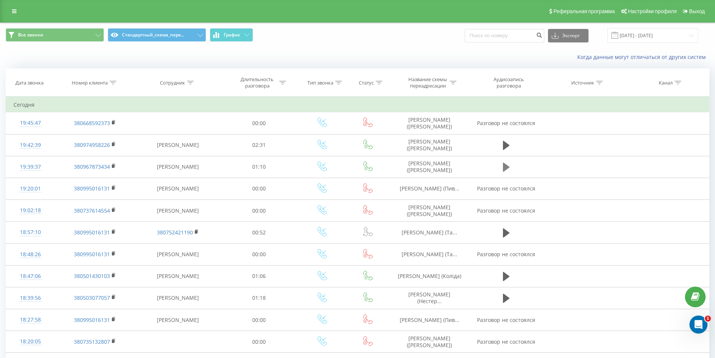
click at [503, 167] on icon at bounding box center [506, 167] width 7 height 9
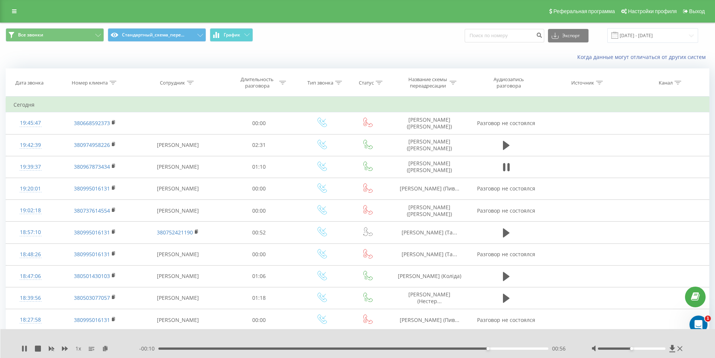
click at [158, 348] on div "00:56" at bounding box center [353, 348] width 390 height 2
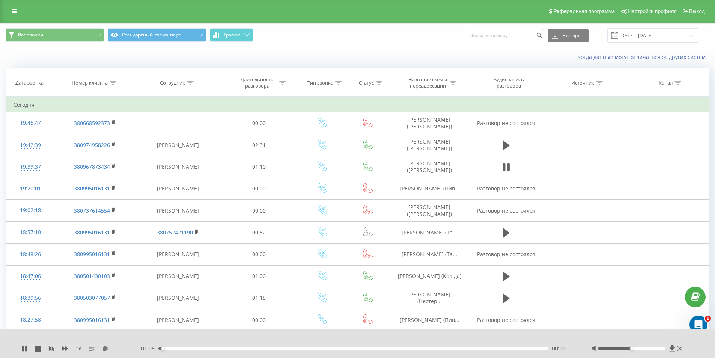
click at [165, 350] on div "- 01:05 00:00 00:00" at bounding box center [356, 349] width 434 height 8
click at [173, 348] on div "00:02" at bounding box center [353, 348] width 390 height 2
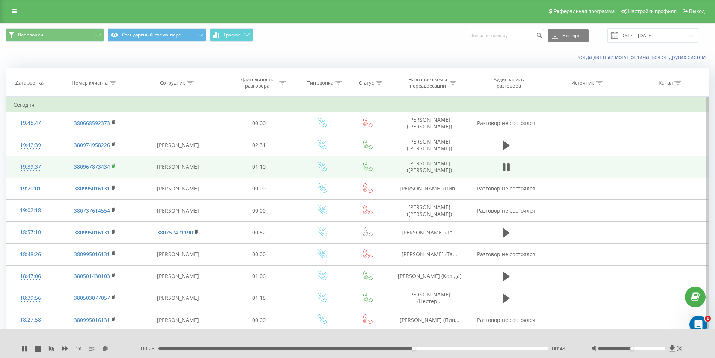
click at [113, 164] on icon at bounding box center [114, 165] width 4 height 5
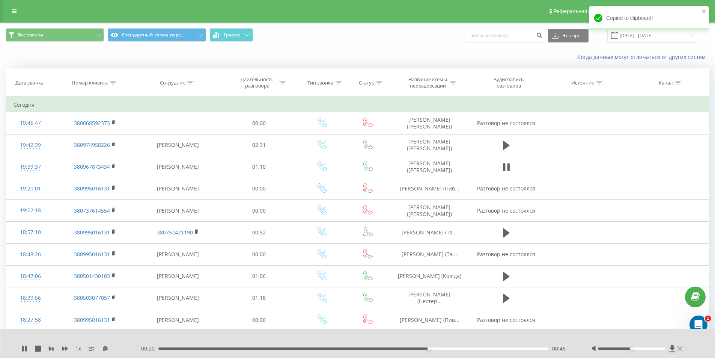
click at [679, 348] on icon at bounding box center [680, 348] width 5 height 6
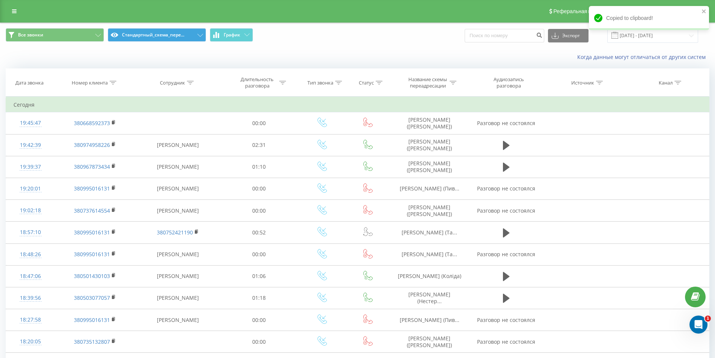
drag, startPoint x: 142, startPoint y: 54, endPoint x: 169, endPoint y: 34, distance: 34.1
click at [142, 54] on div "Когда данные могут отличаться от других систем" at bounding box center [357, 57] width 714 height 18
click at [111, 84] on icon at bounding box center [113, 83] width 7 height 4
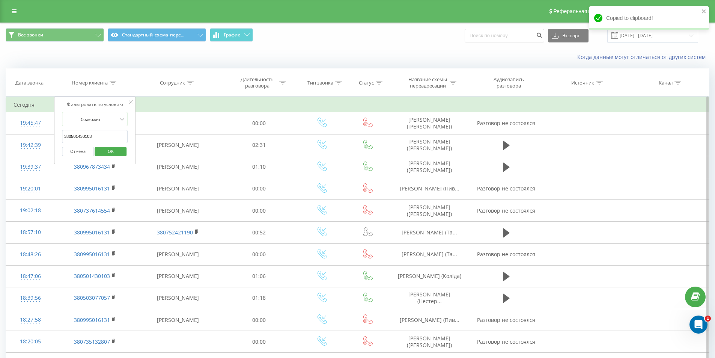
click at [110, 137] on input "380501430103" at bounding box center [95, 136] width 66 height 13
paste input "380967873434"
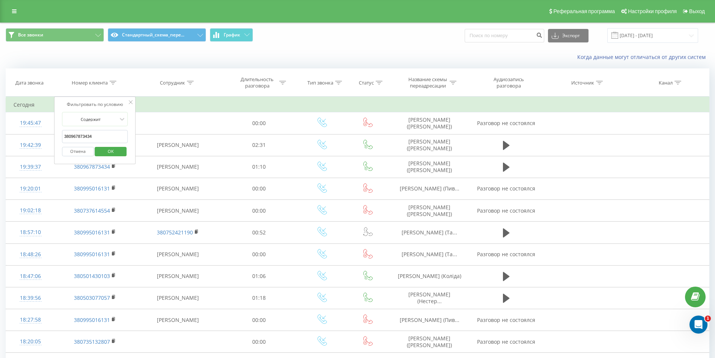
drag, startPoint x: 120, startPoint y: 154, endPoint x: 192, endPoint y: 14, distance: 157.2
click at [120, 153] on span "OK" at bounding box center [110, 151] width 21 height 12
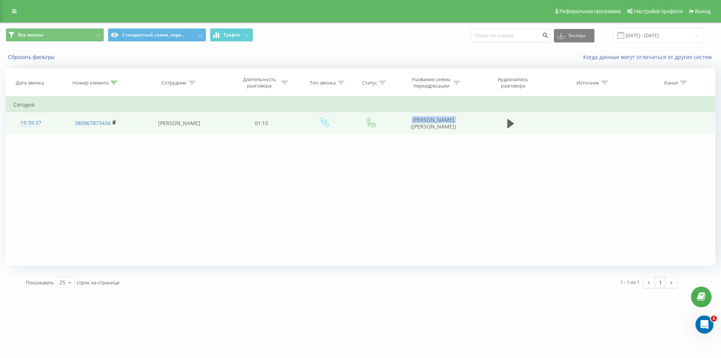
drag, startPoint x: 426, startPoint y: 114, endPoint x: 462, endPoint y: 115, distance: 36.8
click at [462, 115] on td "Самура Ярослав (Галенко)" at bounding box center [433, 123] width 80 height 22
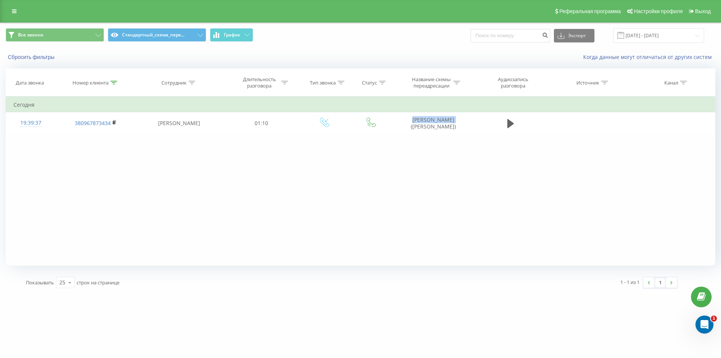
copy td "Самура Ярослав"
click at [112, 83] on icon at bounding box center [113, 83] width 7 height 4
drag, startPoint x: 99, startPoint y: 133, endPoint x: 55, endPoint y: 128, distance: 44.2
click at [52, 128] on table "Фильтровать по условию Содержит 380967873434 Отмена OK Фильтровать по условию С…" at bounding box center [361, 115] width 710 height 38
paste input "99250805"
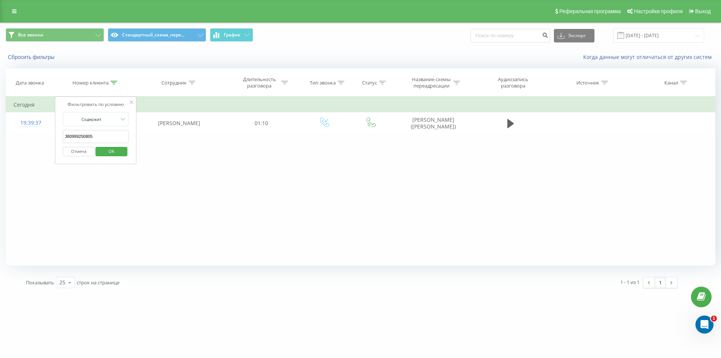
type input "380999250805"
click at [126, 149] on button "OK" at bounding box center [112, 151] width 32 height 9
click at [114, 81] on icon at bounding box center [113, 83] width 7 height 4
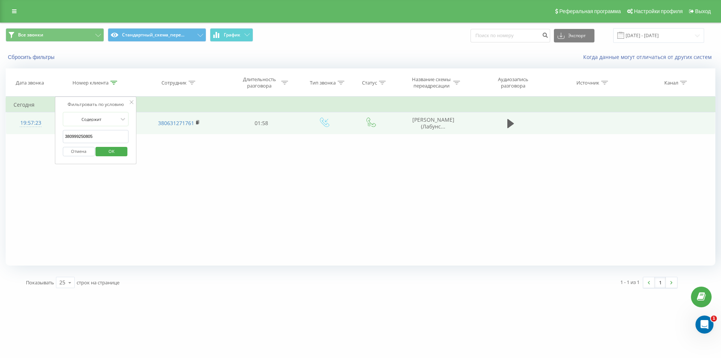
drag, startPoint x: 32, startPoint y: 131, endPoint x: 17, endPoint y: 131, distance: 15.0
click at [21, 131] on table "Фильтровать по условию Содержит 380999250805 Отмена OK Фильтровать по условию С…" at bounding box center [361, 115] width 710 height 38
paste input "686471822"
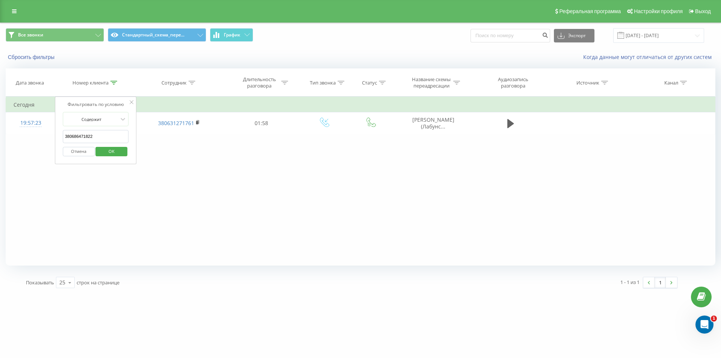
type input "380686471822"
click at [101, 150] on span "OK" at bounding box center [111, 151] width 21 height 12
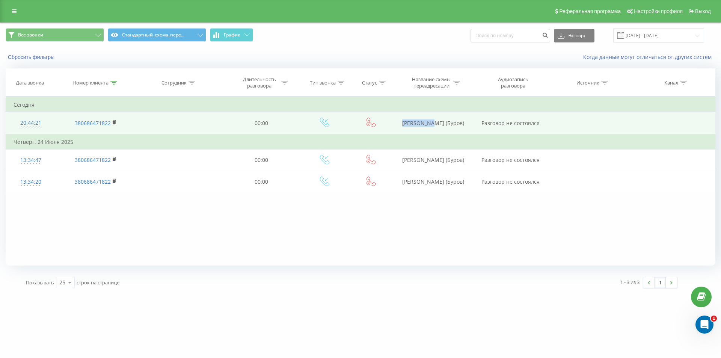
drag, startPoint x: 401, startPoint y: 121, endPoint x: 437, endPoint y: 125, distance: 36.6
click at [437, 125] on td "[PERSON_NAME] (Буров)" at bounding box center [433, 123] width 80 height 22
copy td "[PERSON_NAME]"
